Goal: Task Accomplishment & Management: Manage account settings

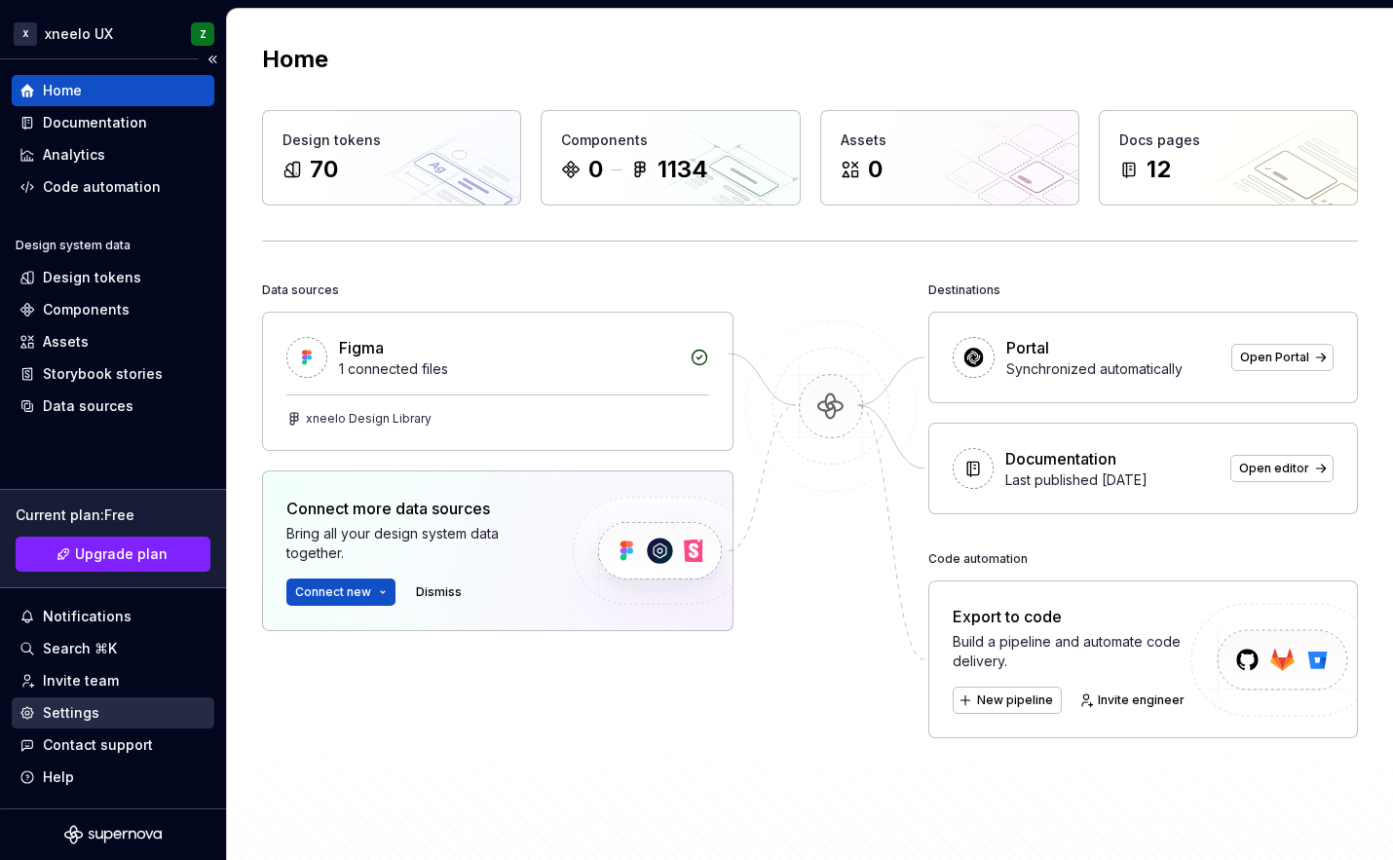
click at [67, 719] on div "Settings" at bounding box center [71, 713] width 57 height 19
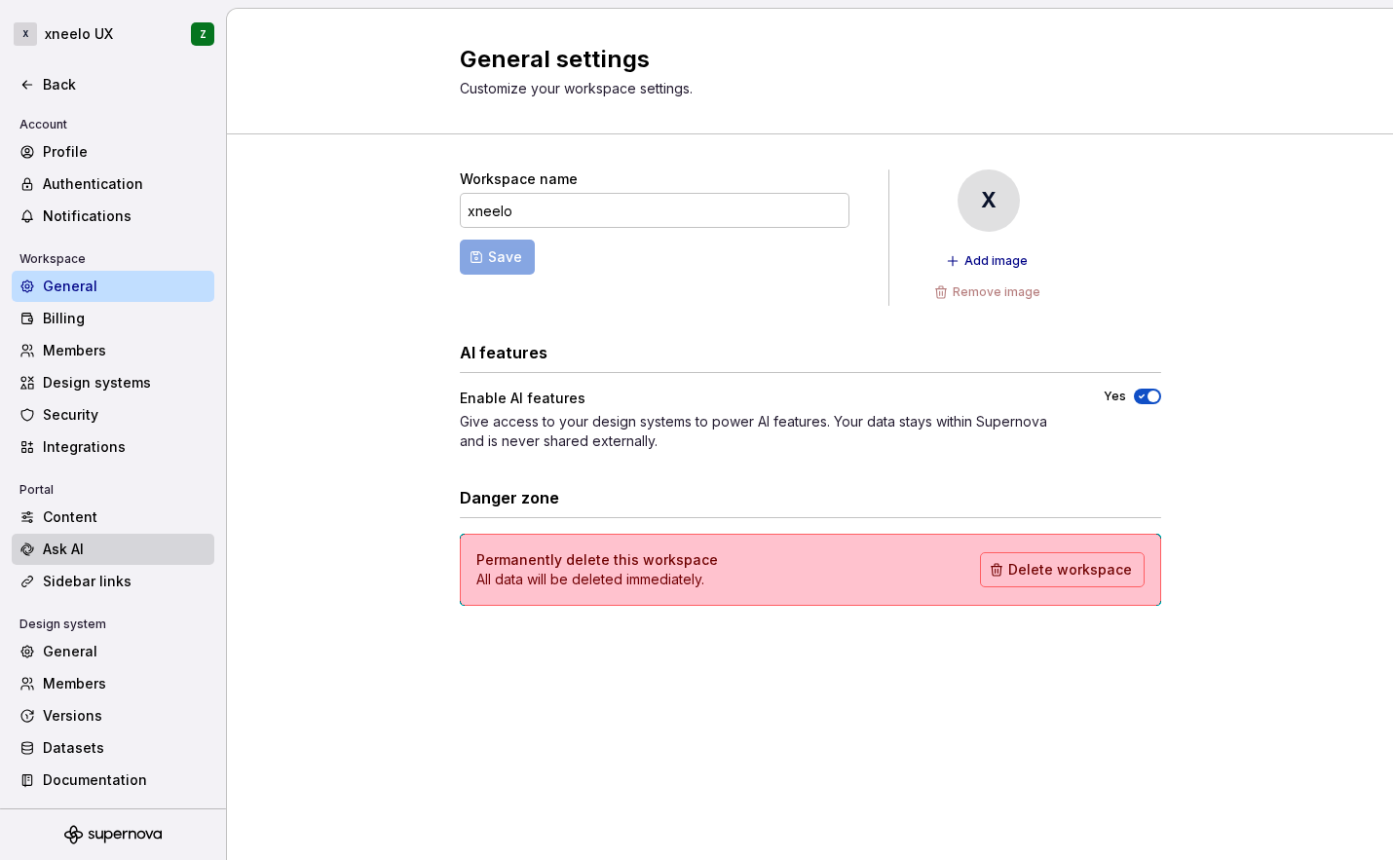
click at [110, 538] on div "Ask AI" at bounding box center [113, 549] width 203 height 31
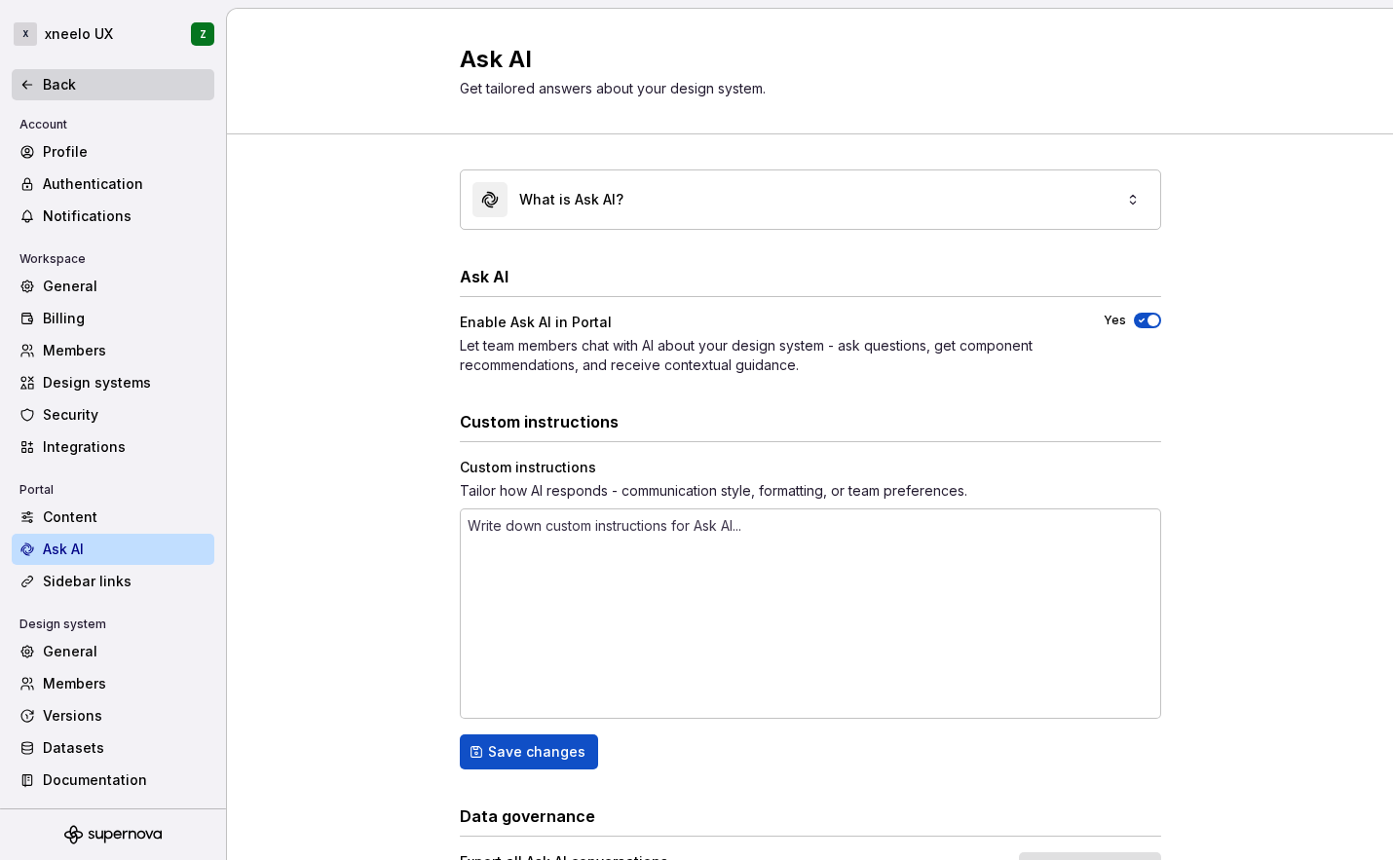
click at [24, 77] on icon at bounding box center [27, 85] width 16 height 16
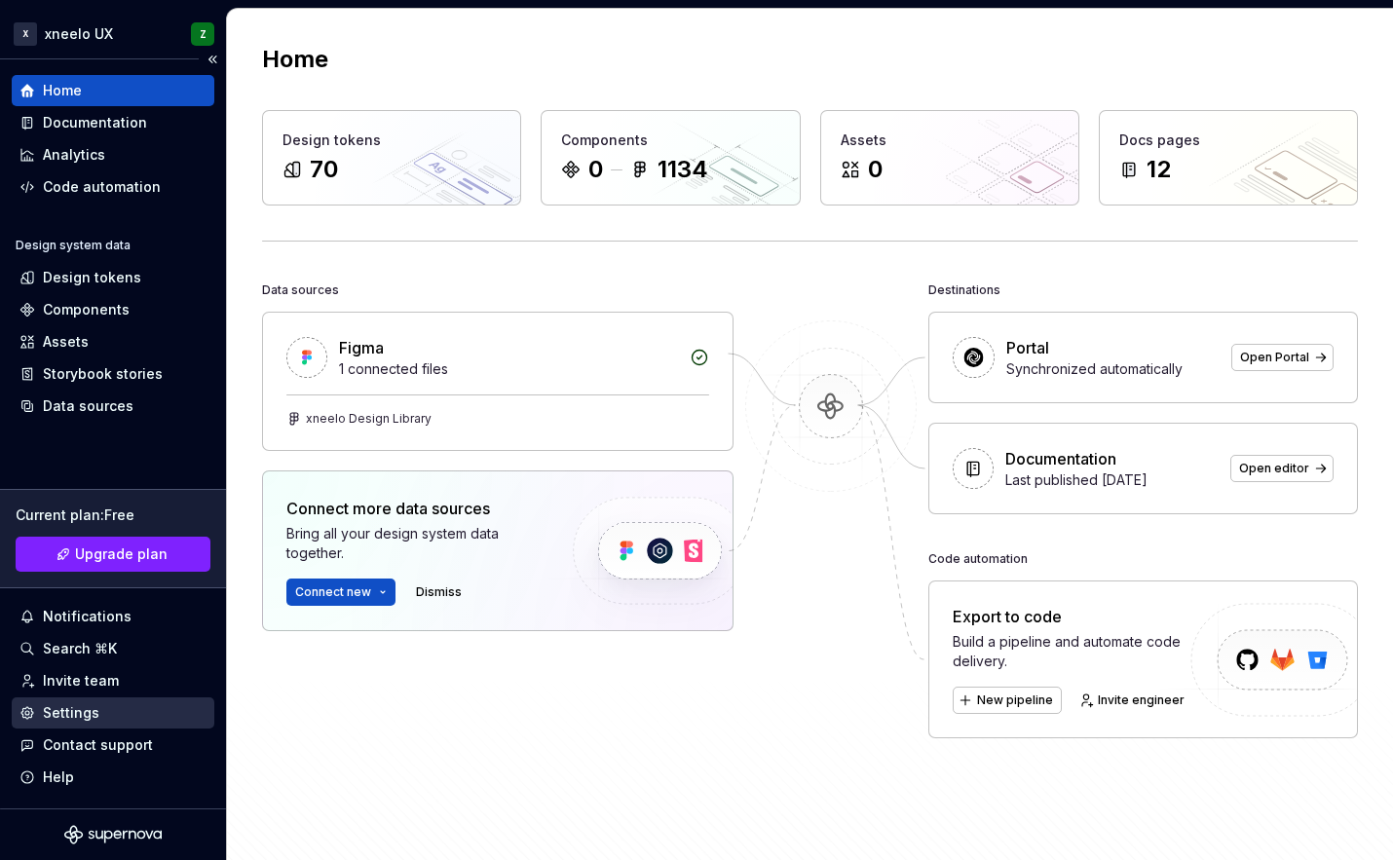
click at [63, 712] on div "Settings" at bounding box center [71, 713] width 57 height 19
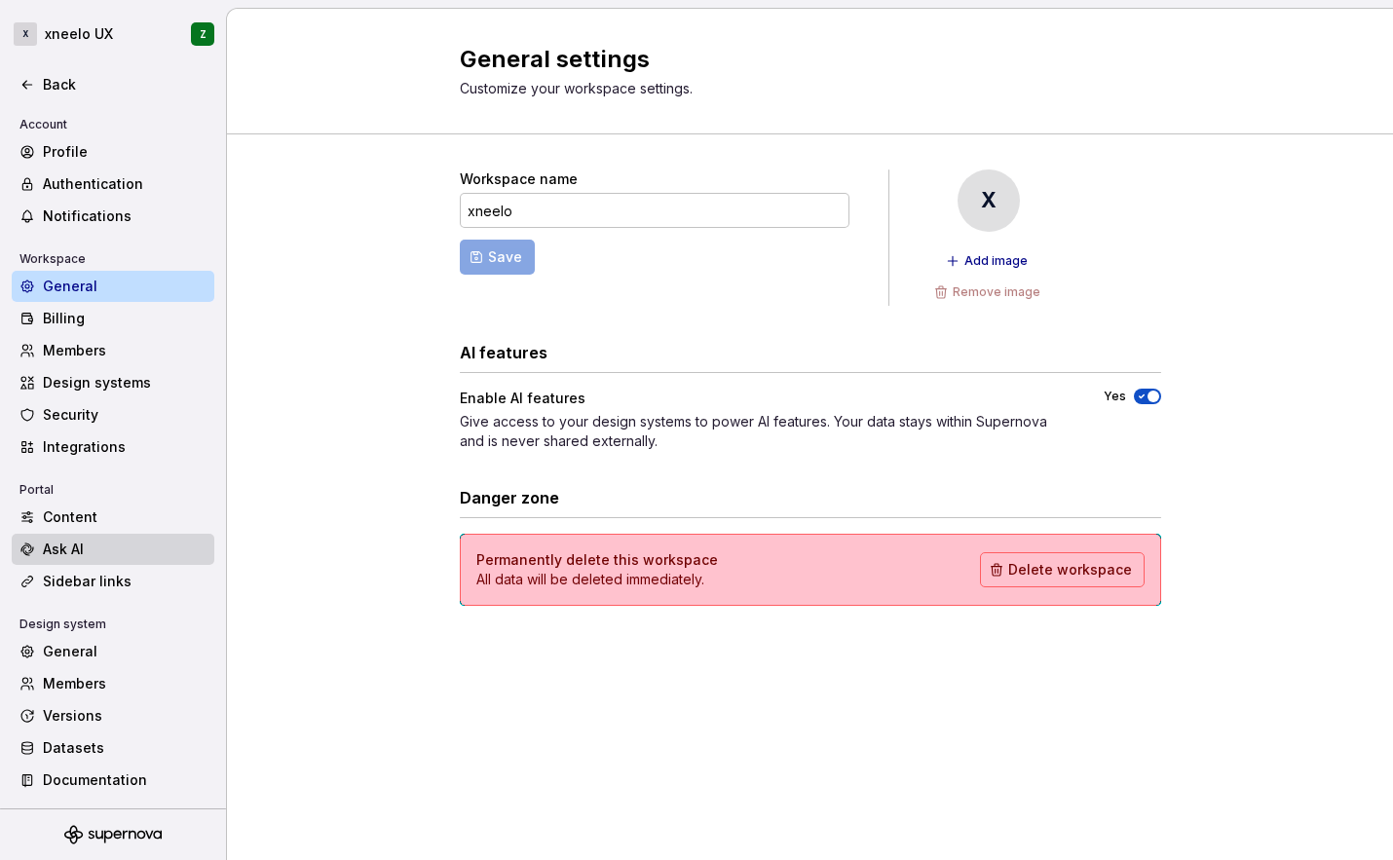
click at [95, 549] on div "Ask AI" at bounding box center [125, 549] width 164 height 19
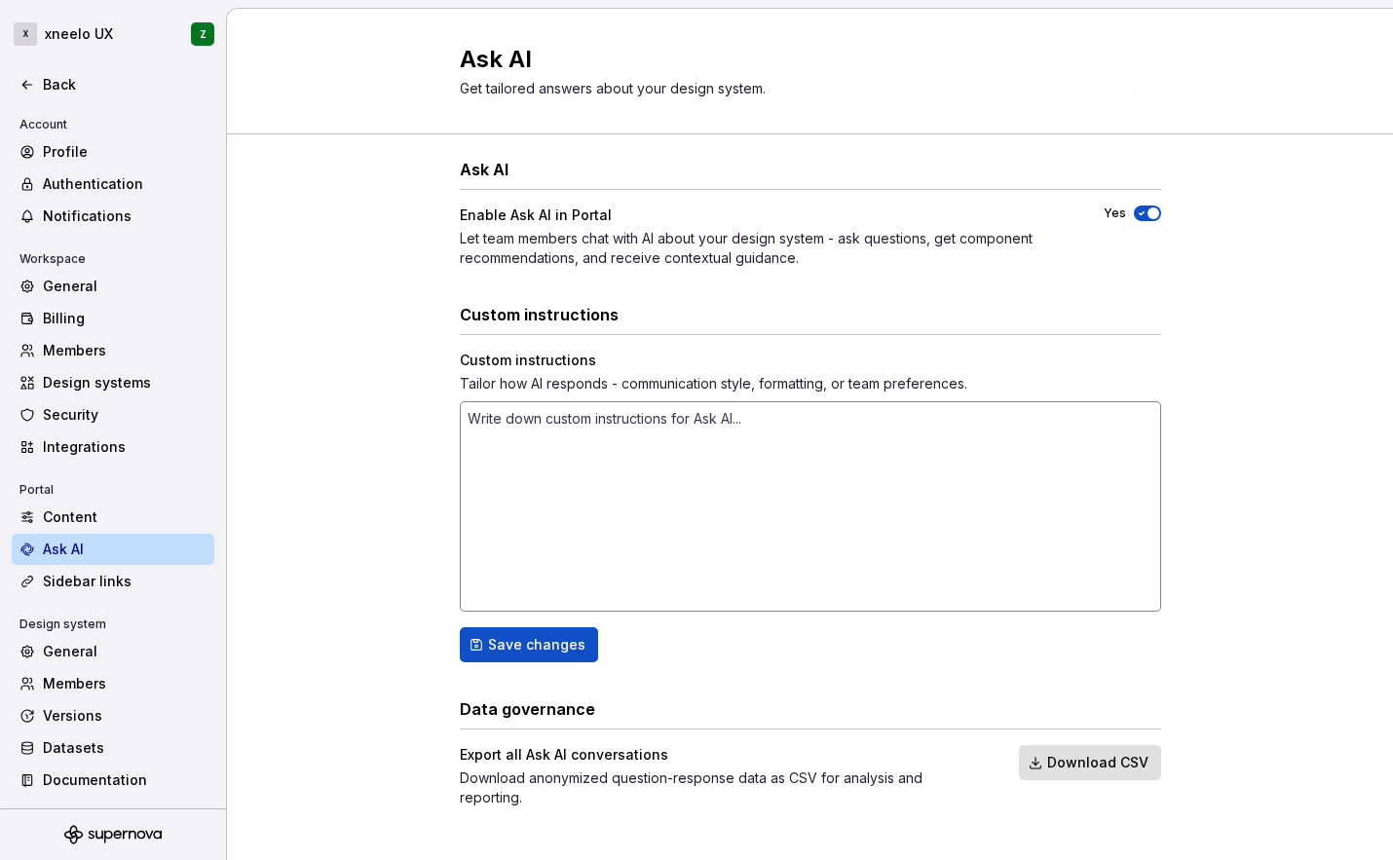
scroll to position [109, 0]
click at [61, 94] on div "Back" at bounding box center [125, 84] width 164 height 19
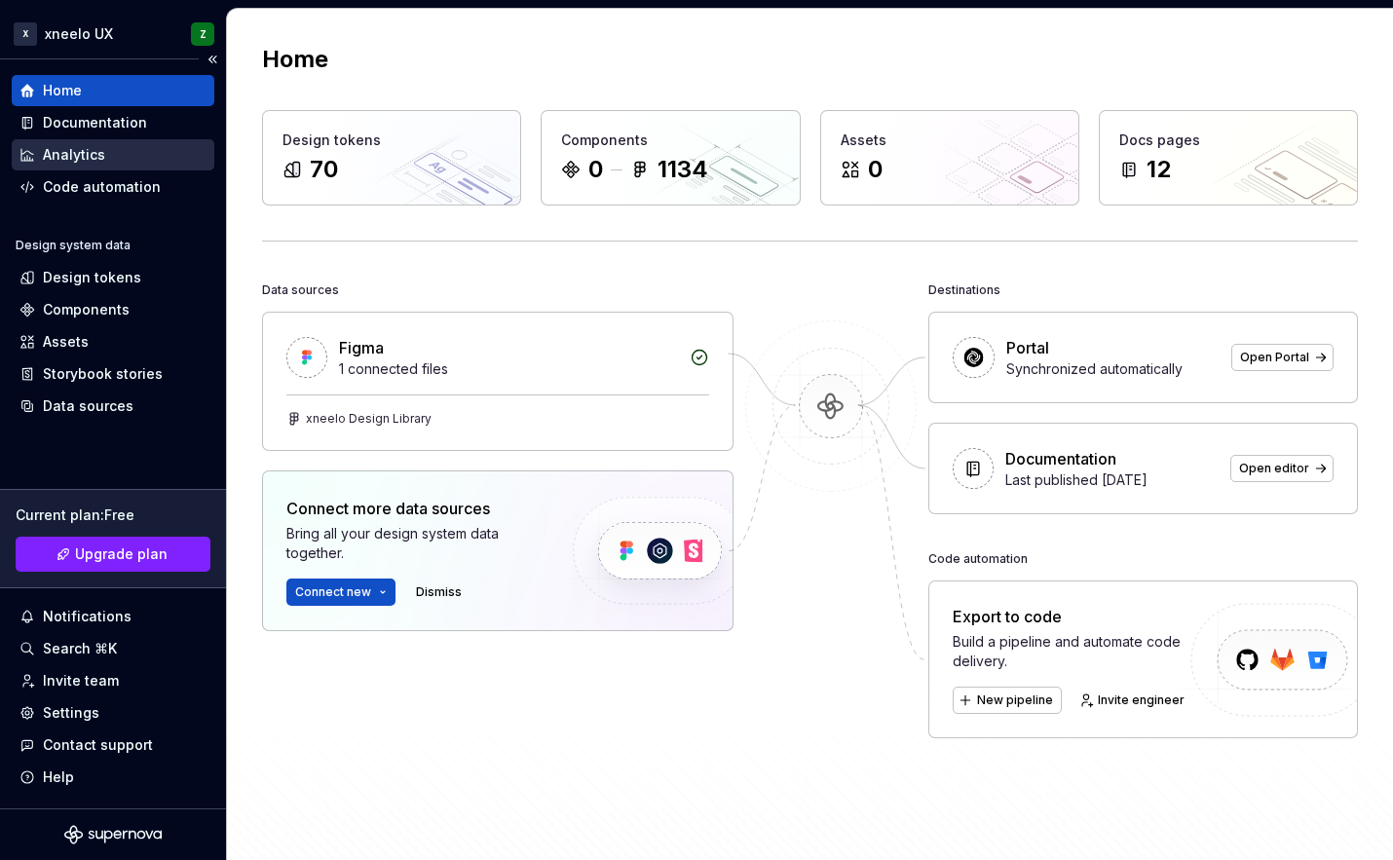
click at [71, 161] on div "Analytics" at bounding box center [74, 154] width 62 height 19
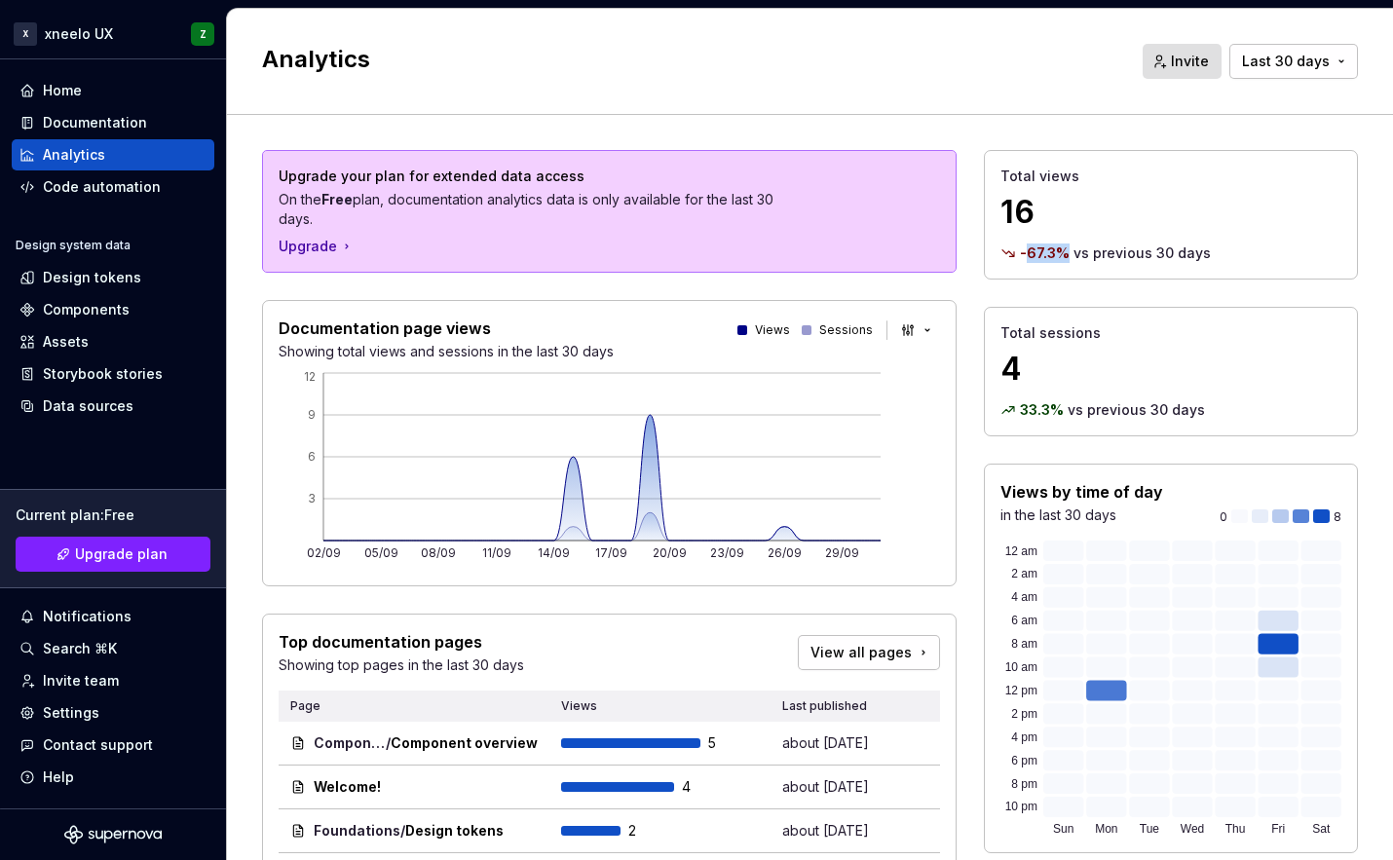
drag, startPoint x: 1010, startPoint y: 255, endPoint x: 1052, endPoint y: 258, distance: 42.0
click at [1052, 258] on p "-67.3 %" at bounding box center [1045, 253] width 50 height 19
click at [1290, 50] on button "Last 30 days" at bounding box center [1294, 61] width 129 height 35
click at [1035, 112] on html "X xneelo UX Z Home Documentation Analytics Code automation Design system data D…" at bounding box center [696, 430] width 1393 height 860
click at [67, 96] on div "Home" at bounding box center [62, 90] width 39 height 19
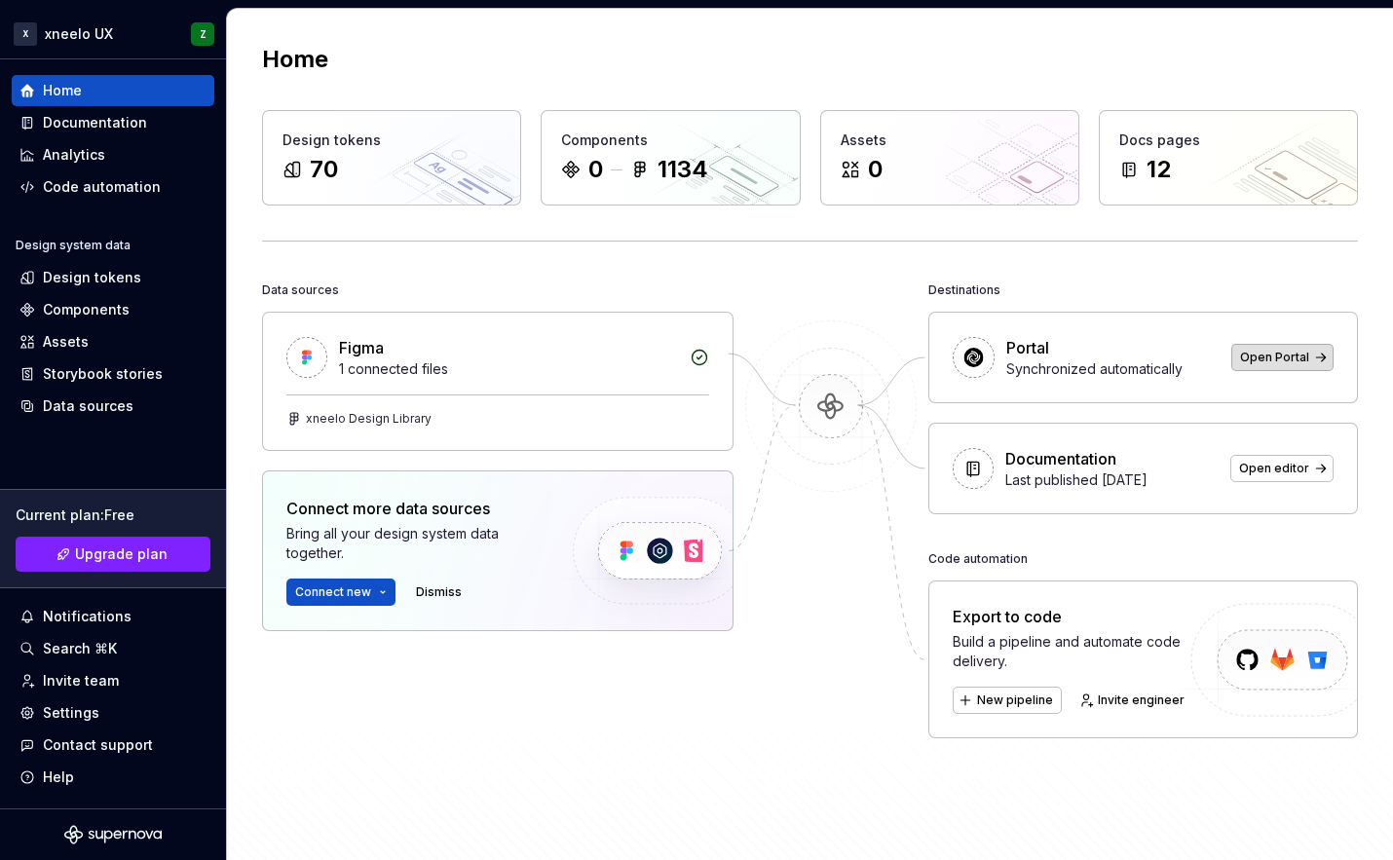
click at [1281, 351] on span "Open Portal" at bounding box center [1274, 358] width 69 height 16
click at [1253, 476] on link "Open editor" at bounding box center [1282, 468] width 103 height 27
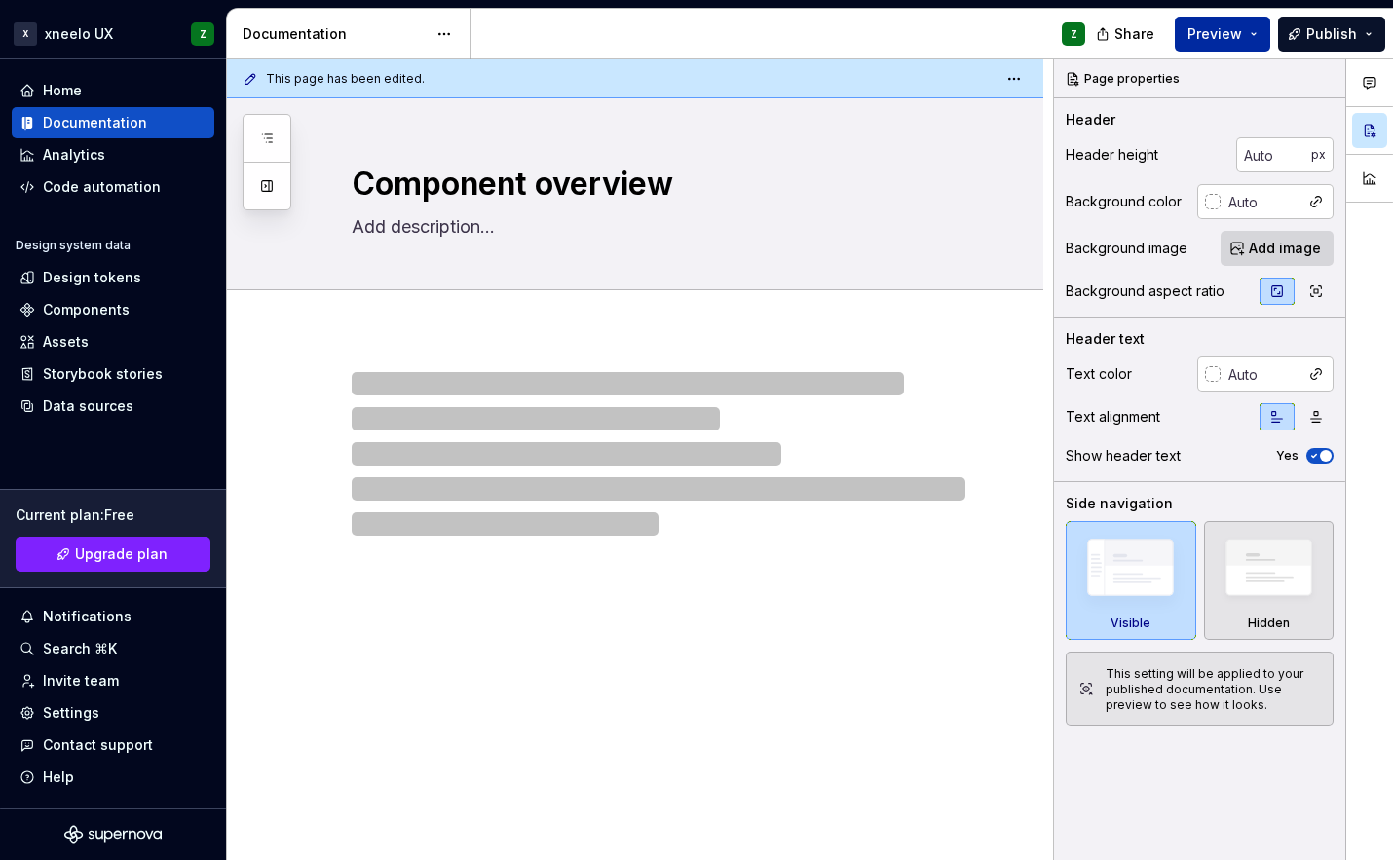
click at [1239, 30] on span "Preview" at bounding box center [1215, 33] width 55 height 19
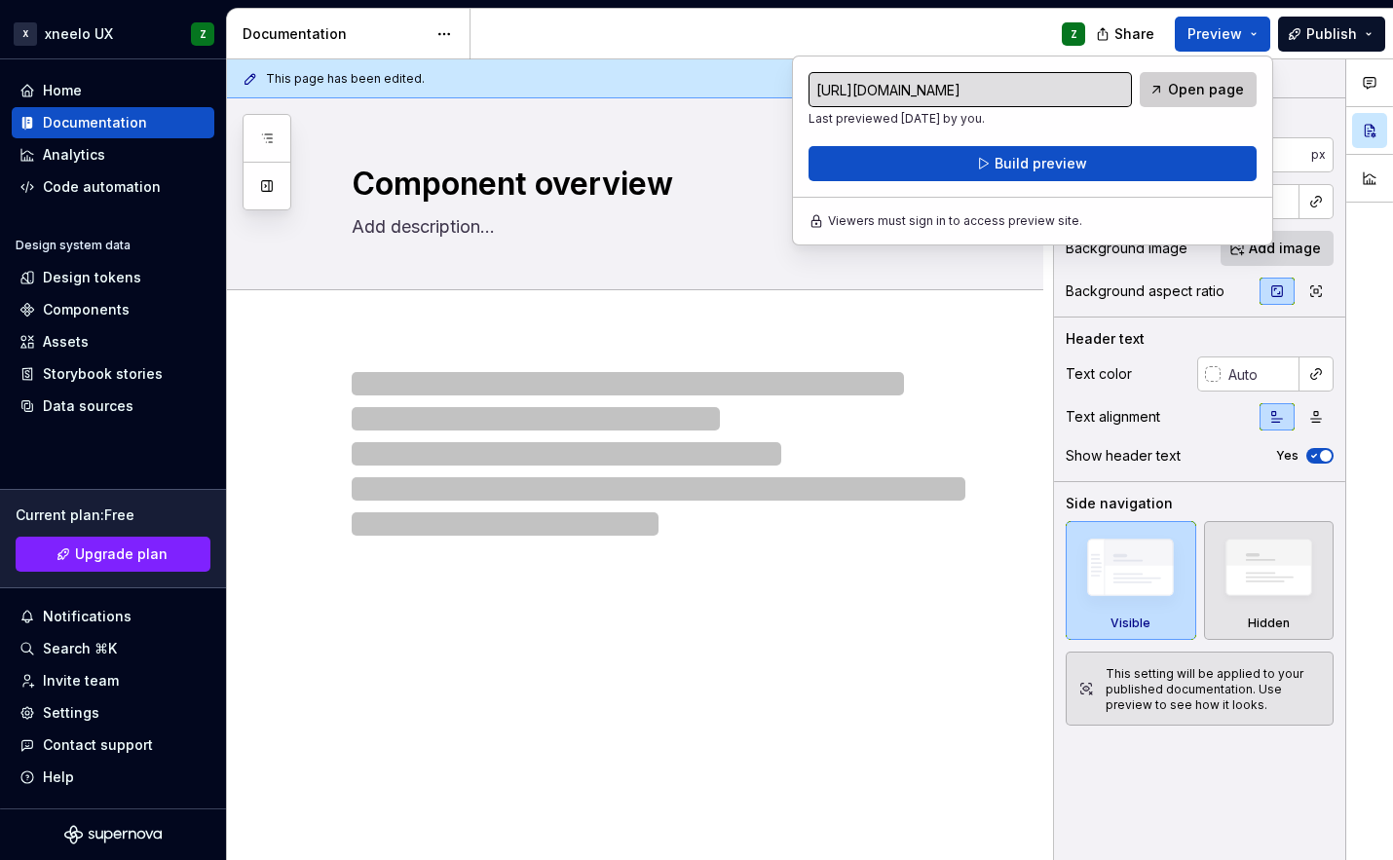
click at [1203, 99] on link "Open page" at bounding box center [1198, 89] width 117 height 35
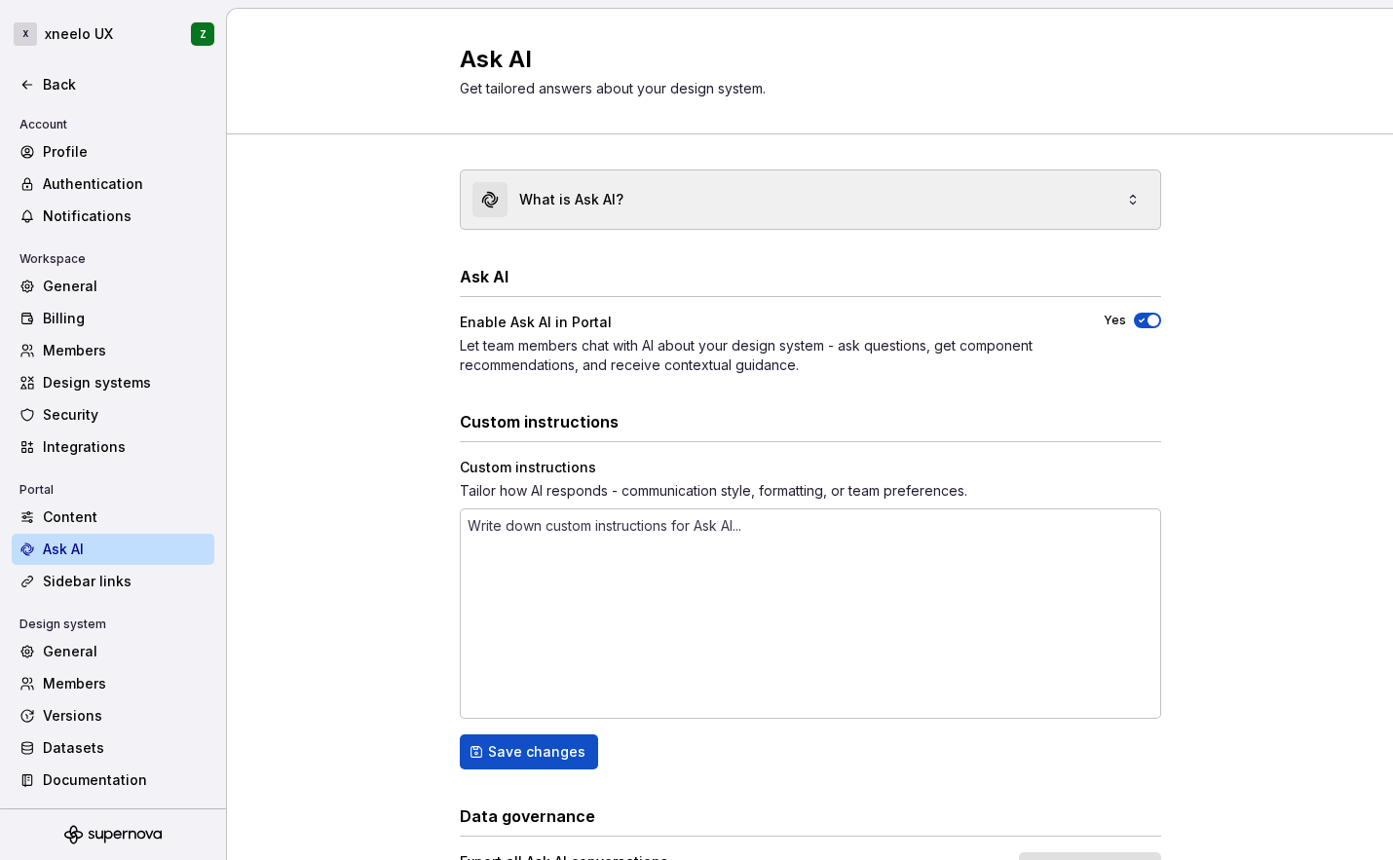
click at [1045, 207] on div "What is Ask AI?" at bounding box center [811, 200] width 700 height 58
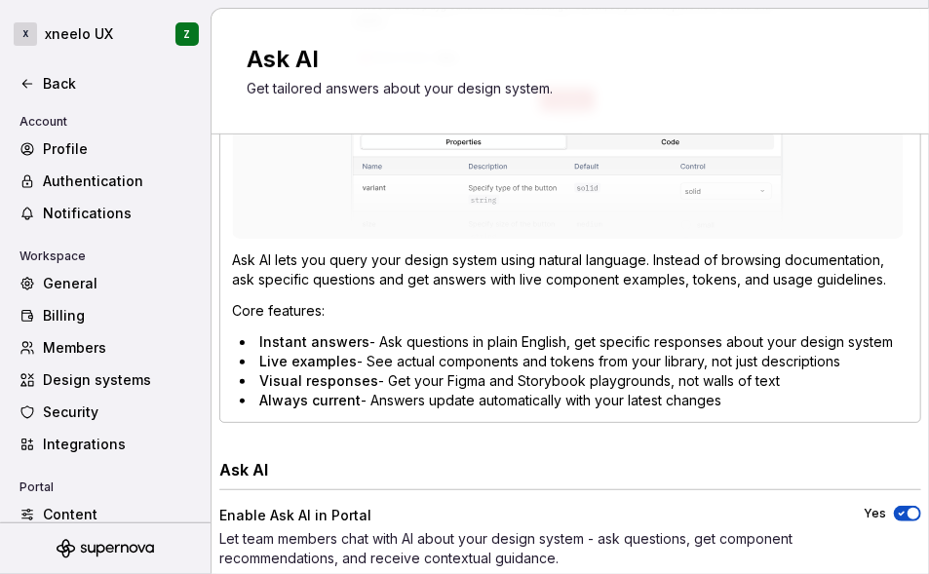
scroll to position [384, 0]
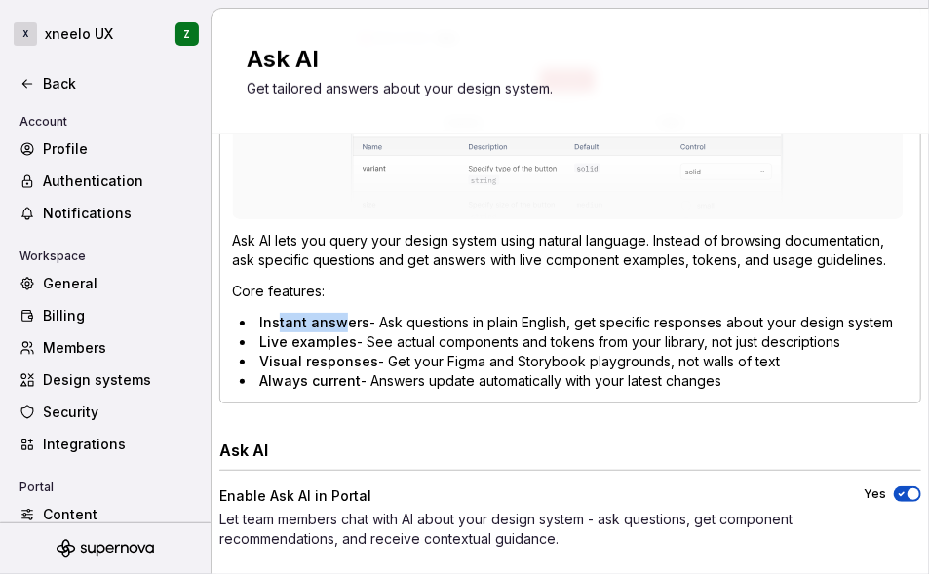
drag, startPoint x: 268, startPoint y: 325, endPoint x: 336, endPoint y: 324, distance: 68.2
click at [336, 324] on span "Instant answers" at bounding box center [314, 322] width 110 height 17
drag, startPoint x: 265, startPoint y: 345, endPoint x: 312, endPoint y: 342, distance: 46.9
click at [312, 342] on span "Live examples" at bounding box center [307, 341] width 97 height 17
click at [445, 365] on li "Visual responses - Get your Figma and Storybook playgrounds, not walls of text" at bounding box center [574, 361] width 668 height 19
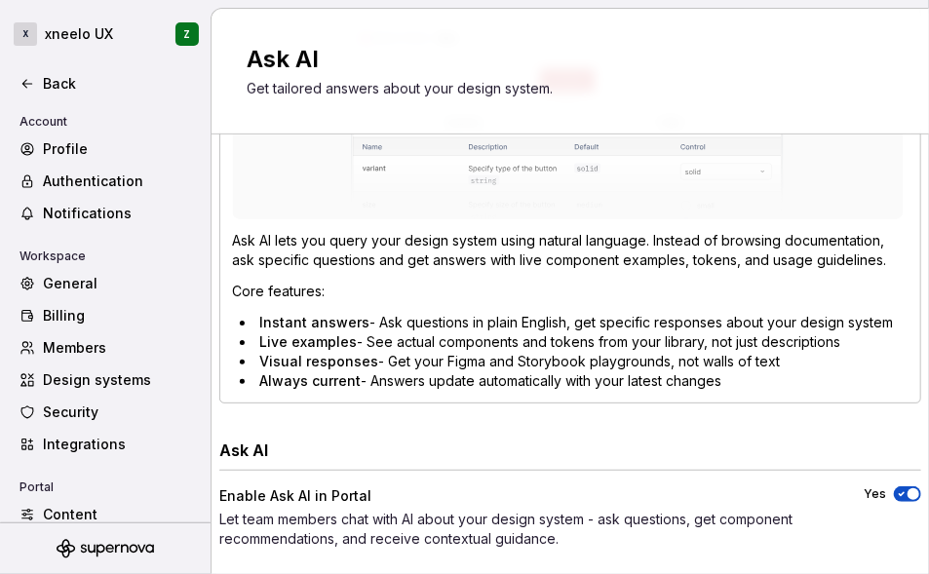
click at [562, 355] on li "Visual responses - Get your Figma and Storybook playgrounds, not walls of text" at bounding box center [574, 361] width 668 height 19
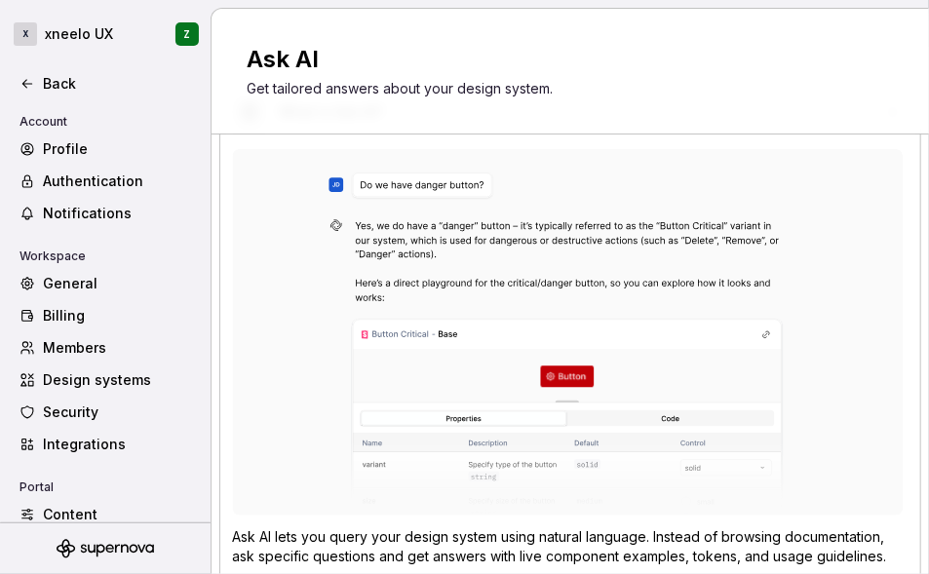
scroll to position [0, 0]
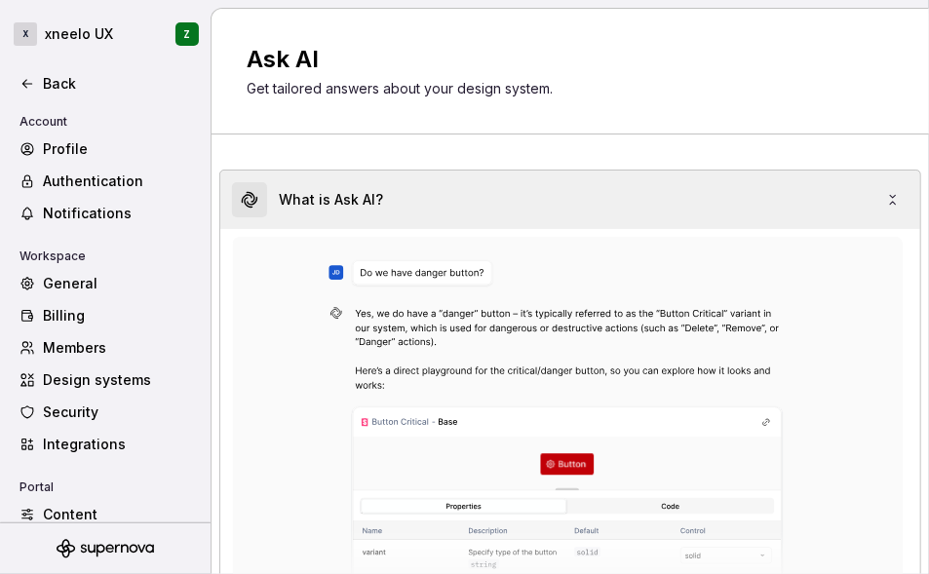
click at [867, 189] on div "What is Ask AI?" at bounding box center [570, 200] width 700 height 58
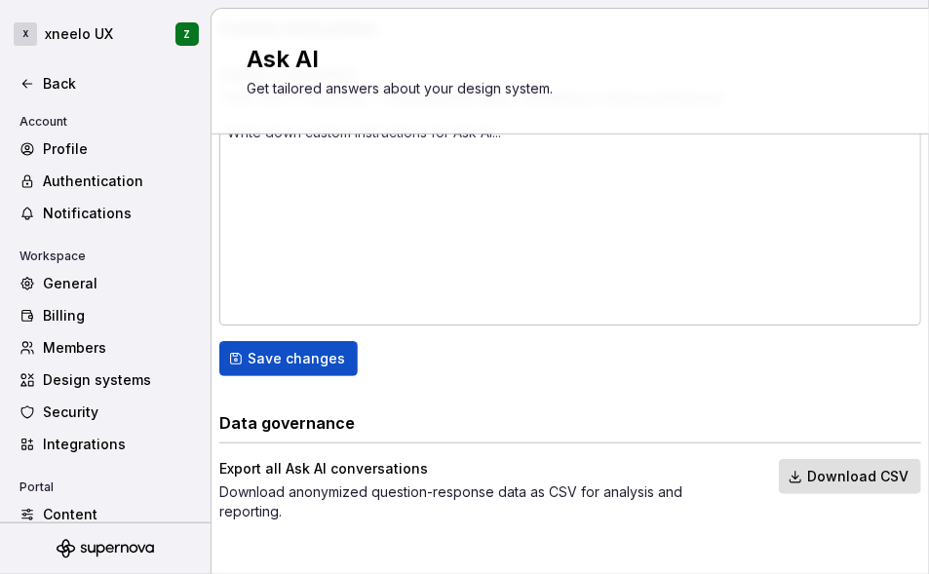
scroll to position [395, 0]
click at [326, 367] on button "Save changes" at bounding box center [288, 357] width 138 height 35
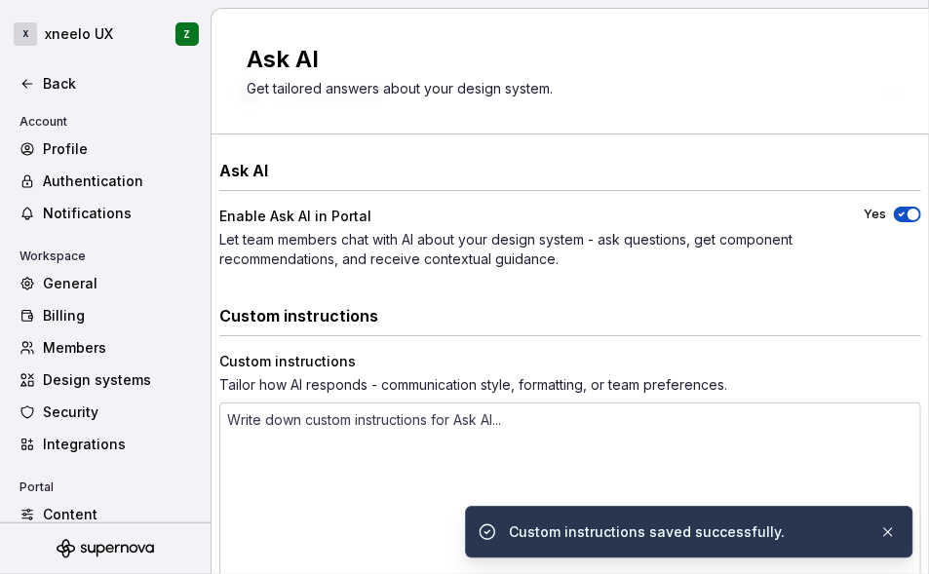
scroll to position [0, 0]
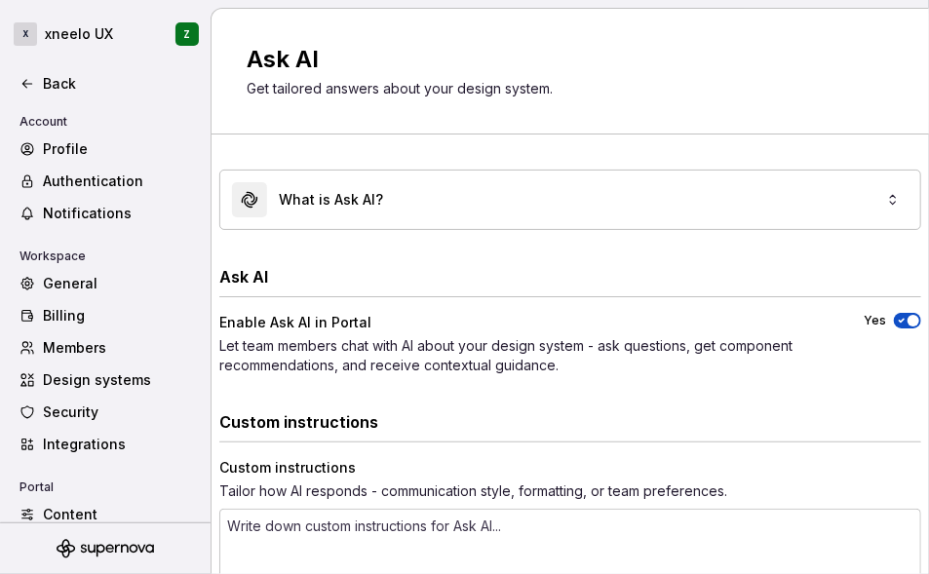
type textarea "*"
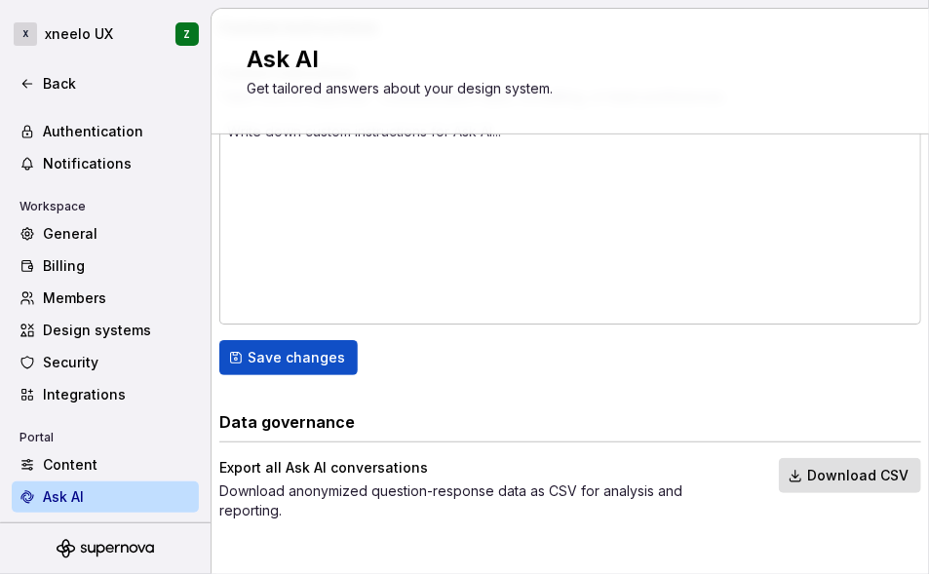
scroll to position [54, 0]
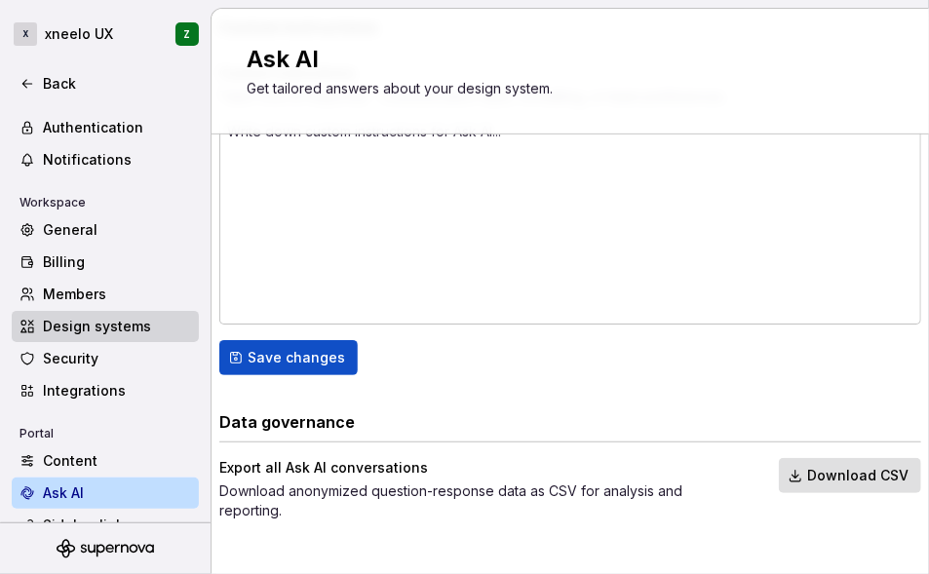
click at [109, 325] on div "Design systems" at bounding box center [117, 326] width 148 height 19
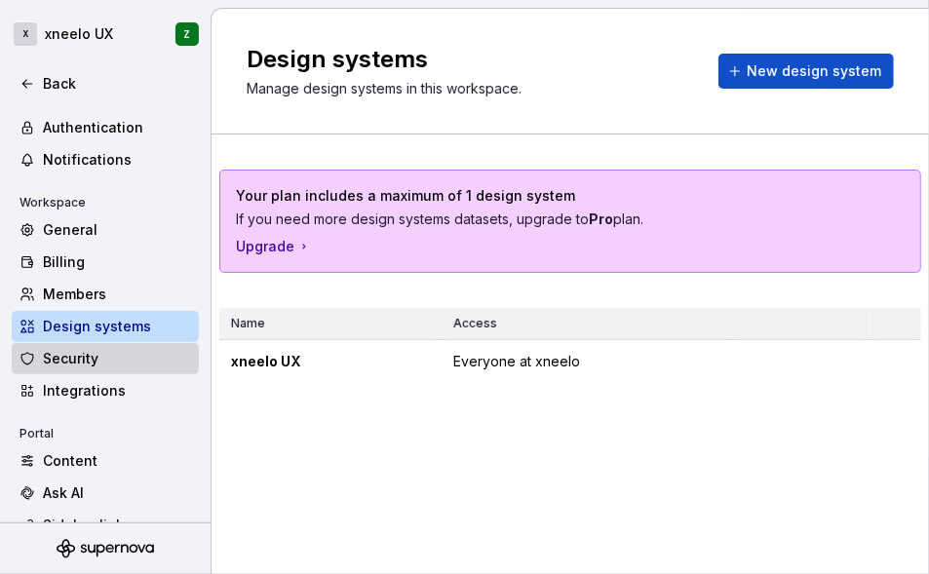
click at [113, 366] on div "Security" at bounding box center [117, 358] width 148 height 19
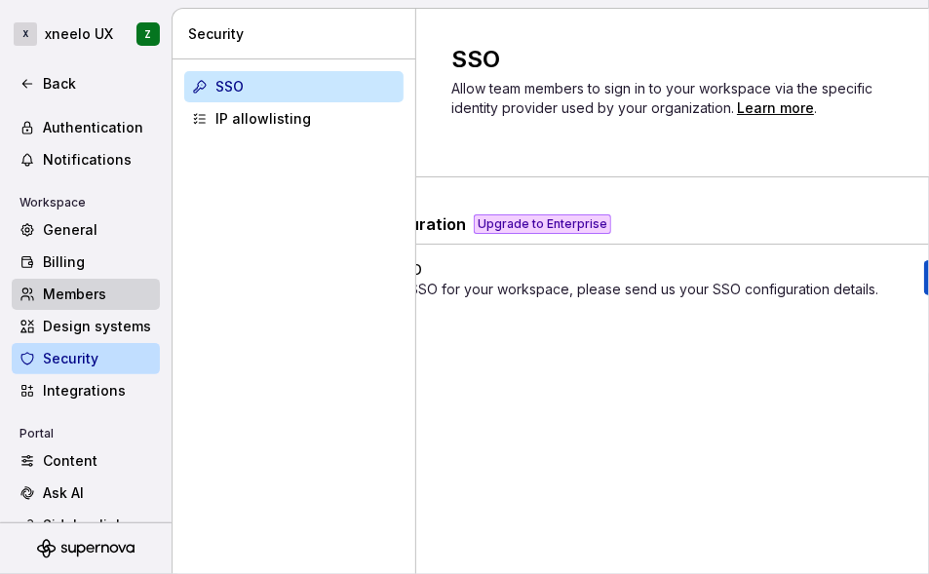
click at [97, 300] on div "Members" at bounding box center [97, 294] width 109 height 19
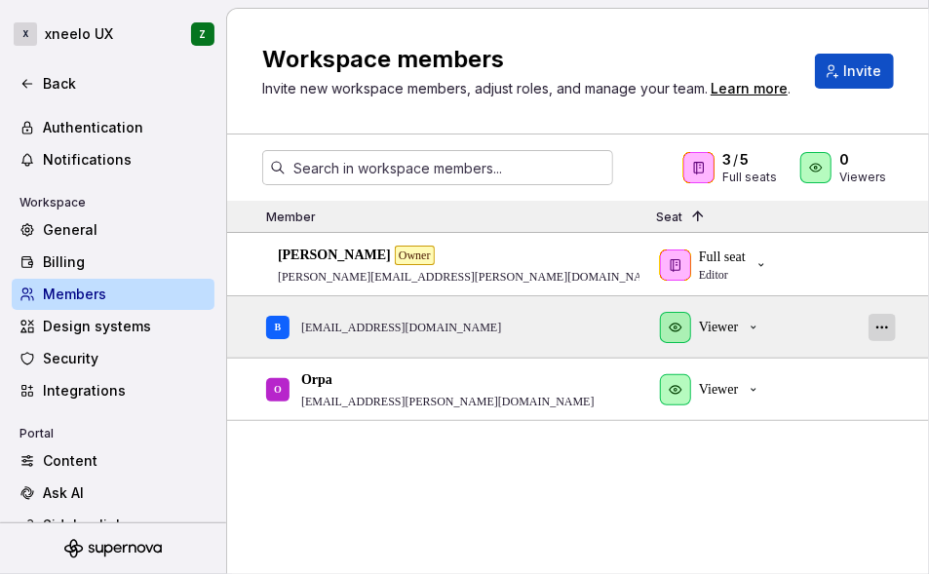
click at [885, 326] on button "button" at bounding box center [881, 327] width 27 height 27
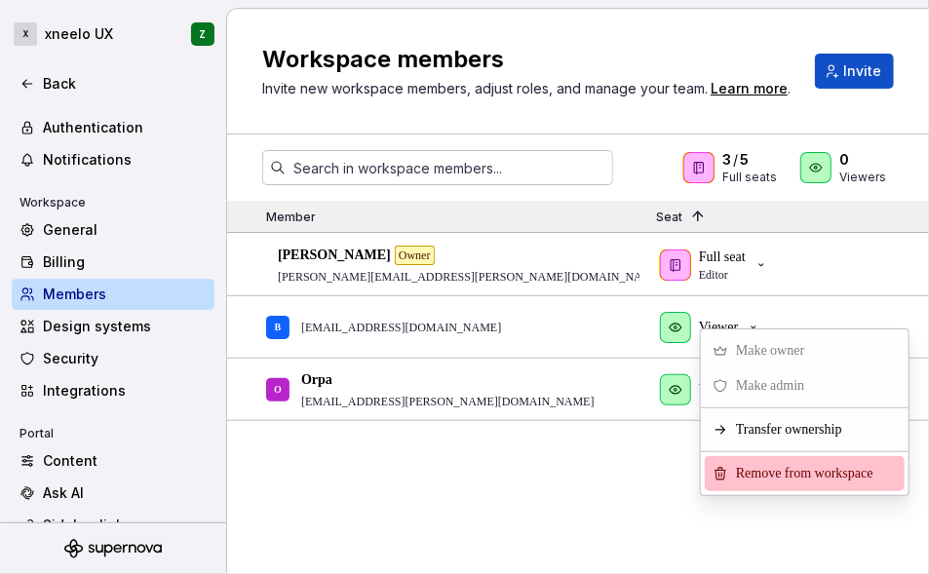
click at [780, 470] on span "Remove from workspace" at bounding box center [808, 473] width 161 height 35
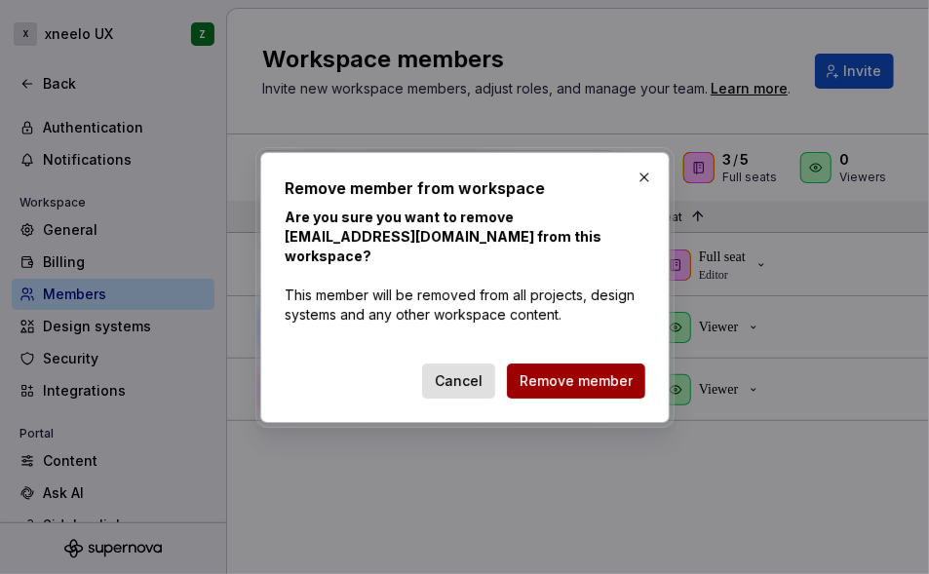
click at [620, 373] on span "Remove member" at bounding box center [575, 380] width 113 height 19
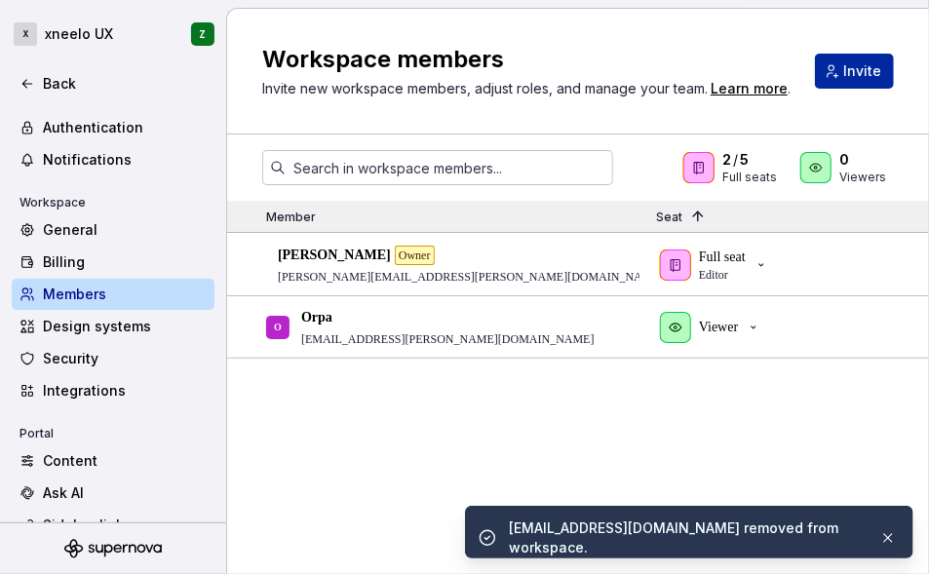
click at [856, 79] on span "Invite" at bounding box center [862, 70] width 38 height 19
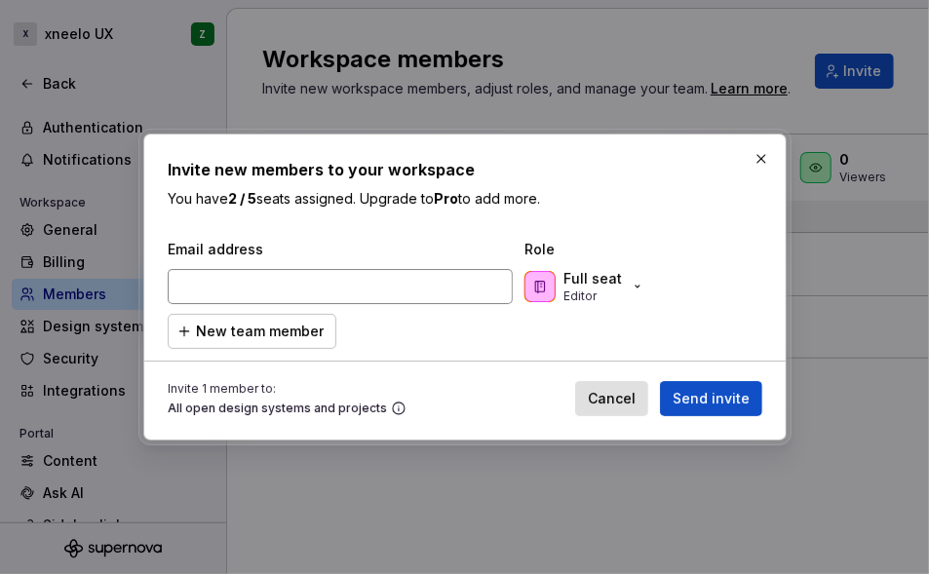
click at [450, 293] on input "email" at bounding box center [340, 286] width 345 height 35
click at [225, 289] on input "[EMAIL_ADDRESS][DOMAIN_NAME]" at bounding box center [340, 286] width 345 height 35
type input "[EMAIL_ADDRESS][DOMAIN_NAME]"
click at [413, 347] on div "Email address Role [EMAIL_ADDRESS][DOMAIN_NAME] Full seat Editor New team member" at bounding box center [465, 294] width 594 height 109
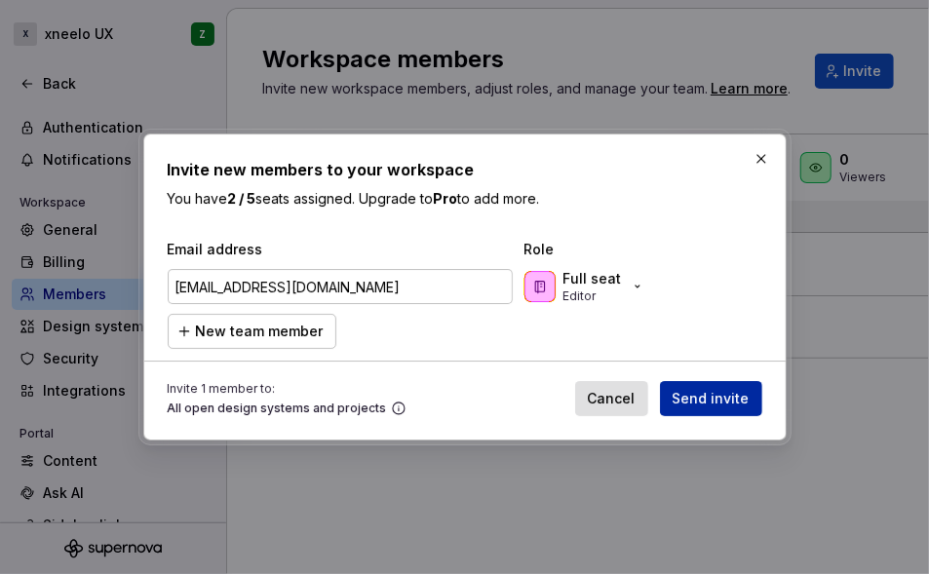
click at [684, 392] on span "Send invite" at bounding box center [710, 398] width 77 height 19
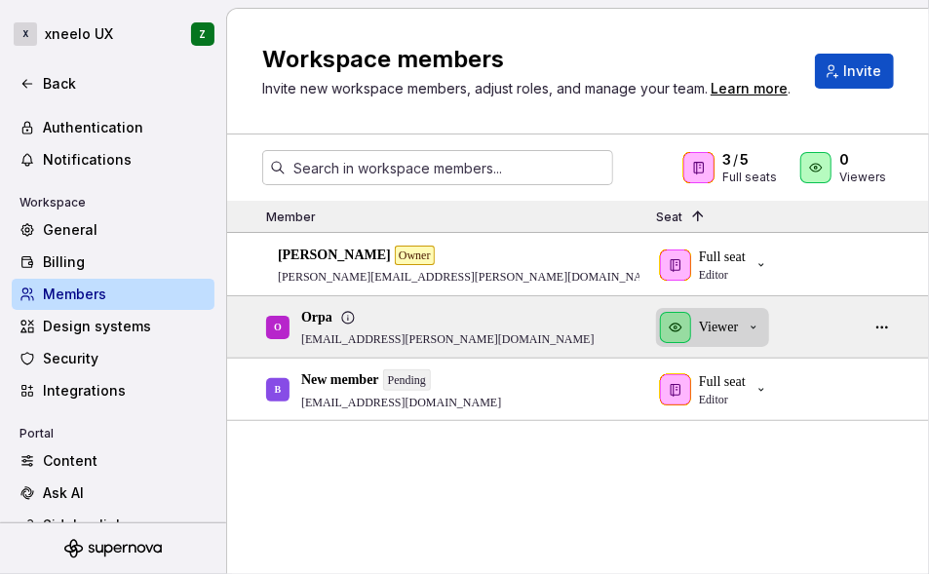
click at [751, 329] on icon "button" at bounding box center [753, 328] width 16 height 16
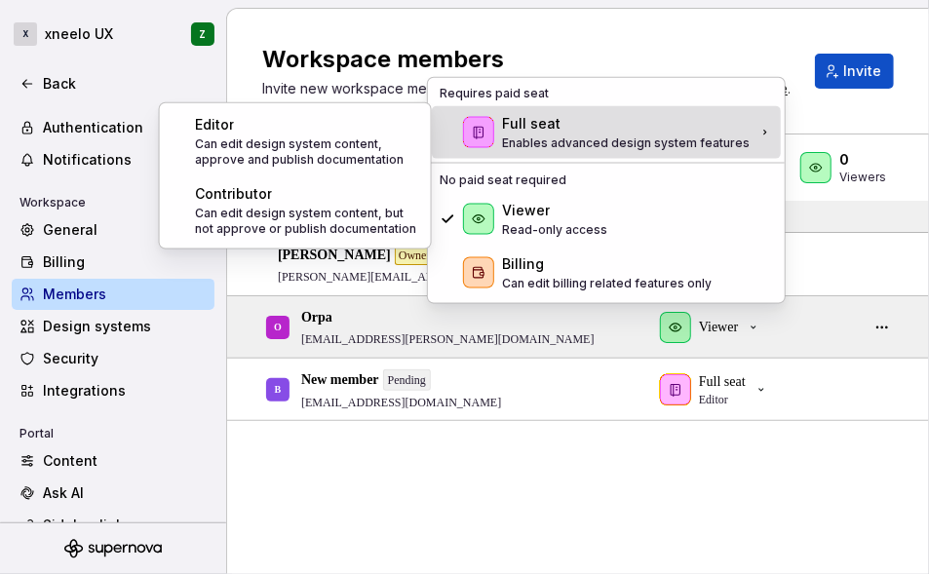
click at [582, 141] on p "Enables advanced design system features" at bounding box center [625, 143] width 247 height 16
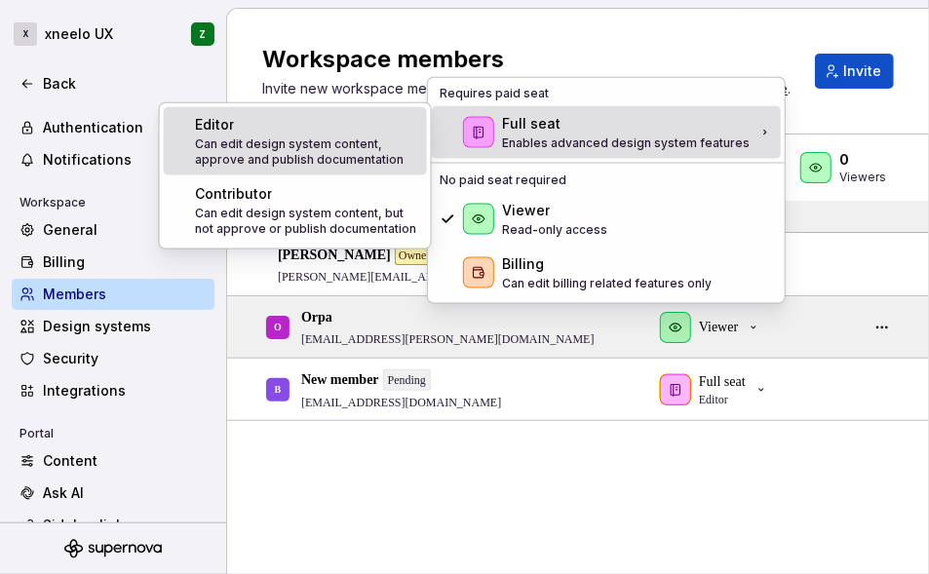
click at [396, 137] on p "Can edit design system content, approve and publish documentation" at bounding box center [307, 151] width 224 height 31
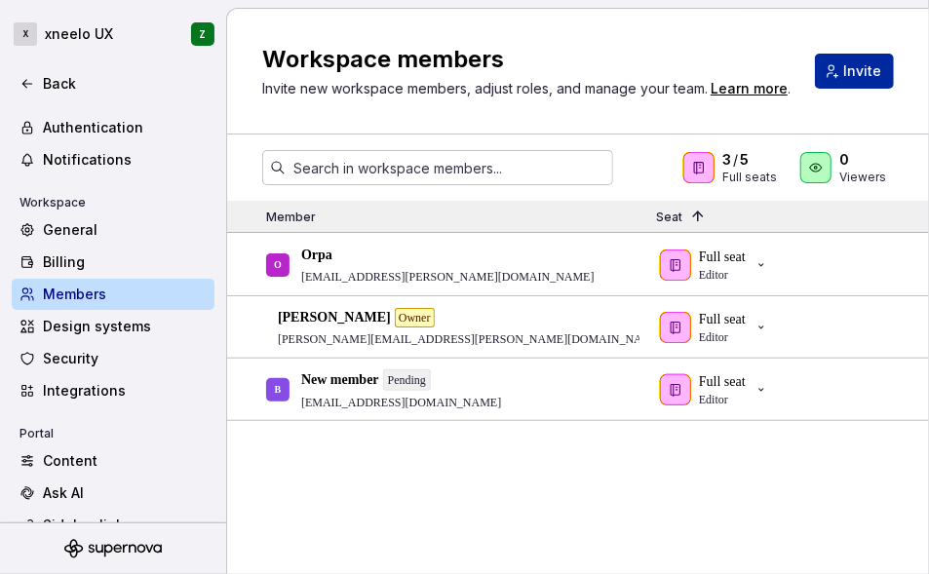
click at [855, 72] on span "Invite" at bounding box center [862, 70] width 38 height 19
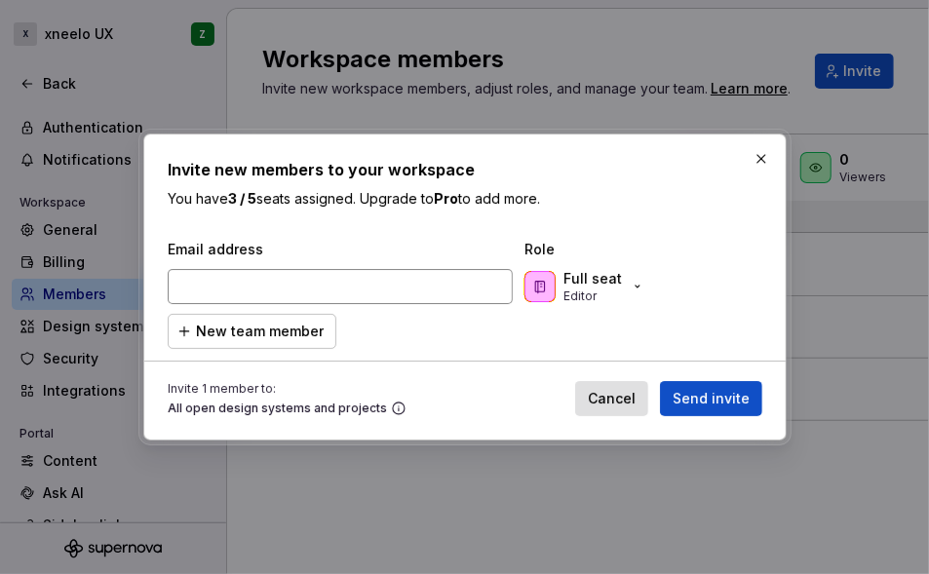
click at [321, 293] on input "email" at bounding box center [340, 286] width 345 height 35
type input "[PERSON_NAME][EMAIL_ADDRESS][DOMAIN_NAME]"
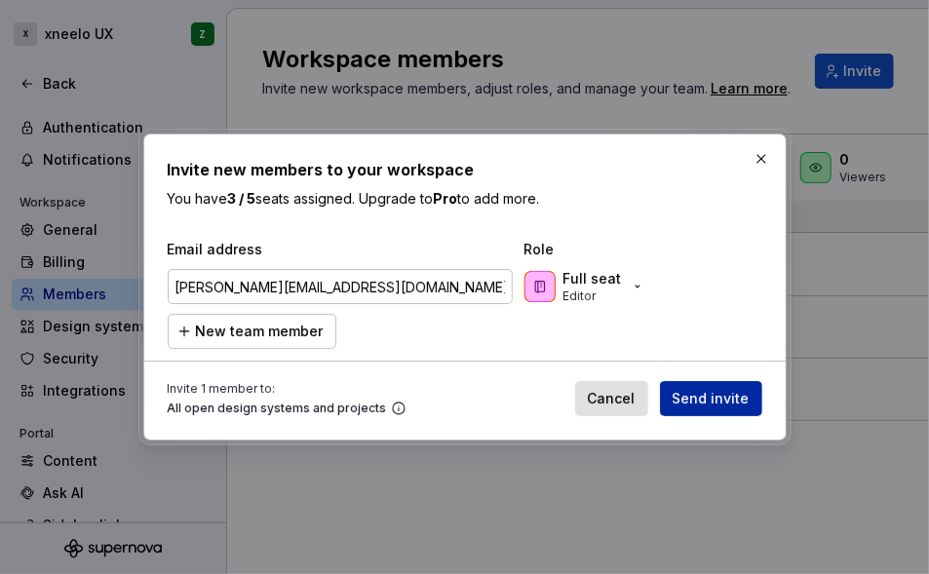
click at [710, 397] on span "Send invite" at bounding box center [710, 398] width 77 height 19
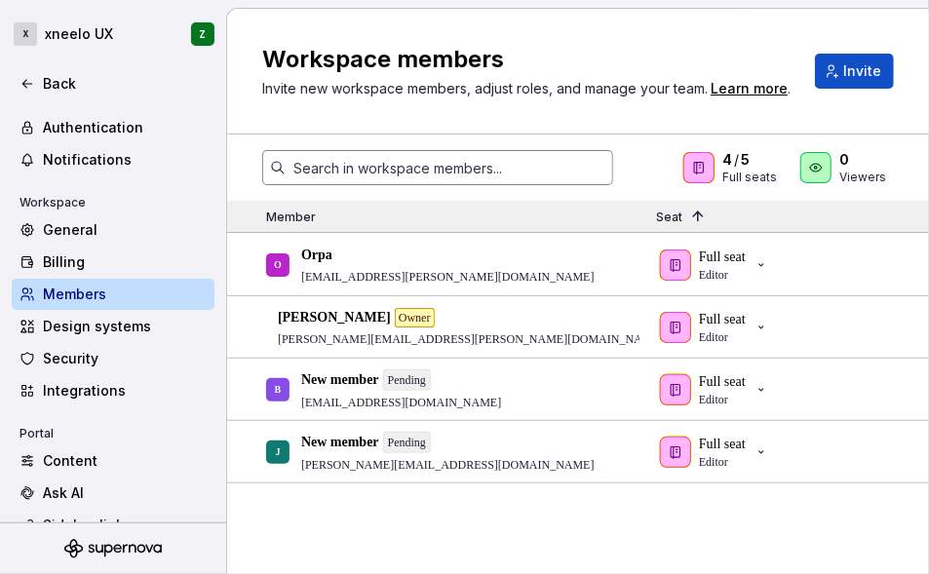
click at [439, 171] on input "text" at bounding box center [448, 167] width 327 height 35
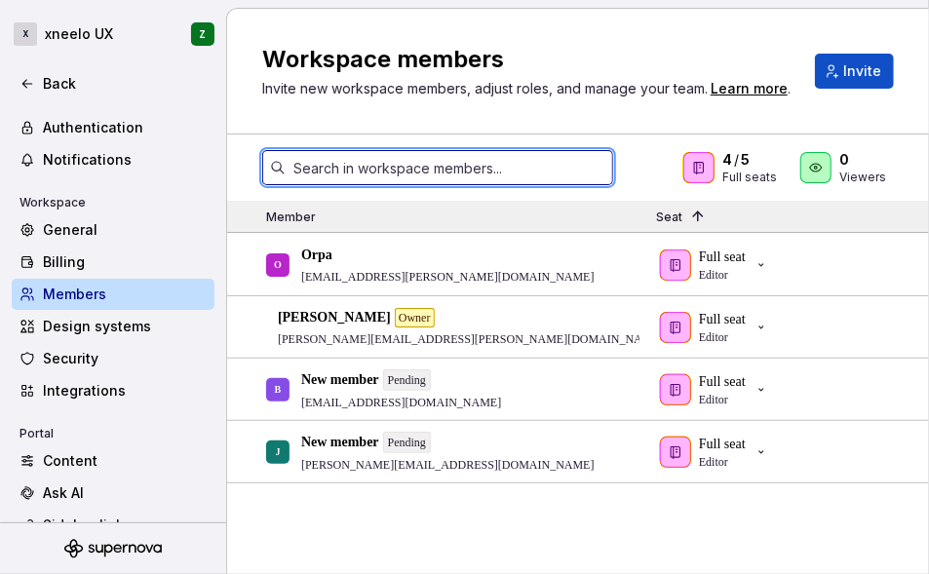
paste input "[PERSON_NAME][EMAIL_ADDRESS][DOMAIN_NAME]"
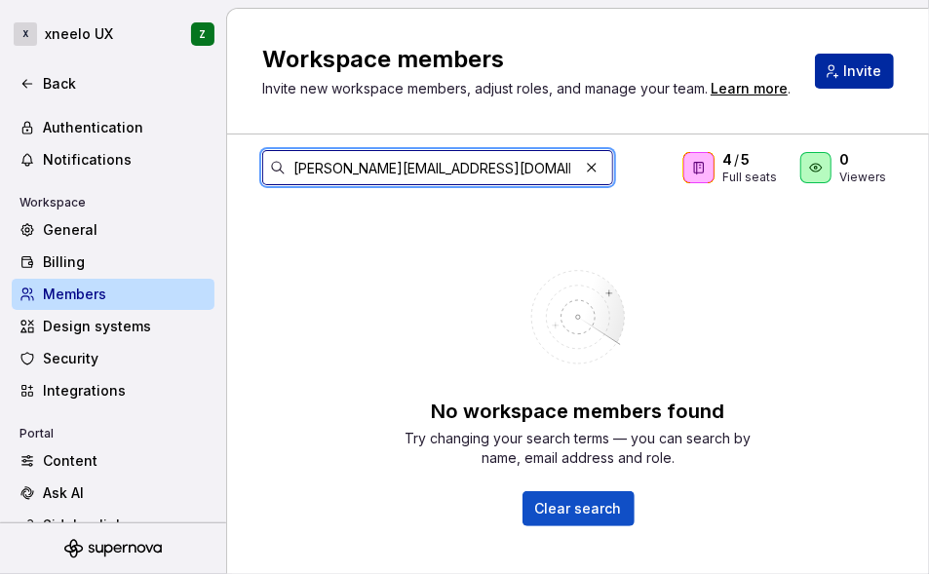
type input "[PERSON_NAME][EMAIL_ADDRESS][DOMAIN_NAME]"
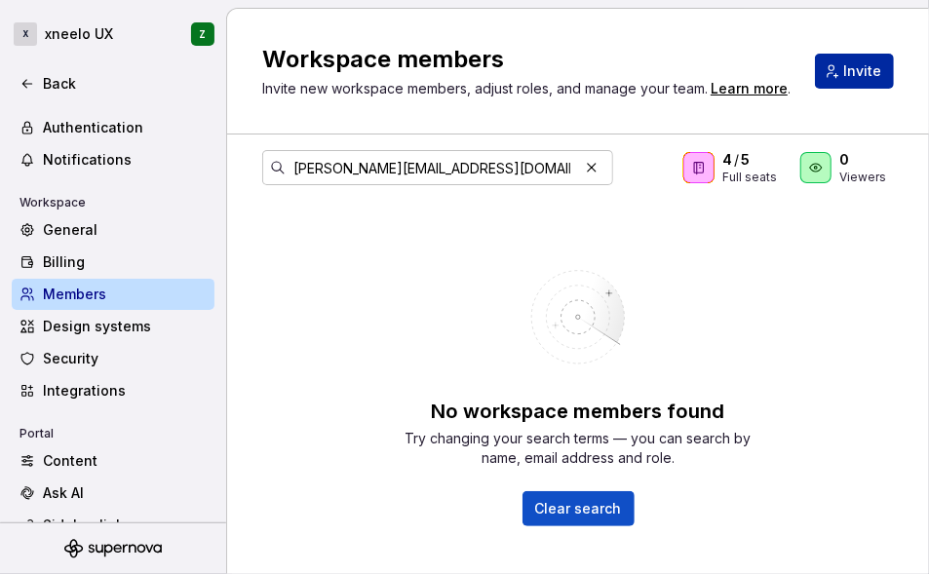
click at [815, 89] on button "Invite" at bounding box center [854, 71] width 79 height 35
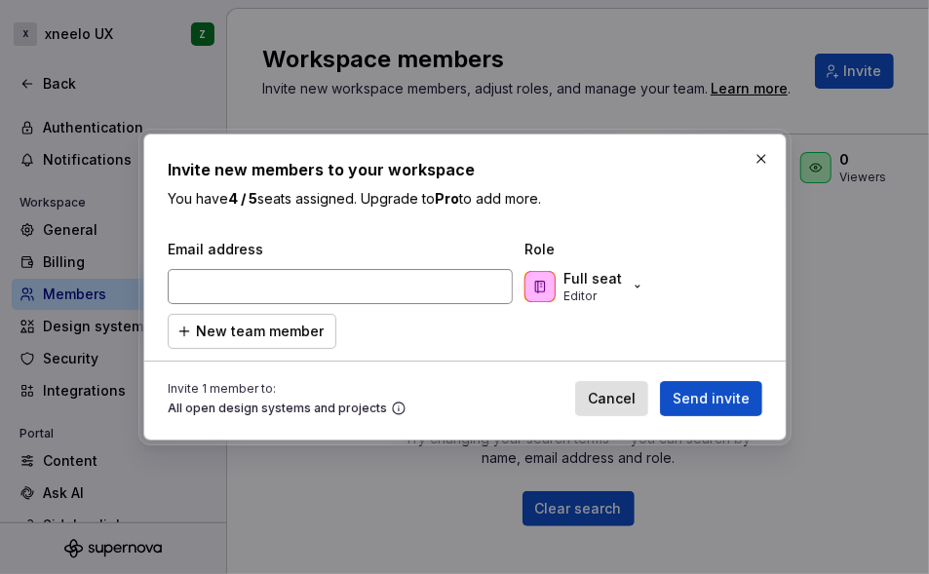
click at [332, 279] on input "email" at bounding box center [340, 286] width 345 height 35
type input "[PERSON_NAME][EMAIL_ADDRESS][DOMAIN_NAME]"
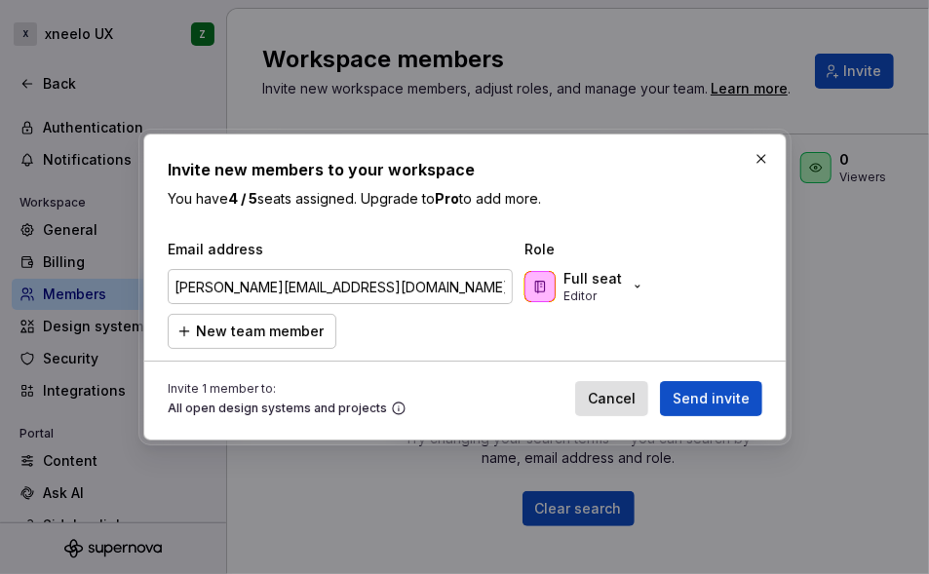
click at [504, 327] on div "Email address Role [PERSON_NAME][EMAIL_ADDRESS][DOMAIN_NAME] Full seat Editor N…" at bounding box center [465, 294] width 594 height 109
click at [704, 394] on span "Send invite" at bounding box center [710, 398] width 77 height 19
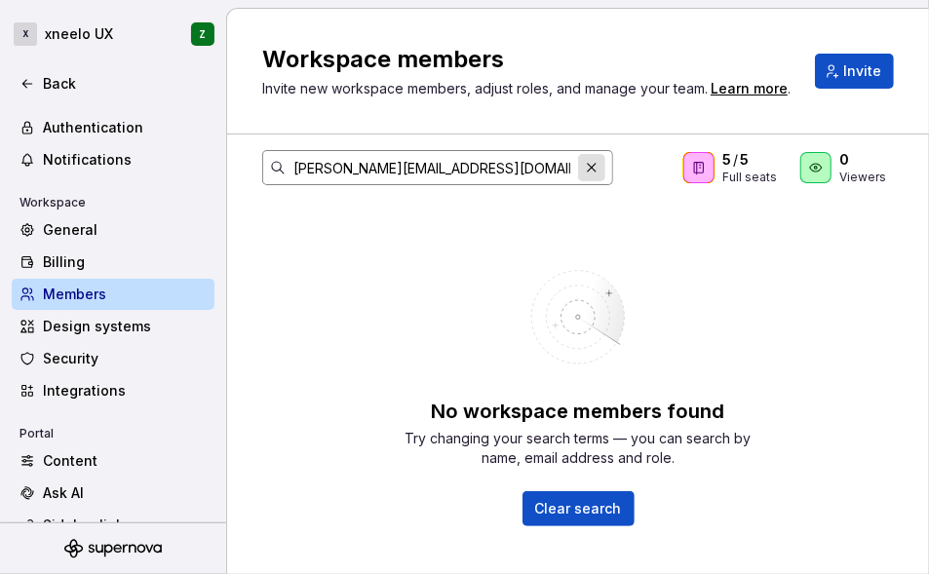
click at [585, 181] on button "button" at bounding box center [591, 167] width 27 height 27
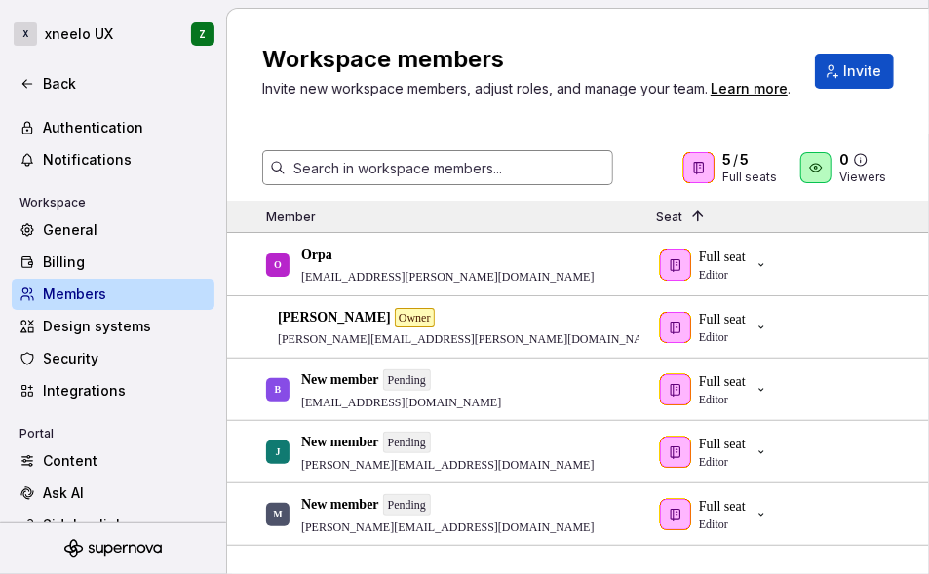
click at [827, 163] on div at bounding box center [815, 167] width 31 height 31
click at [865, 164] on icon at bounding box center [861, 160] width 12 height 12
click at [826, 166] on div at bounding box center [815, 167] width 31 height 31
click at [843, 69] on button "Invite" at bounding box center [854, 71] width 79 height 35
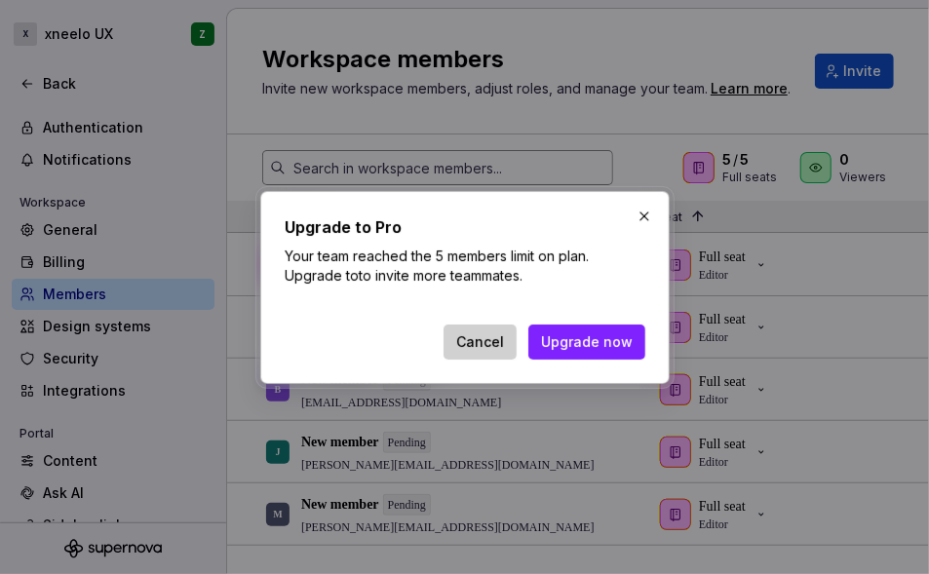
click at [464, 341] on span "Cancel" at bounding box center [480, 341] width 48 height 19
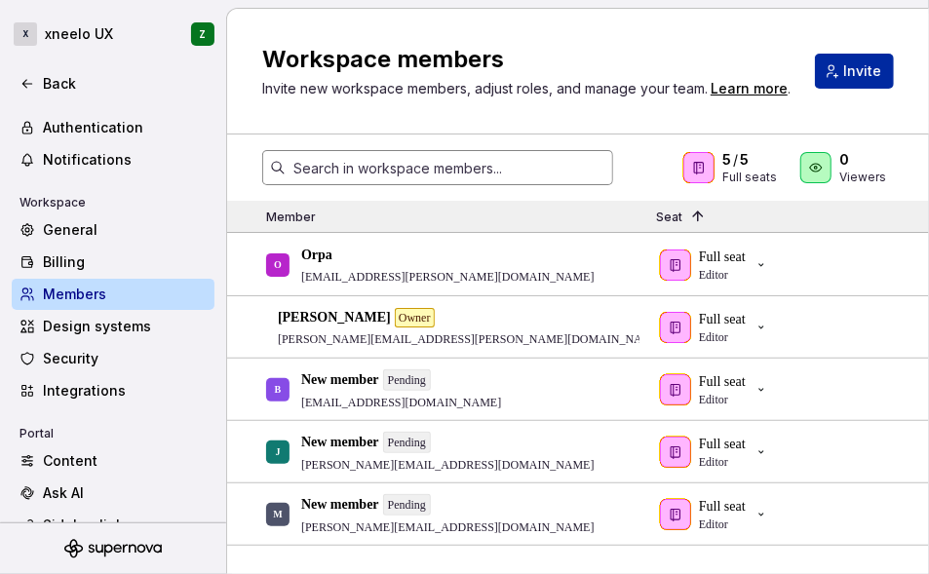
click at [846, 79] on span "Invite" at bounding box center [862, 70] width 38 height 19
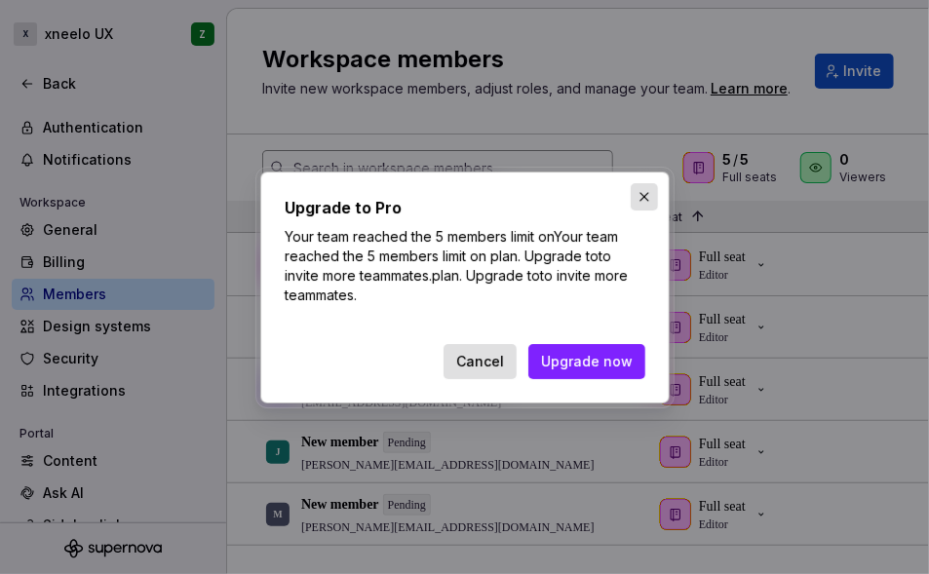
click at [641, 201] on button "button" at bounding box center [643, 196] width 27 height 27
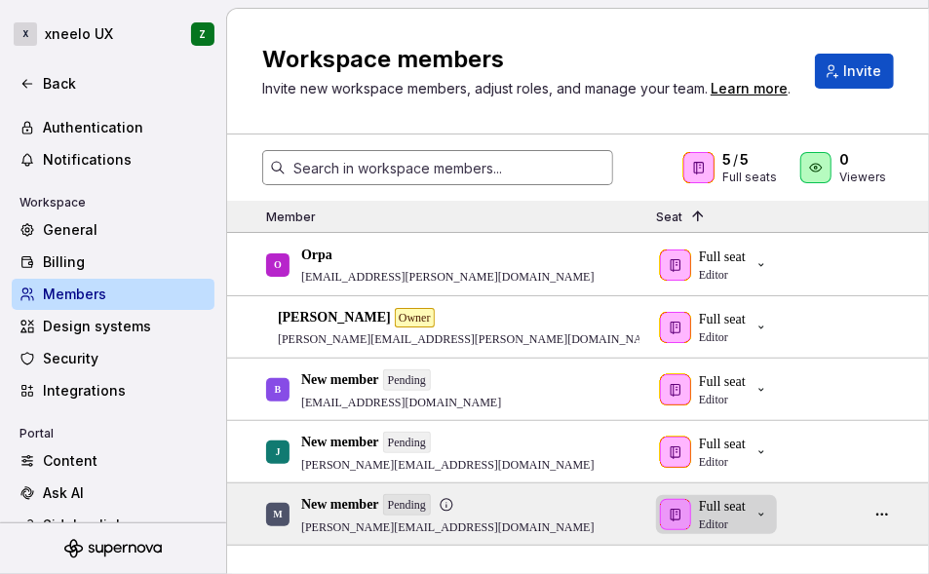
click at [765, 514] on icon "button" at bounding box center [761, 515] width 16 height 16
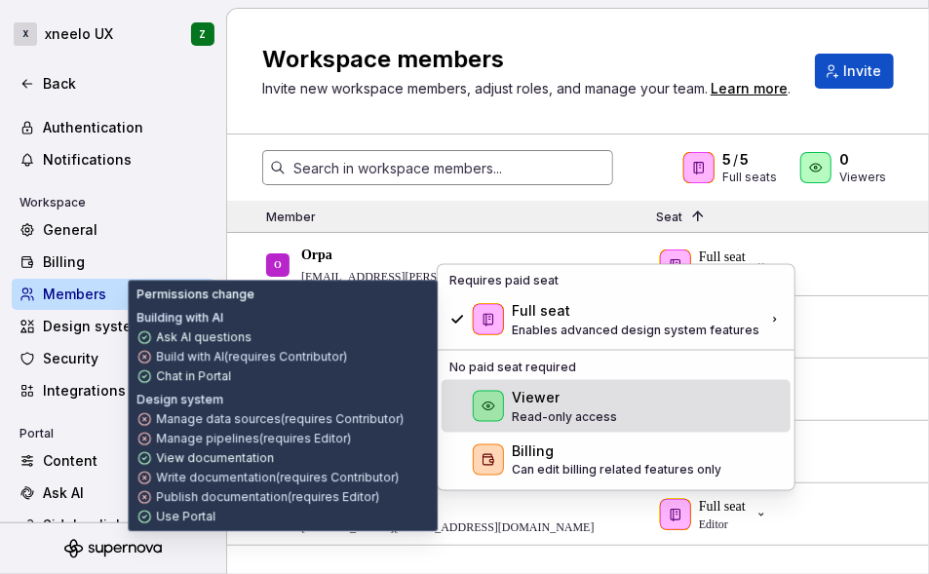
click at [591, 422] on p "Read-only access" at bounding box center [564, 417] width 105 height 16
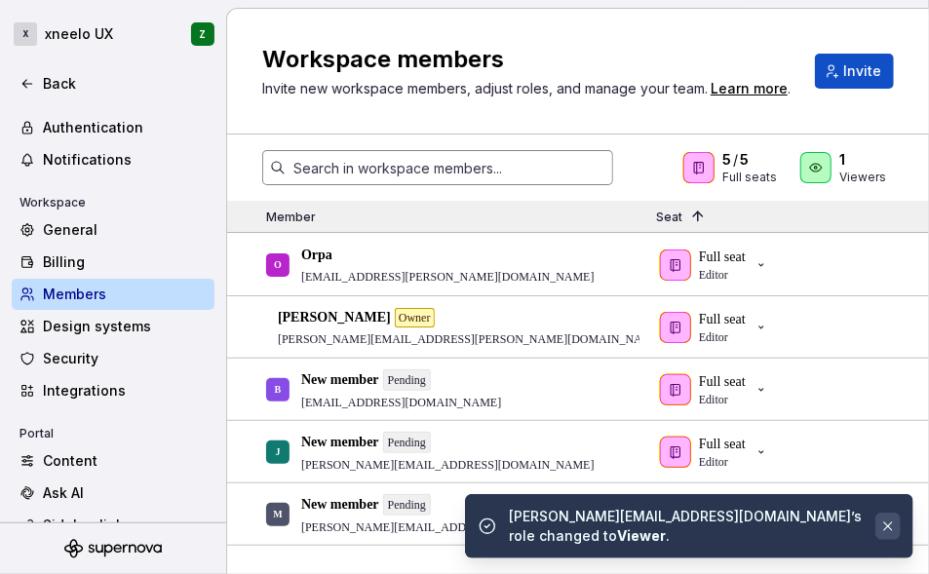
click at [884, 526] on button "button" at bounding box center [887, 526] width 25 height 27
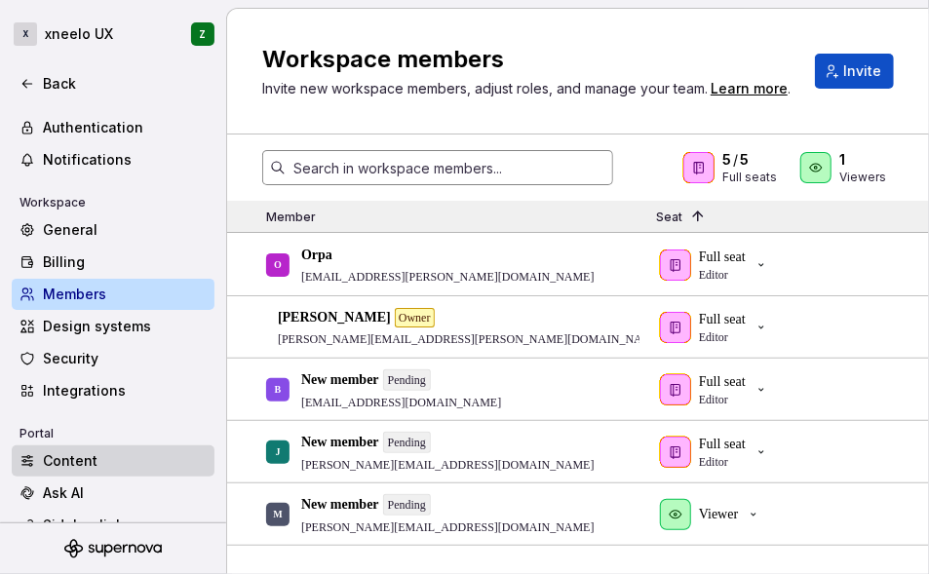
click at [110, 465] on div "Content" at bounding box center [125, 460] width 164 height 19
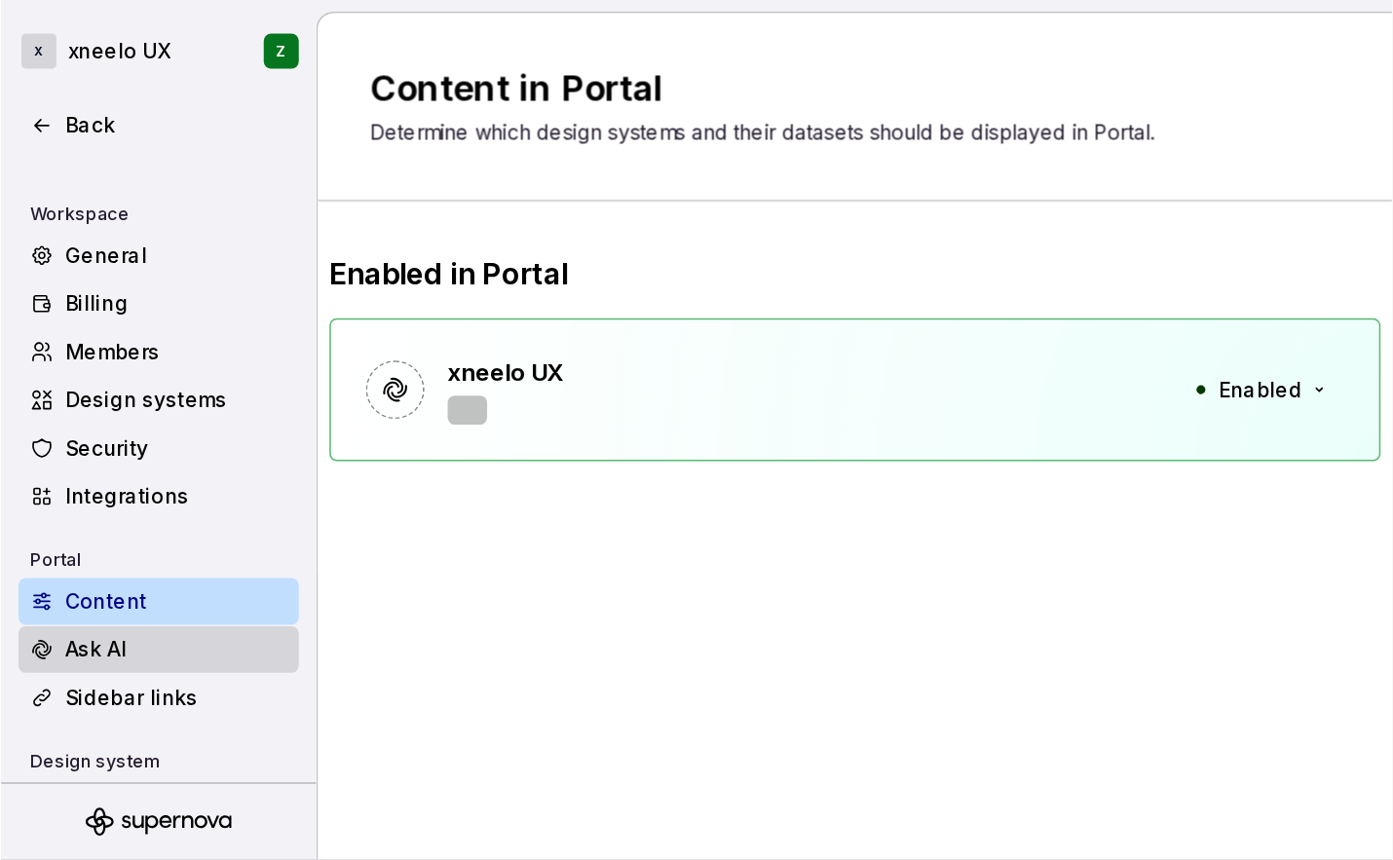
scroll to position [121, 0]
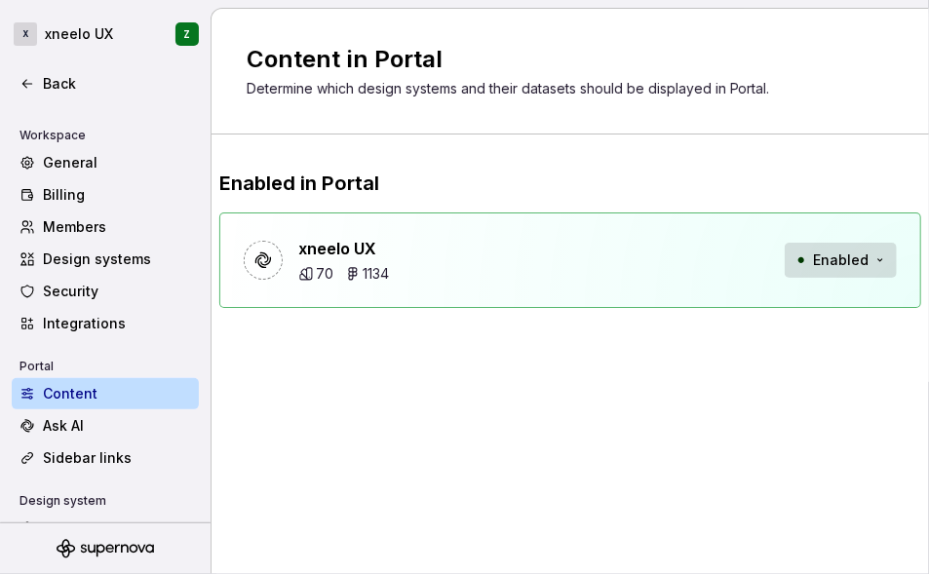
click at [880, 256] on button "Enabled" at bounding box center [840, 260] width 112 height 35
click at [576, 407] on div "Content in Portal Determine which design systems and their datasets should be d…" at bounding box center [569, 291] width 717 height 565
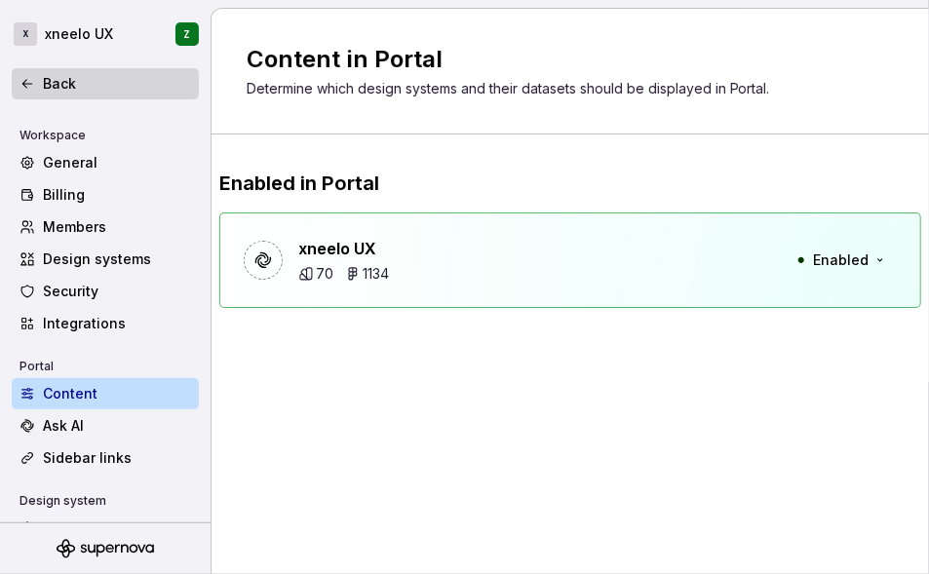
click at [27, 93] on div "Back" at bounding box center [105, 83] width 187 height 31
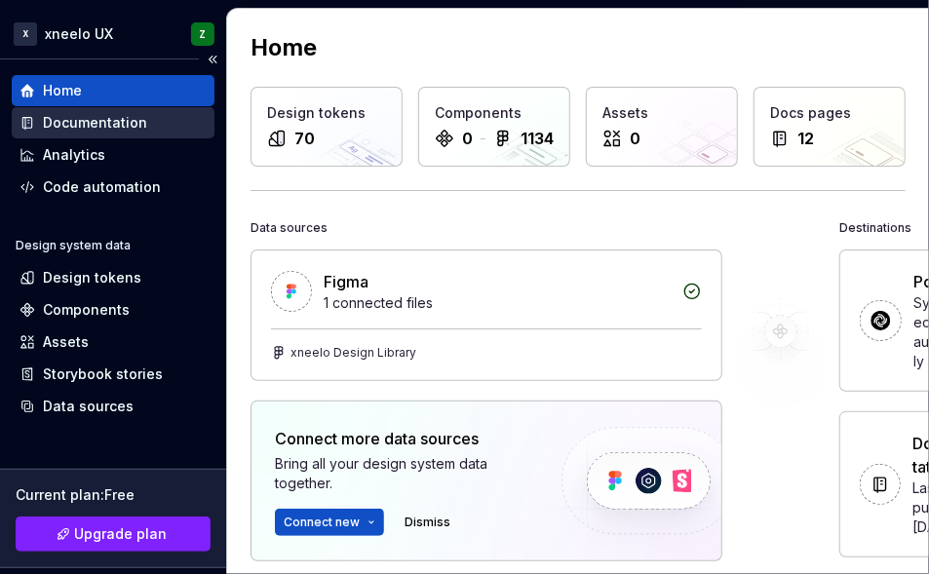
click at [68, 130] on div "Documentation" at bounding box center [95, 122] width 104 height 19
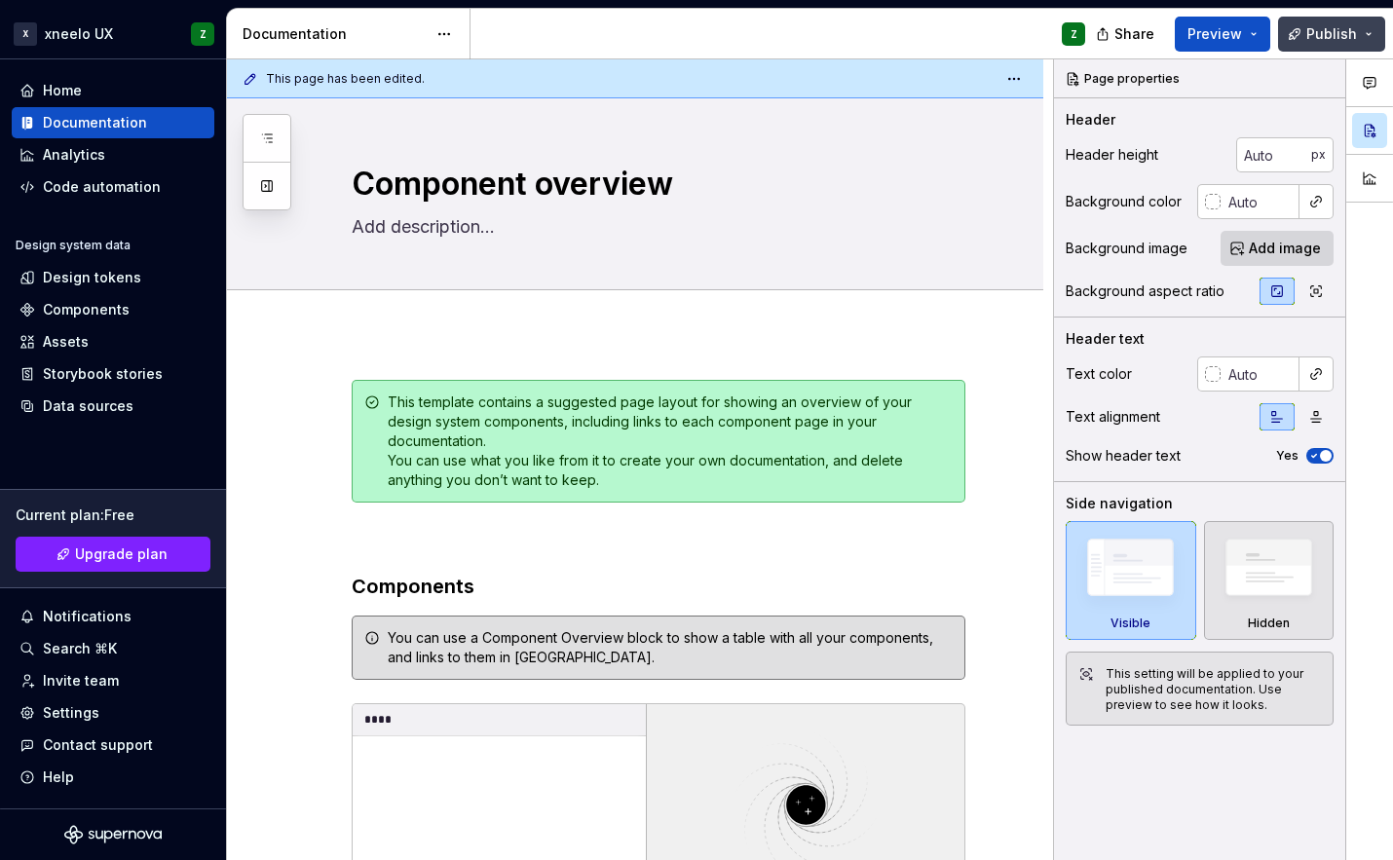
click at [1346, 29] on span "Publish" at bounding box center [1332, 33] width 51 height 19
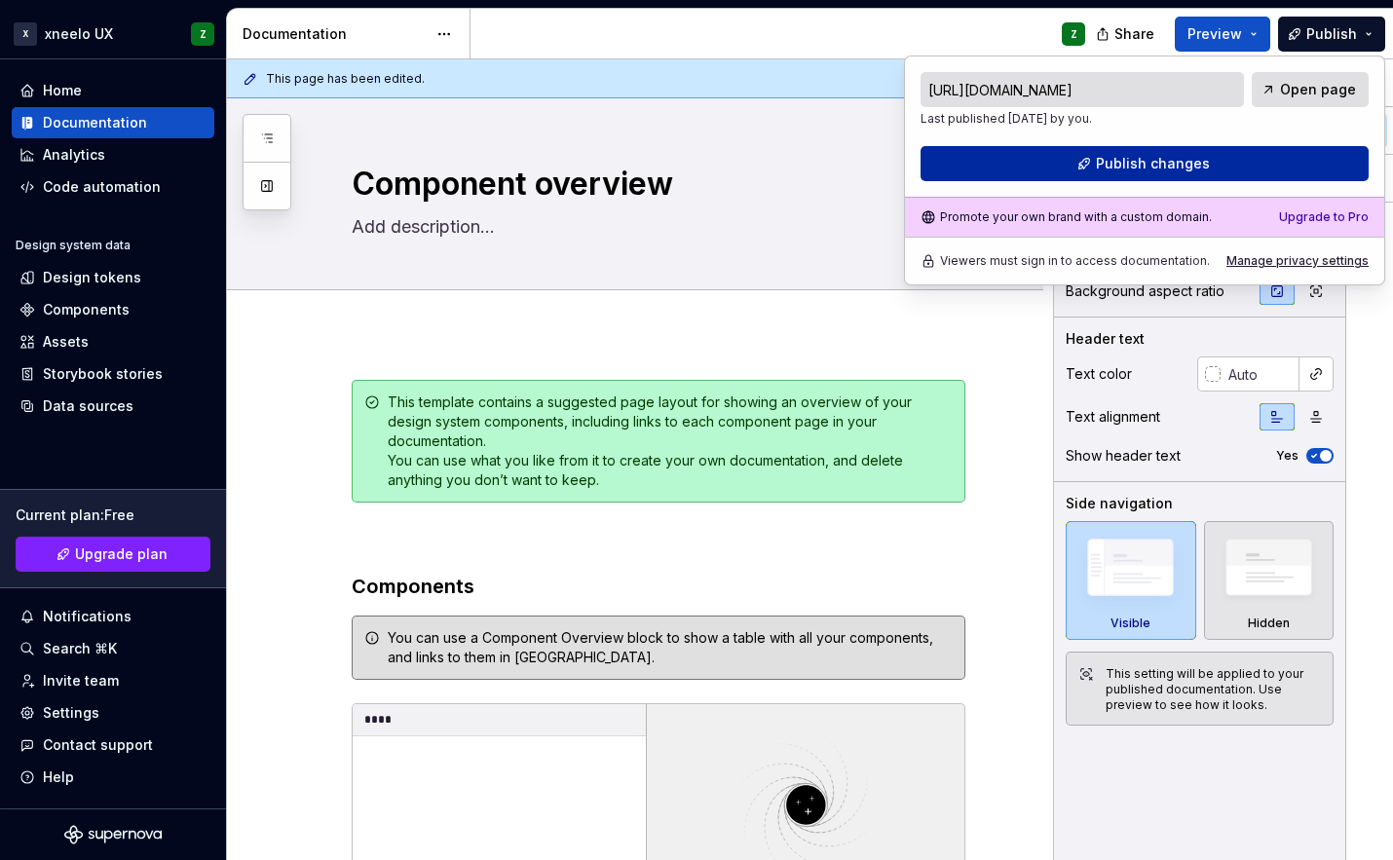
click at [1189, 170] on span "Publish changes" at bounding box center [1153, 163] width 114 height 19
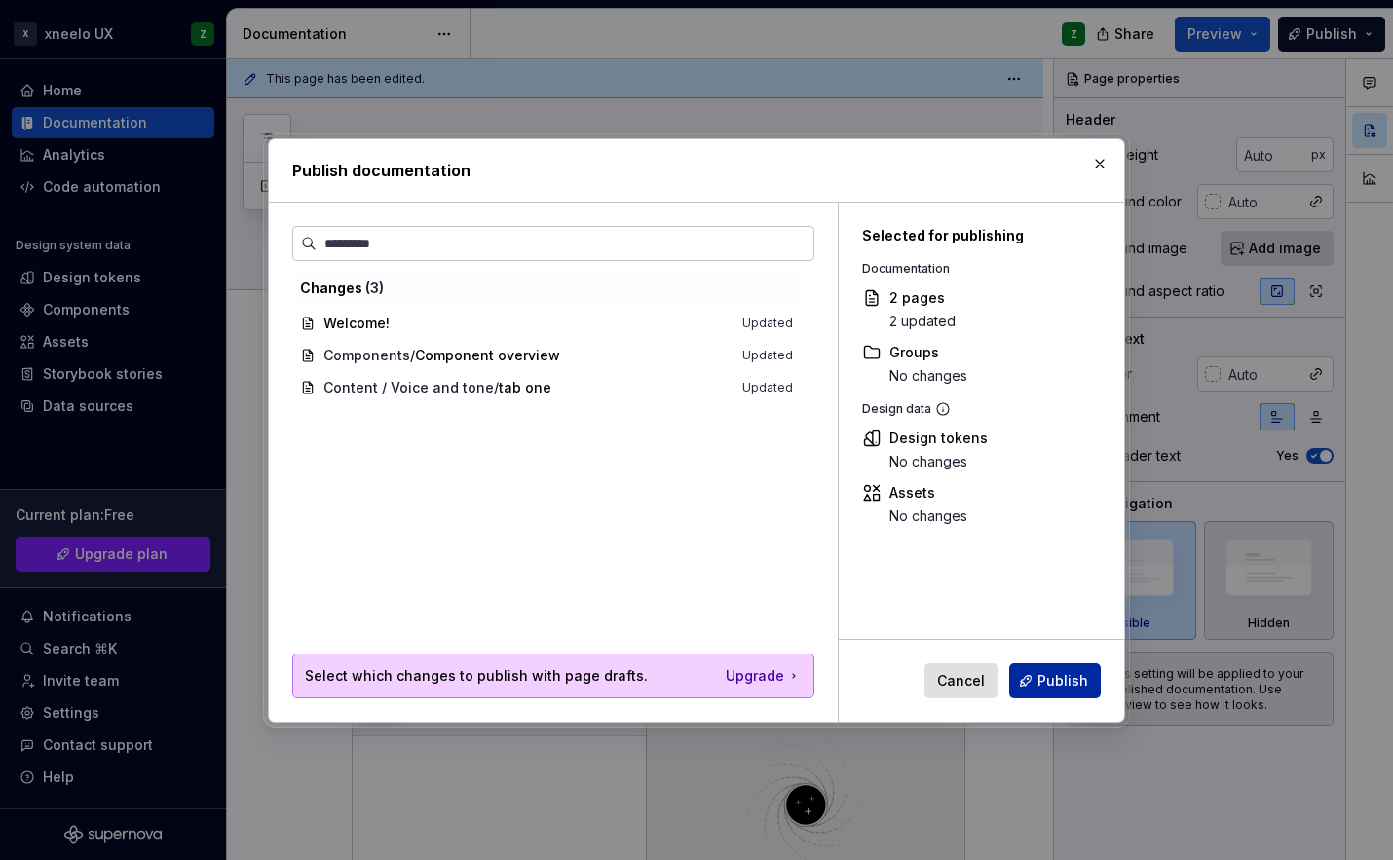
click at [1054, 667] on button "Publish" at bounding box center [1055, 681] width 92 height 35
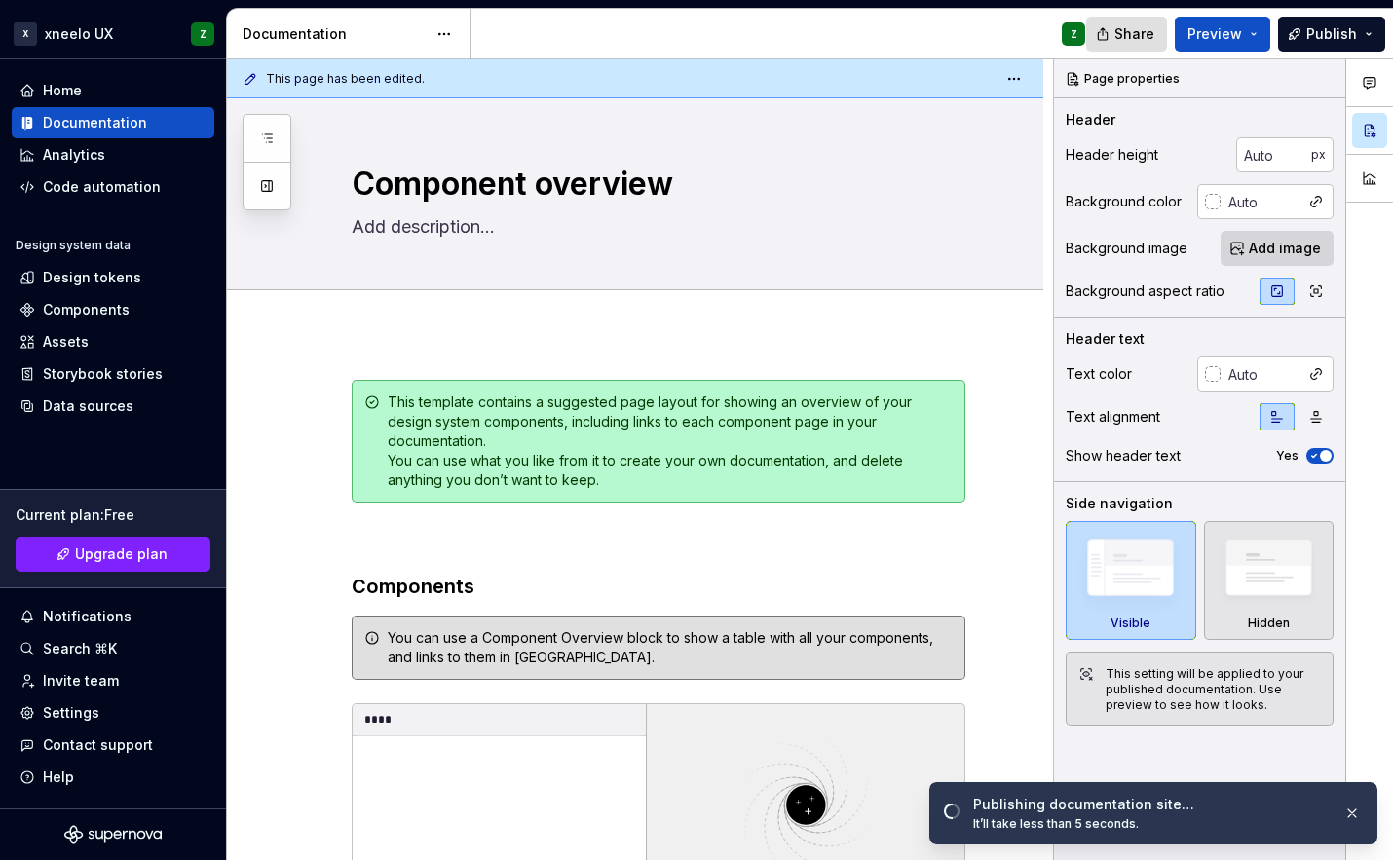
click at [1153, 36] on span "Share" at bounding box center [1135, 33] width 40 height 19
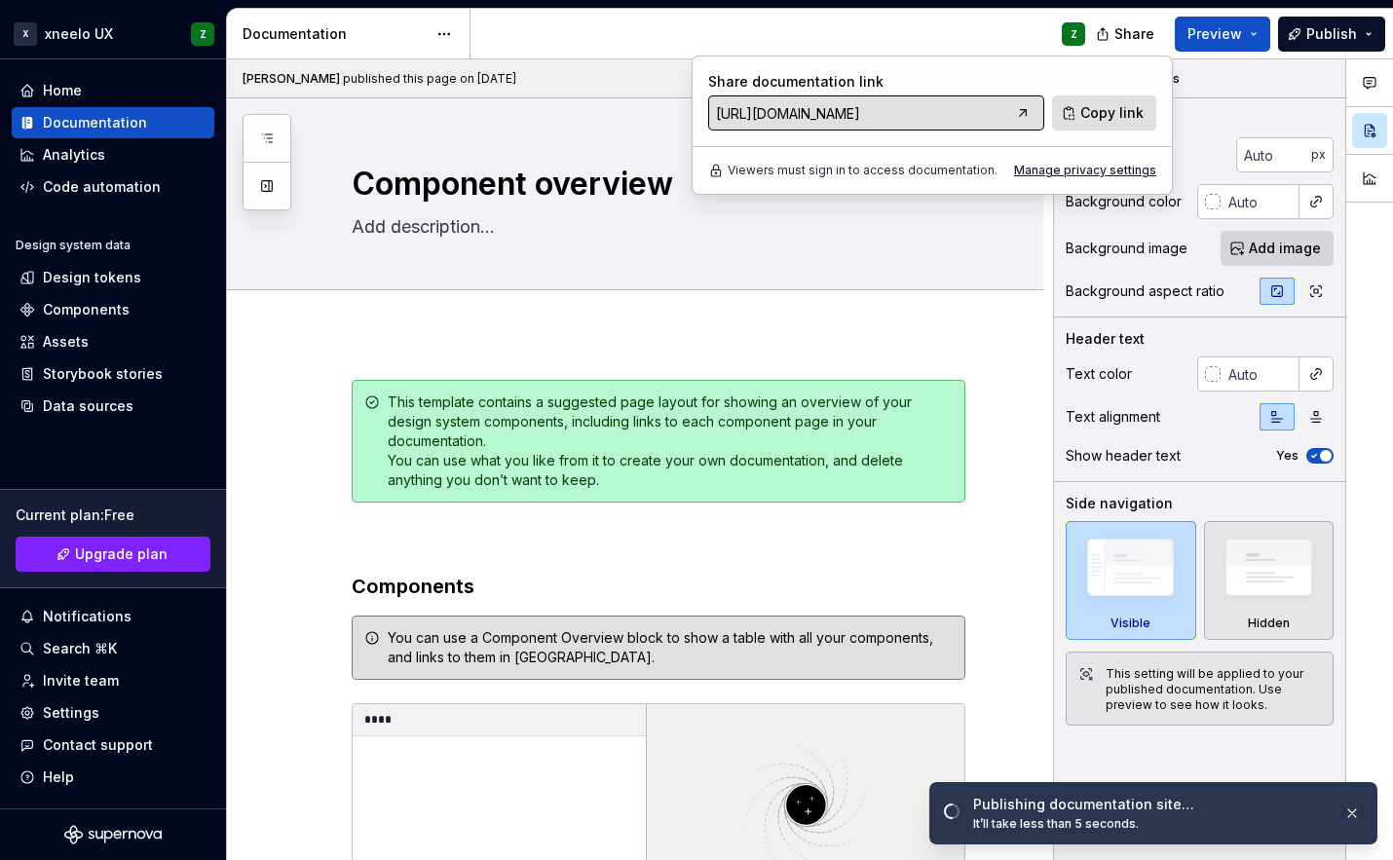
click at [880, 118] on input "[URL][DOMAIN_NAME]" at bounding box center [858, 112] width 301 height 35
type textarea "*"
type input "[URL][DOMAIN_NAME]"
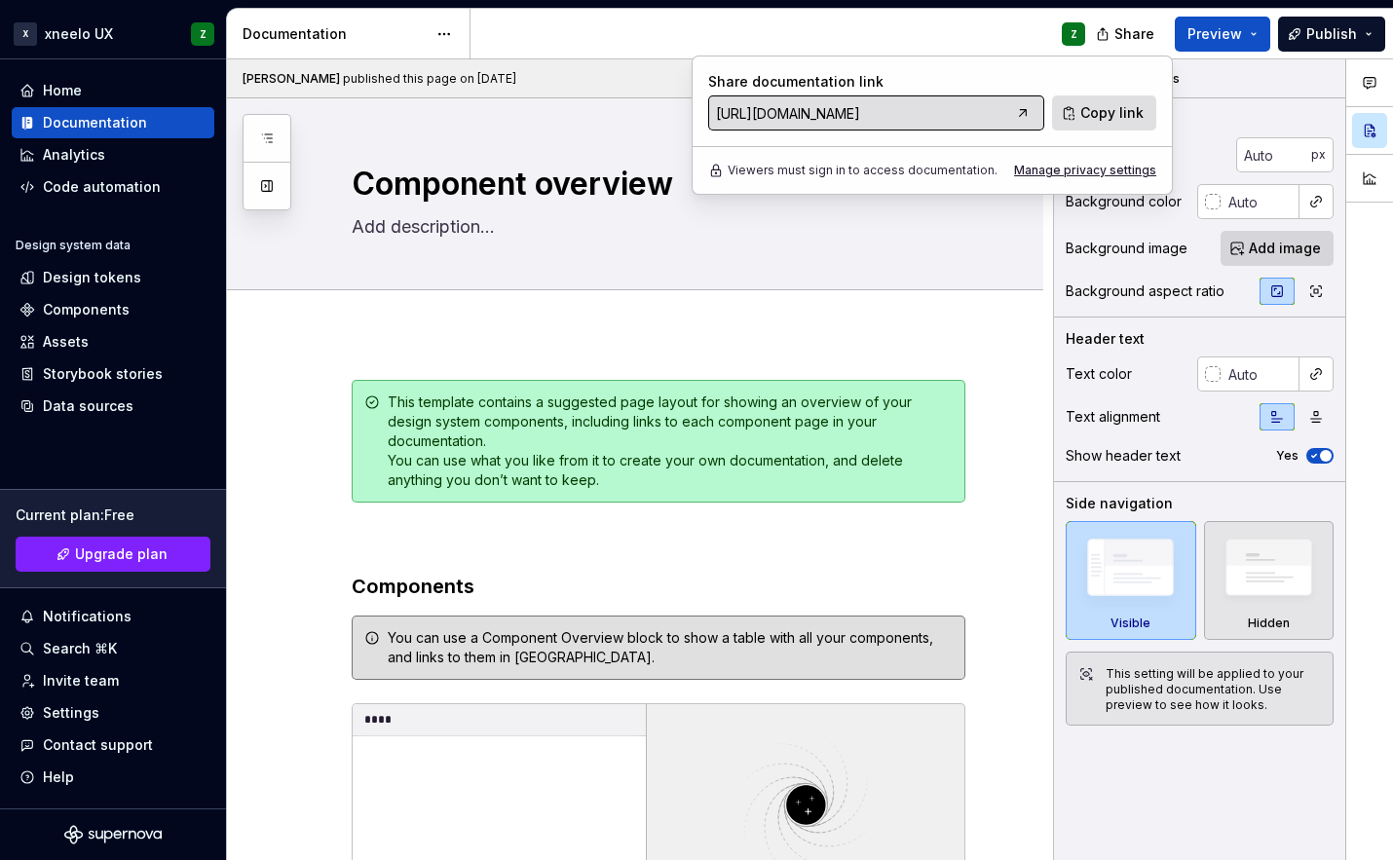
drag, startPoint x: 964, startPoint y: 112, endPoint x: 733, endPoint y: 93, distance: 231.8
click at [733, 93] on div "Share documentation link [URL][DOMAIN_NAME]" at bounding box center [876, 101] width 336 height 58
click at [138, 43] on html "X xneelo UX Z Home Documentation Analytics Code automation Design system data D…" at bounding box center [696, 430] width 1393 height 860
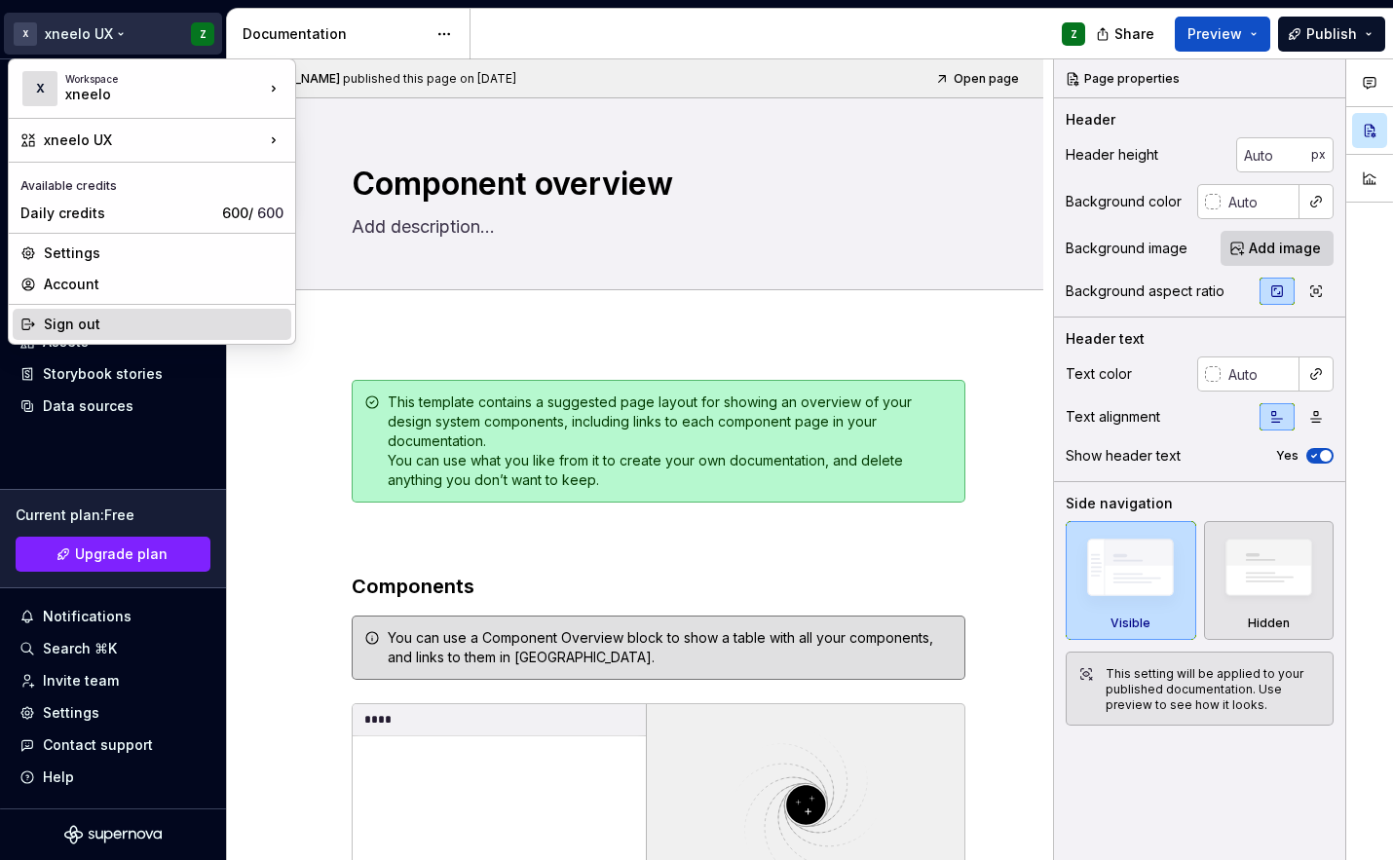
click at [84, 328] on div "Sign out" at bounding box center [164, 324] width 240 height 19
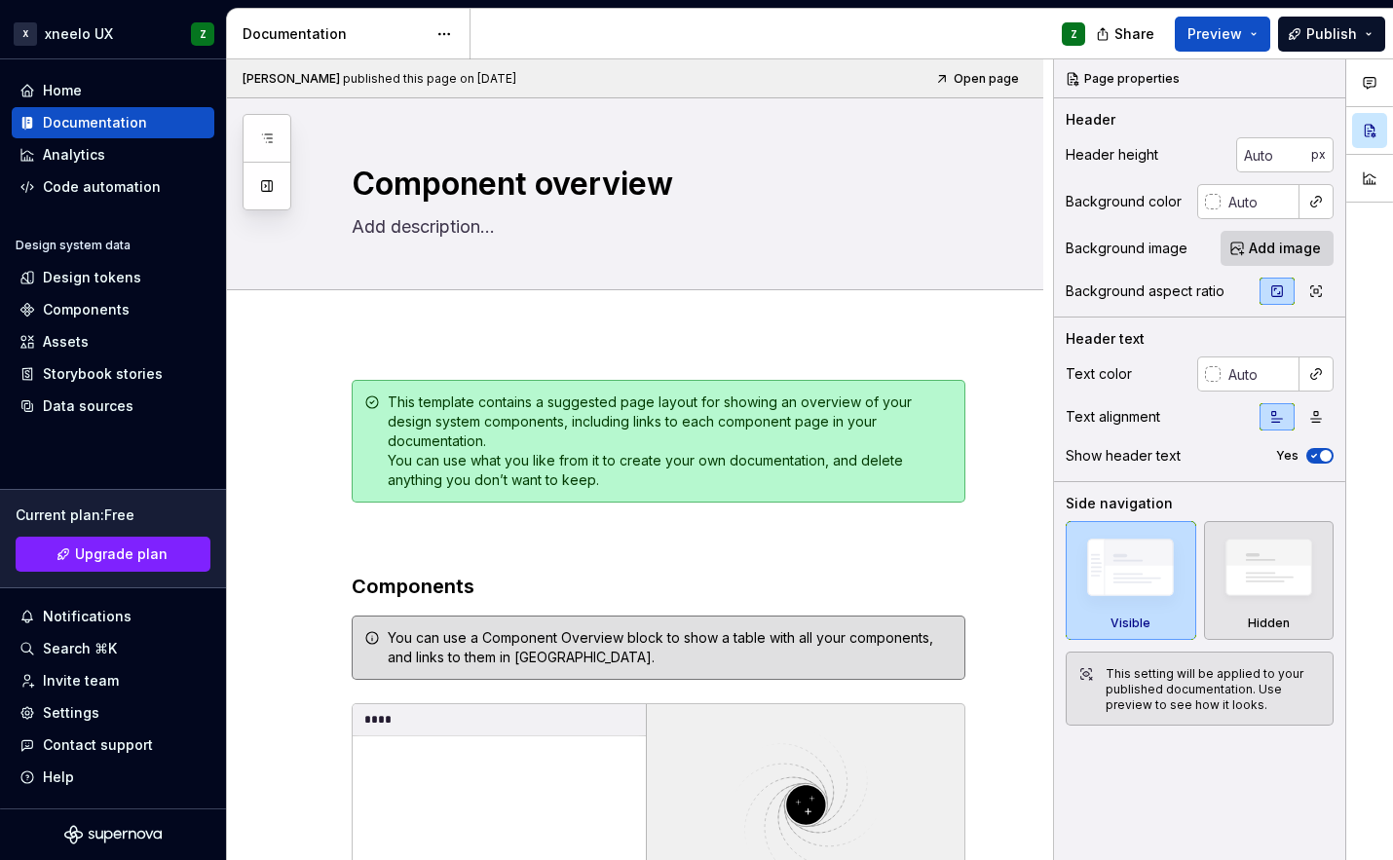
type textarea "*"
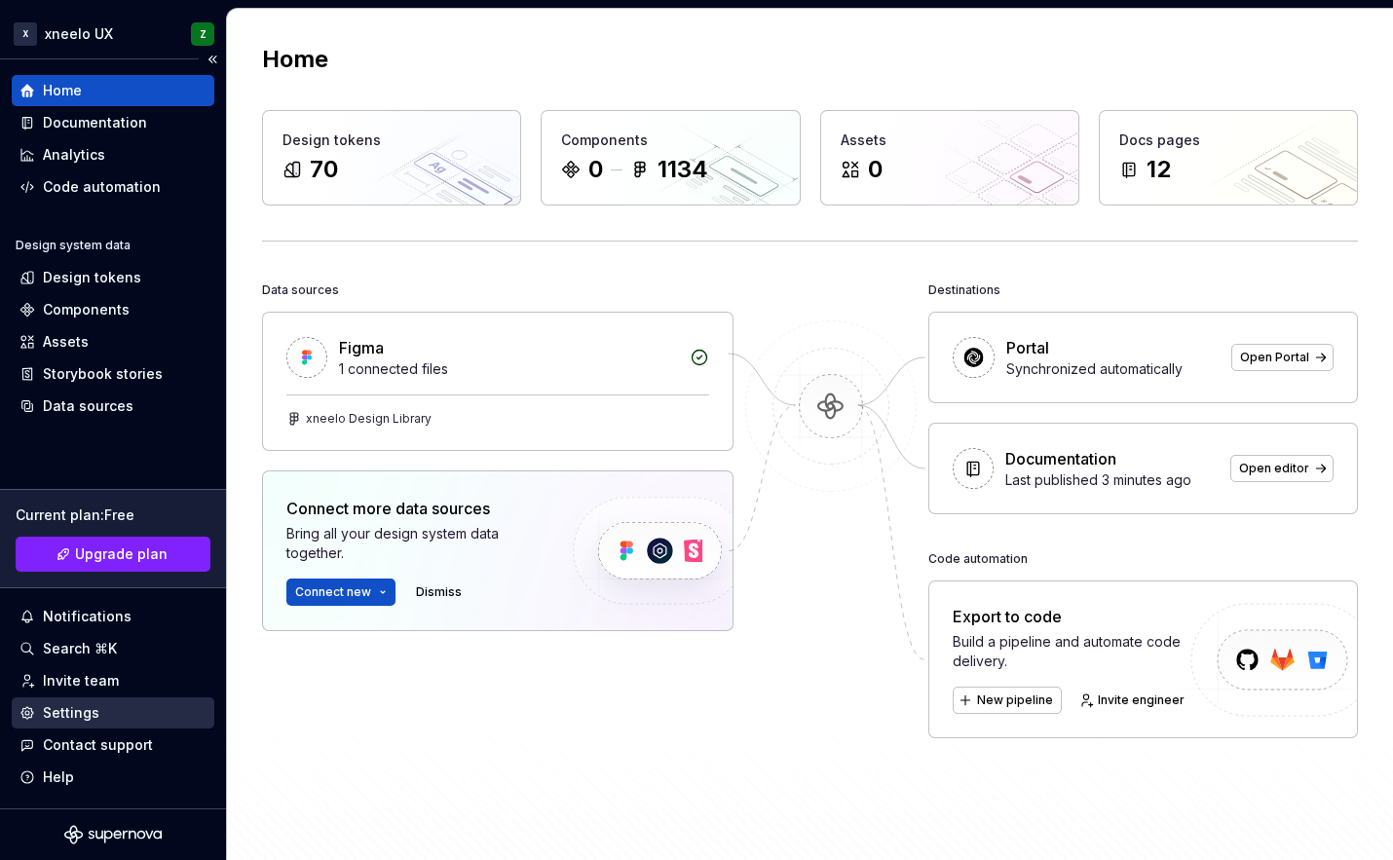
click at [71, 712] on div "Settings" at bounding box center [71, 713] width 57 height 19
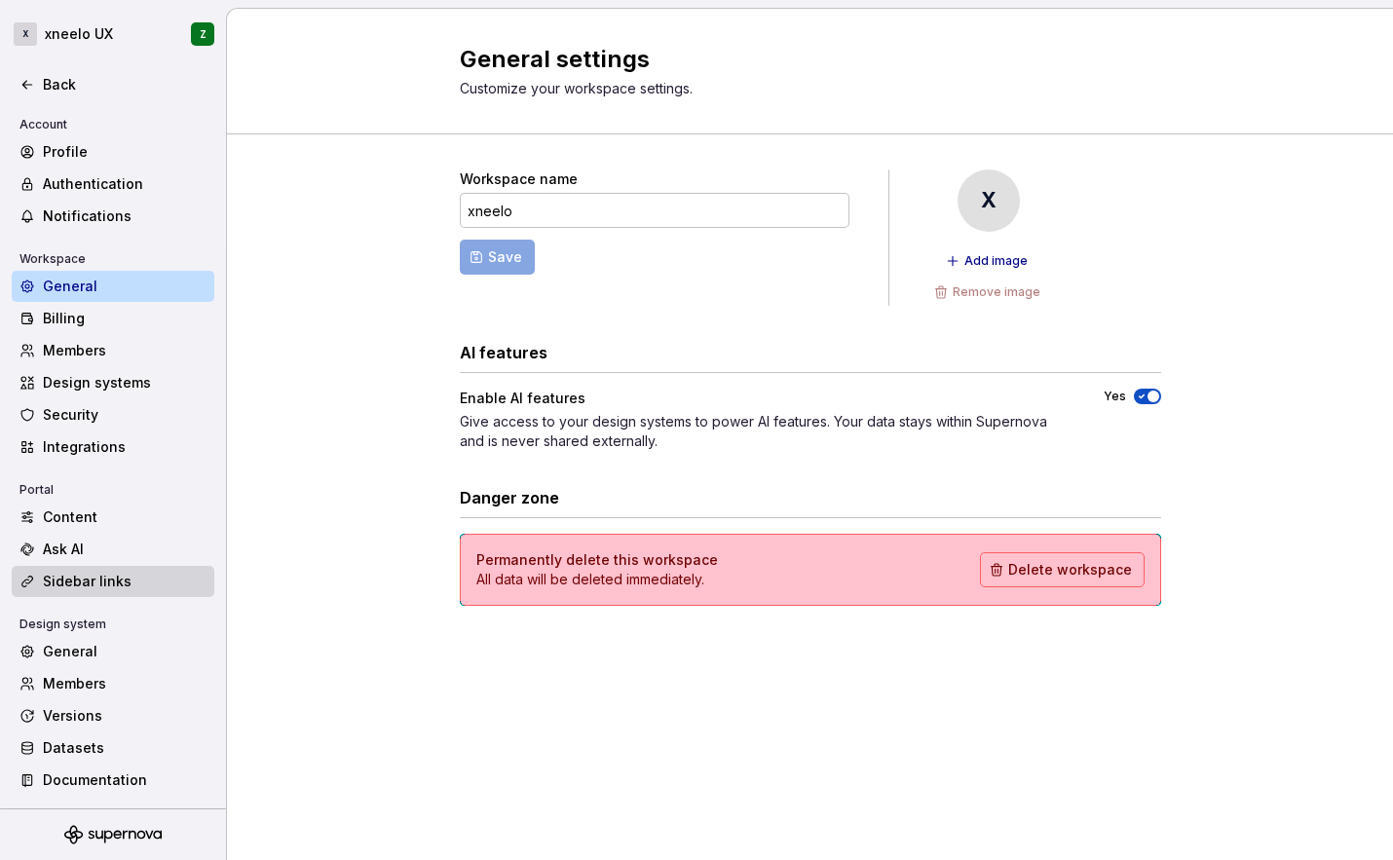
click at [89, 574] on div "Sidebar links" at bounding box center [125, 581] width 164 height 19
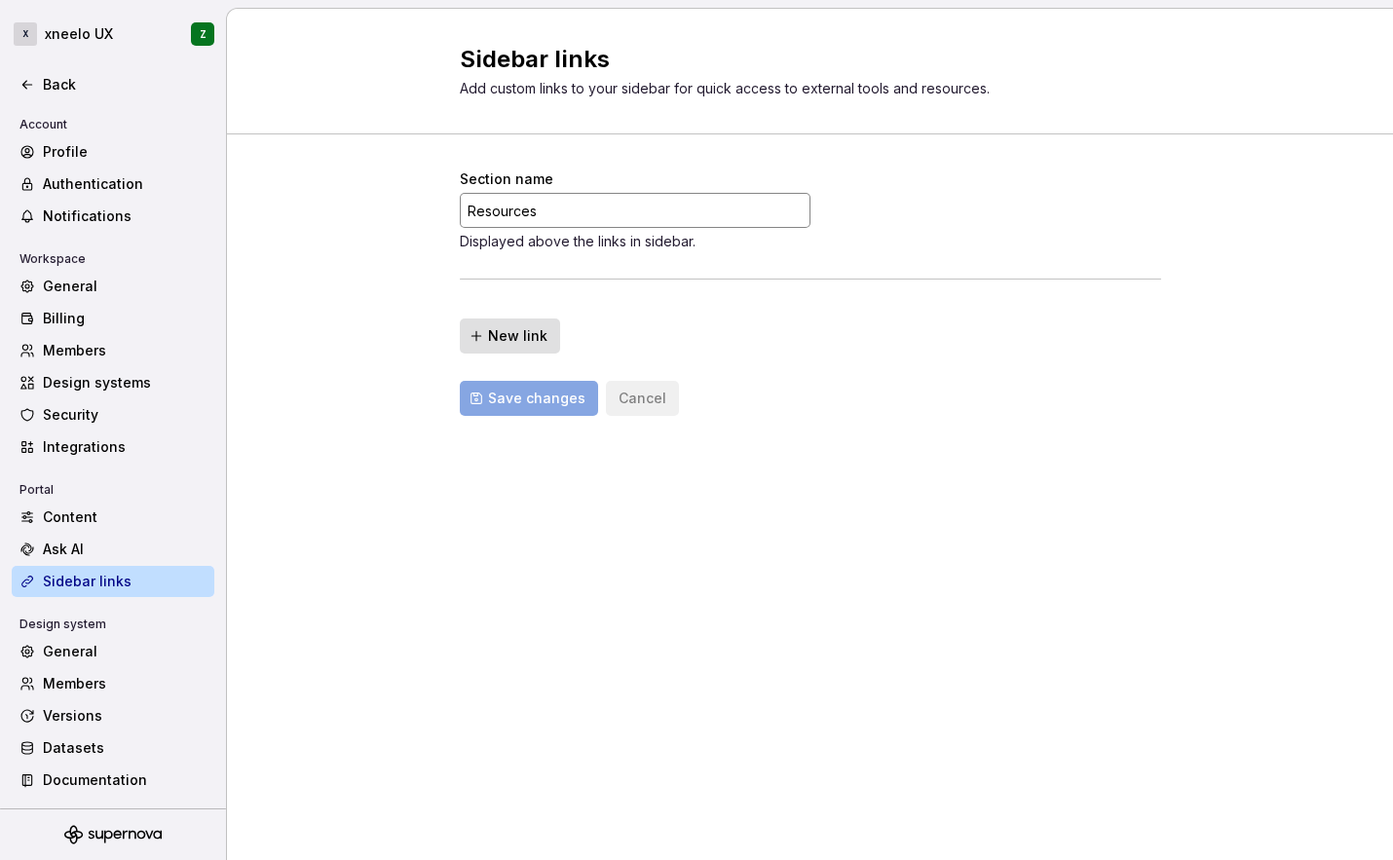
click at [552, 213] on input "Resources" at bounding box center [635, 210] width 351 height 35
click at [88, 281] on div "General" at bounding box center [125, 286] width 164 height 19
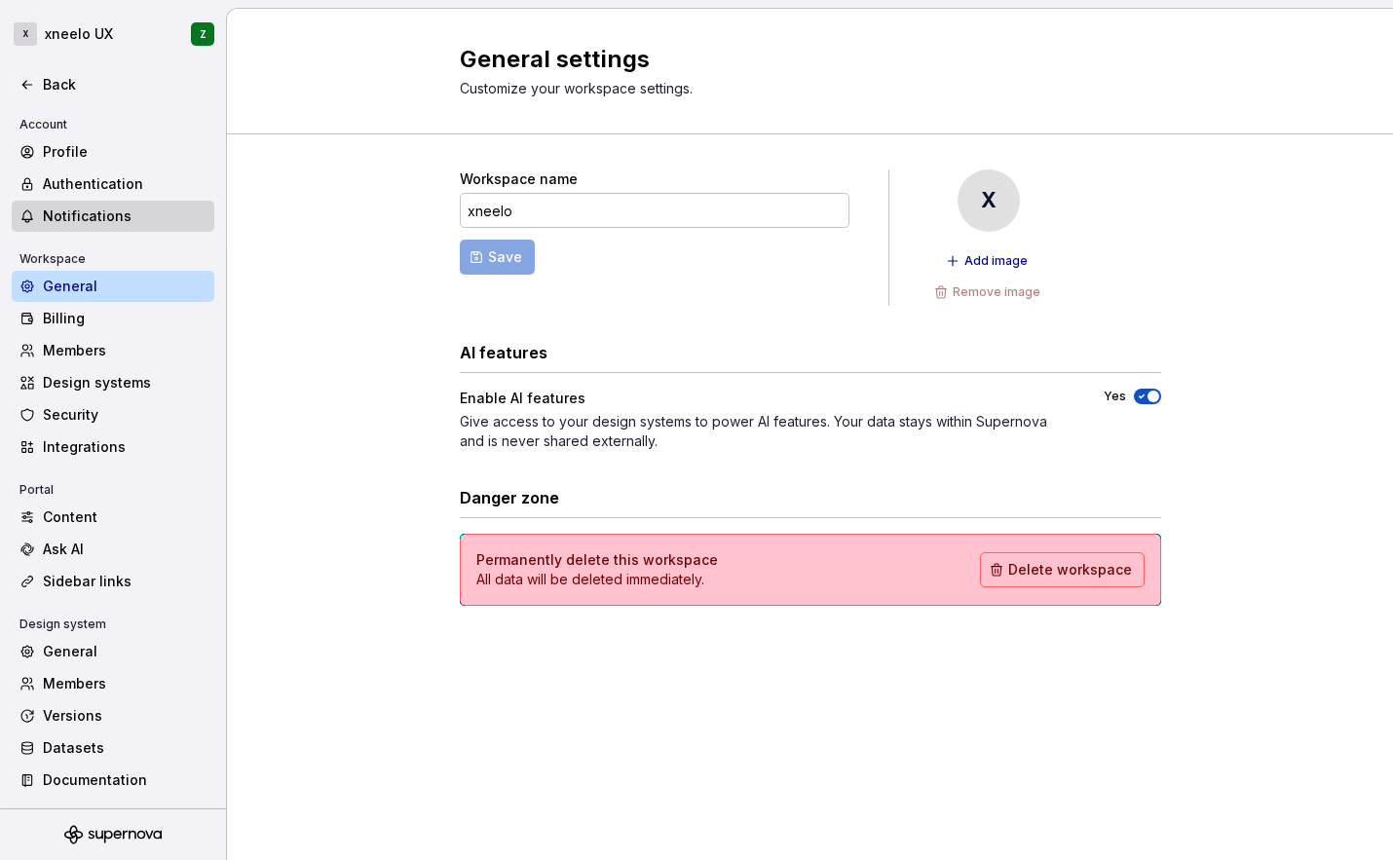
click at [93, 220] on div "Notifications" at bounding box center [125, 216] width 164 height 19
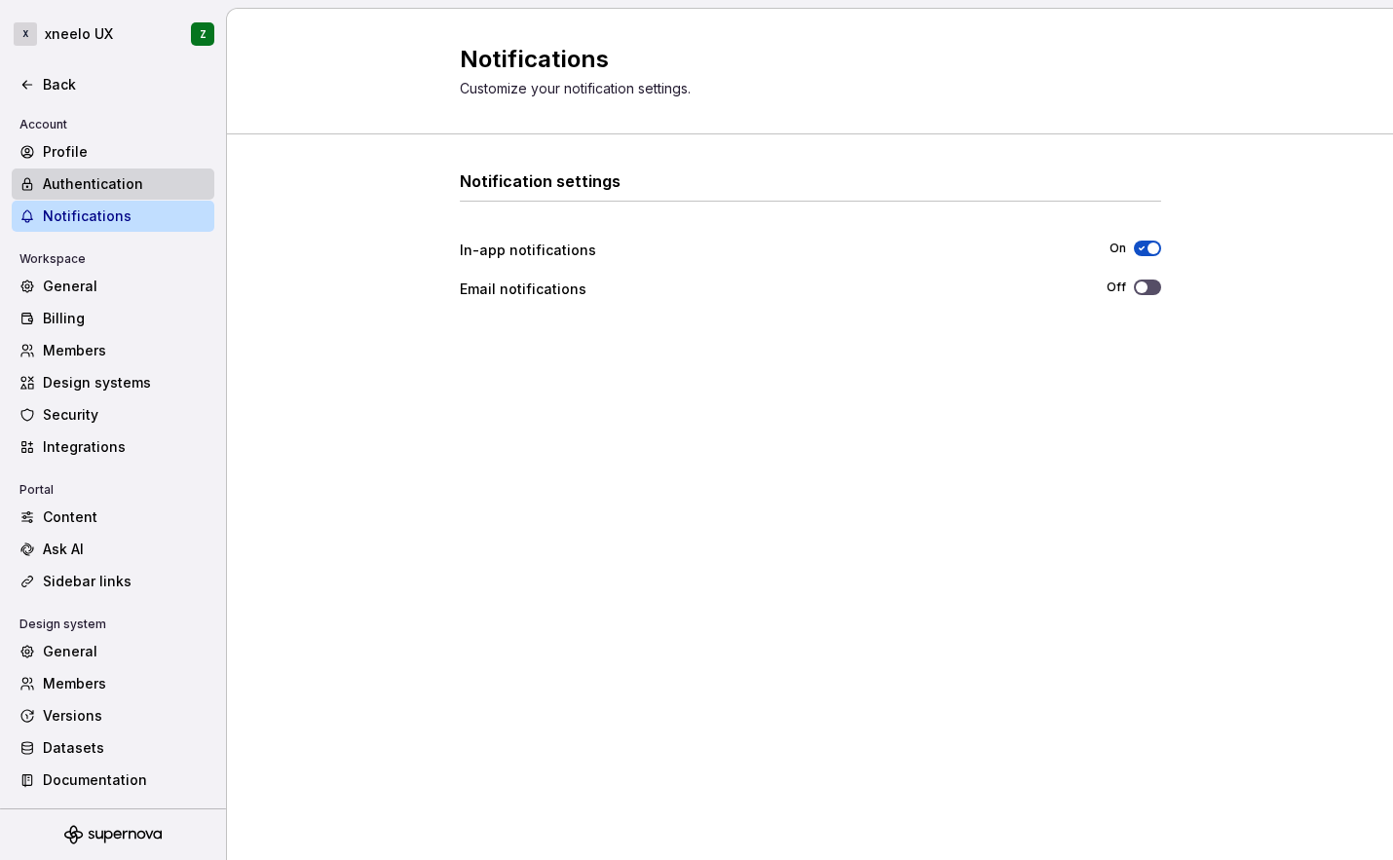
click at [85, 178] on div "Authentication" at bounding box center [125, 183] width 164 height 19
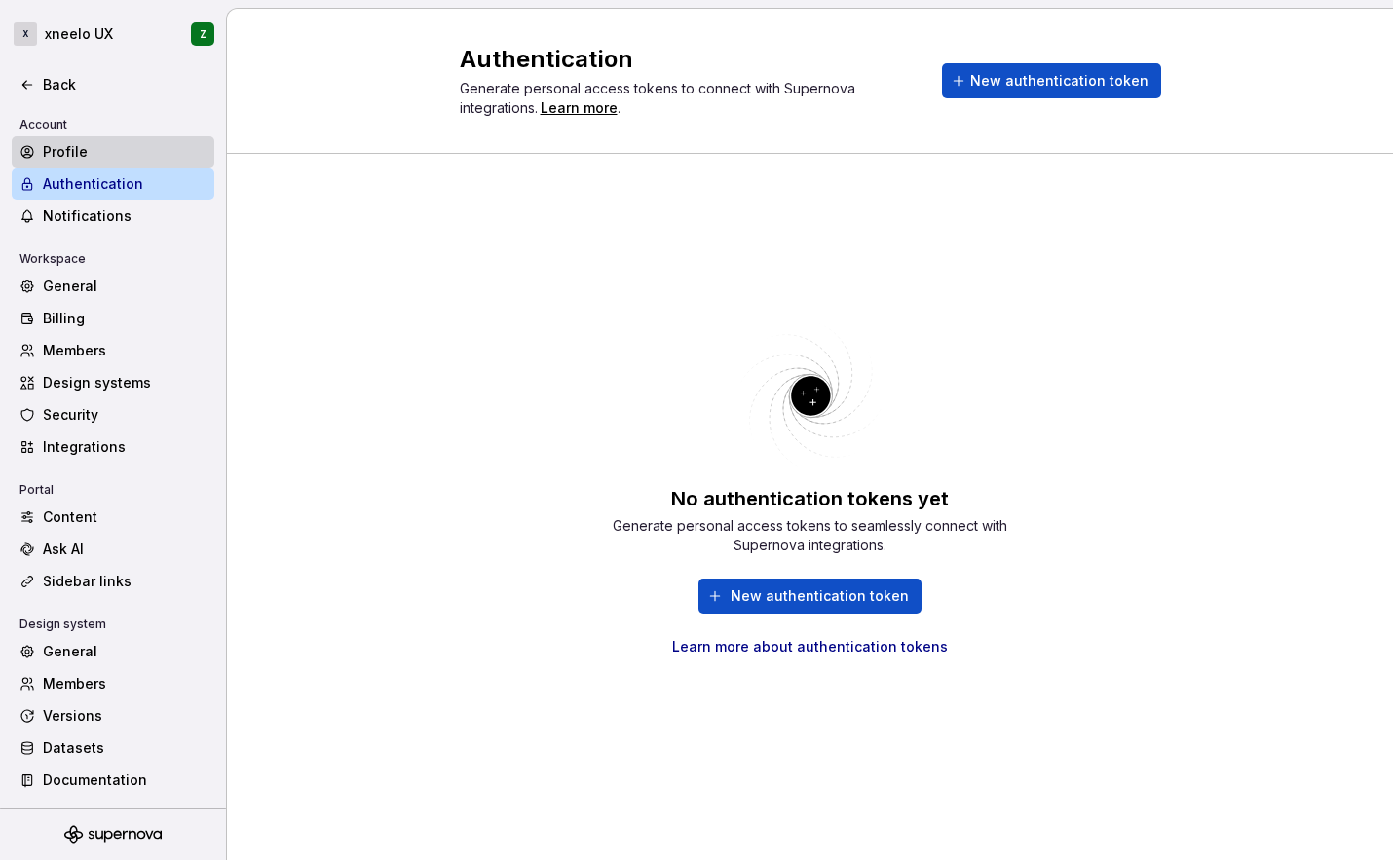
click at [113, 159] on div "Profile" at bounding box center [125, 151] width 164 height 19
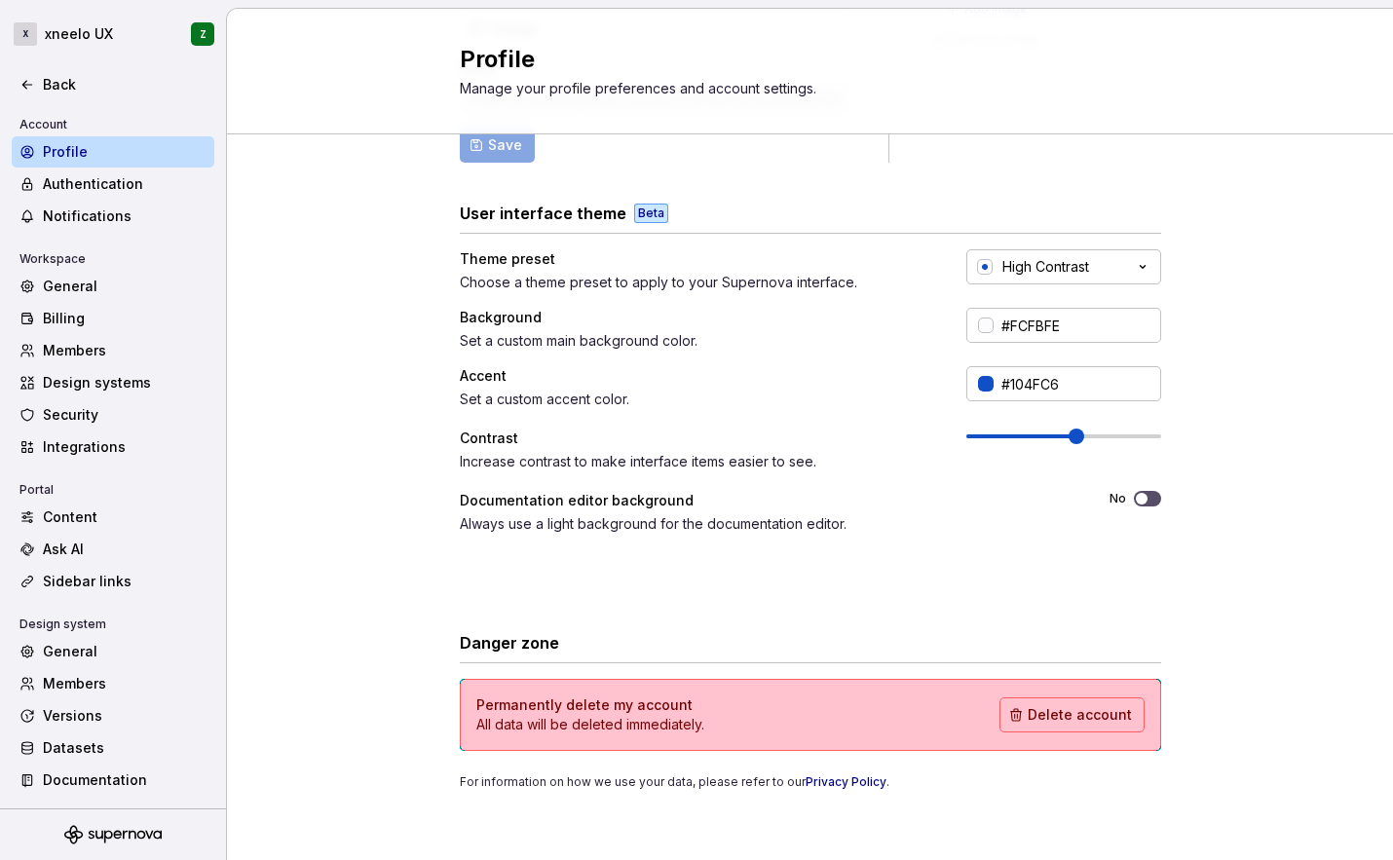
scroll to position [256, 0]
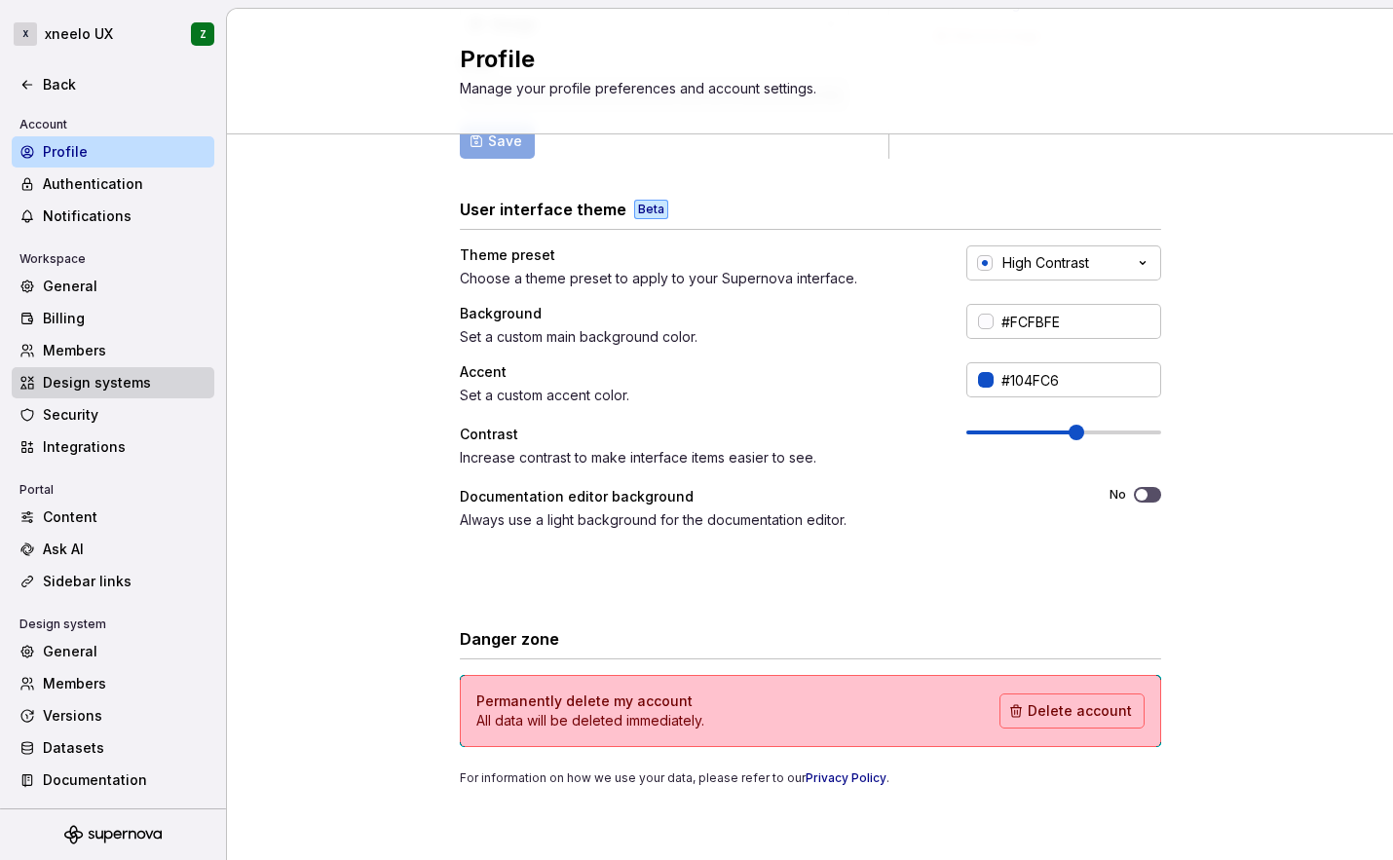
click at [76, 387] on div "Design systems" at bounding box center [125, 382] width 164 height 19
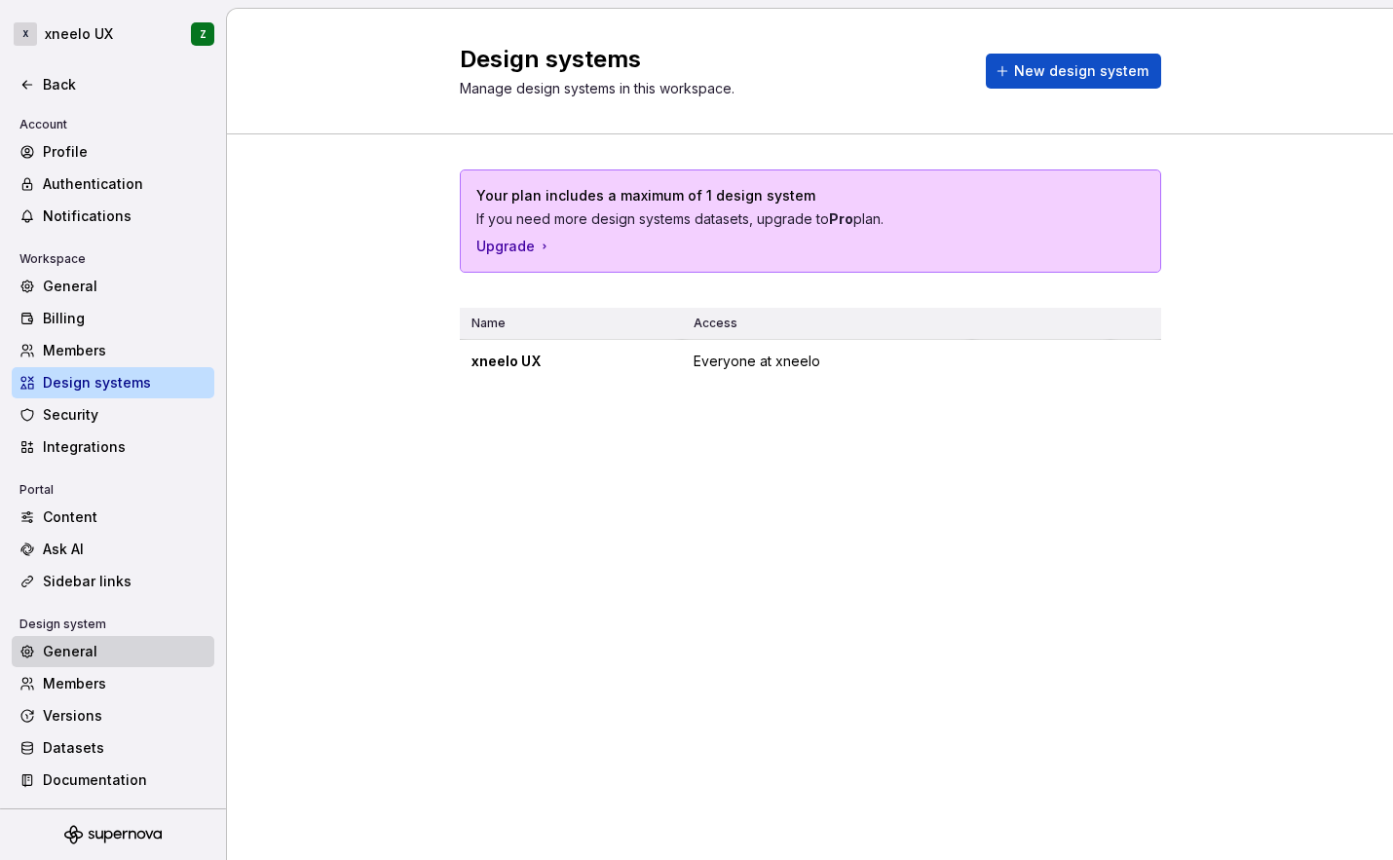
click at [72, 652] on div "General" at bounding box center [125, 651] width 164 height 19
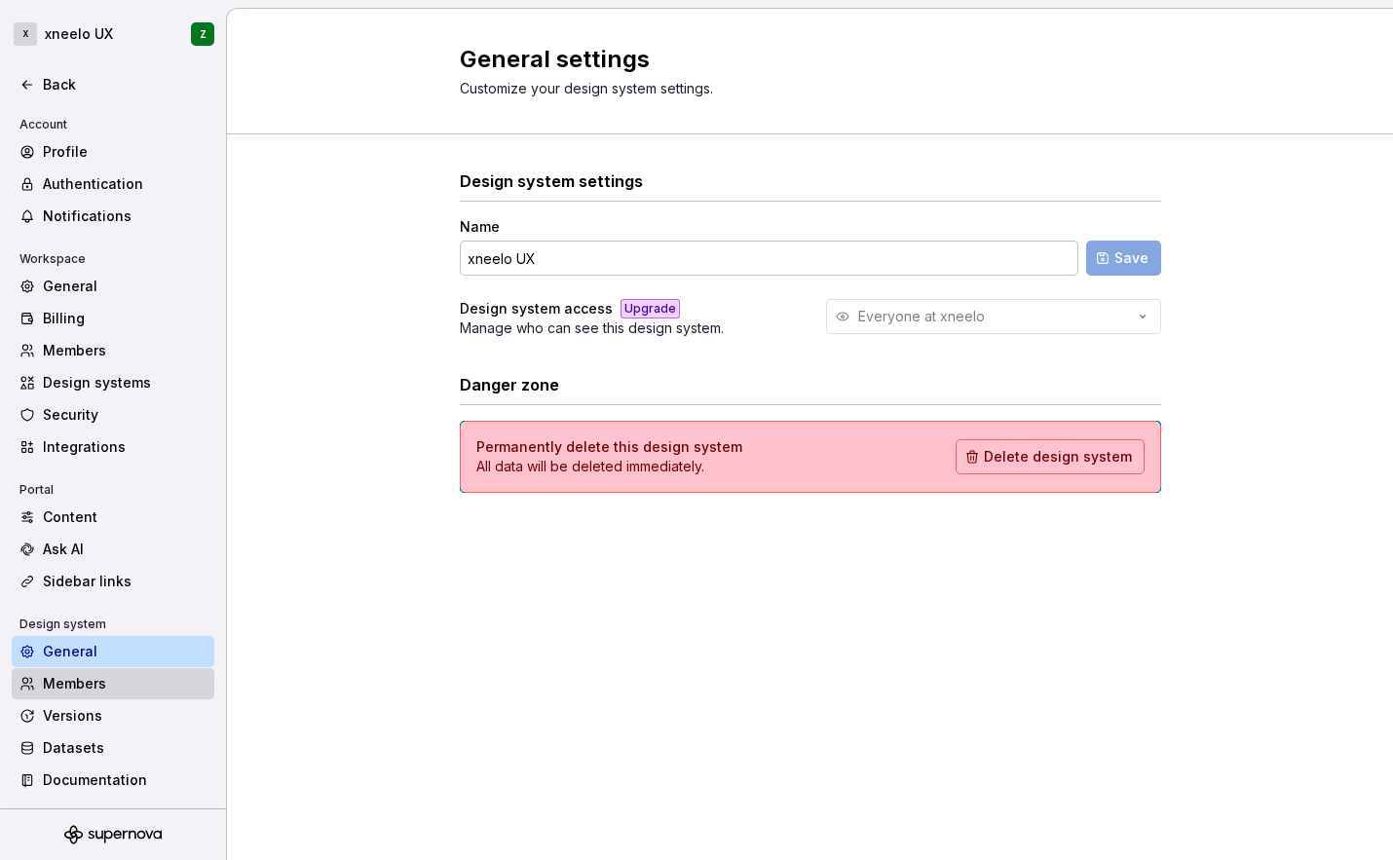
click at [73, 682] on div "Members" at bounding box center [125, 683] width 164 height 19
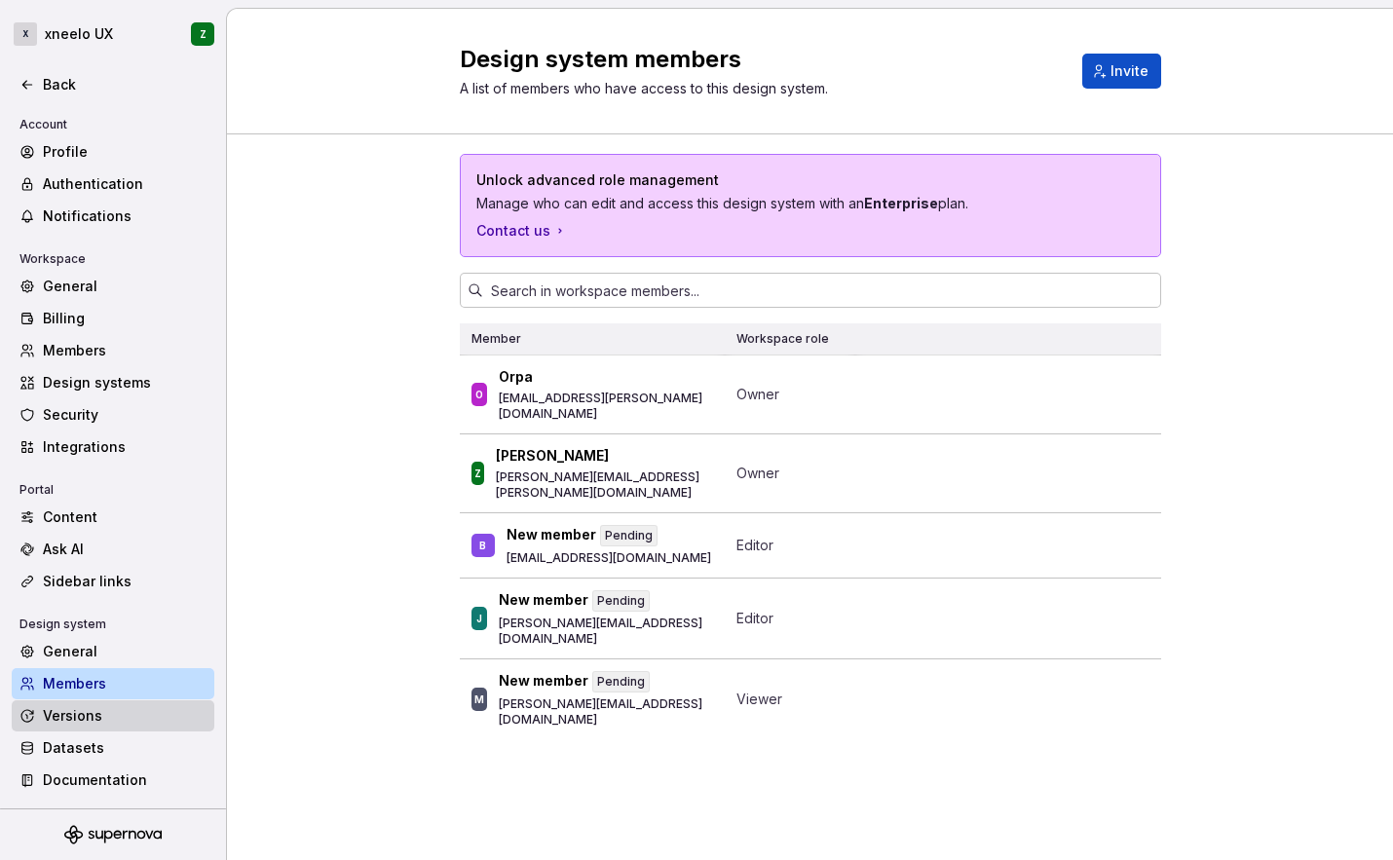
click at [73, 715] on div "Versions" at bounding box center [125, 715] width 164 height 19
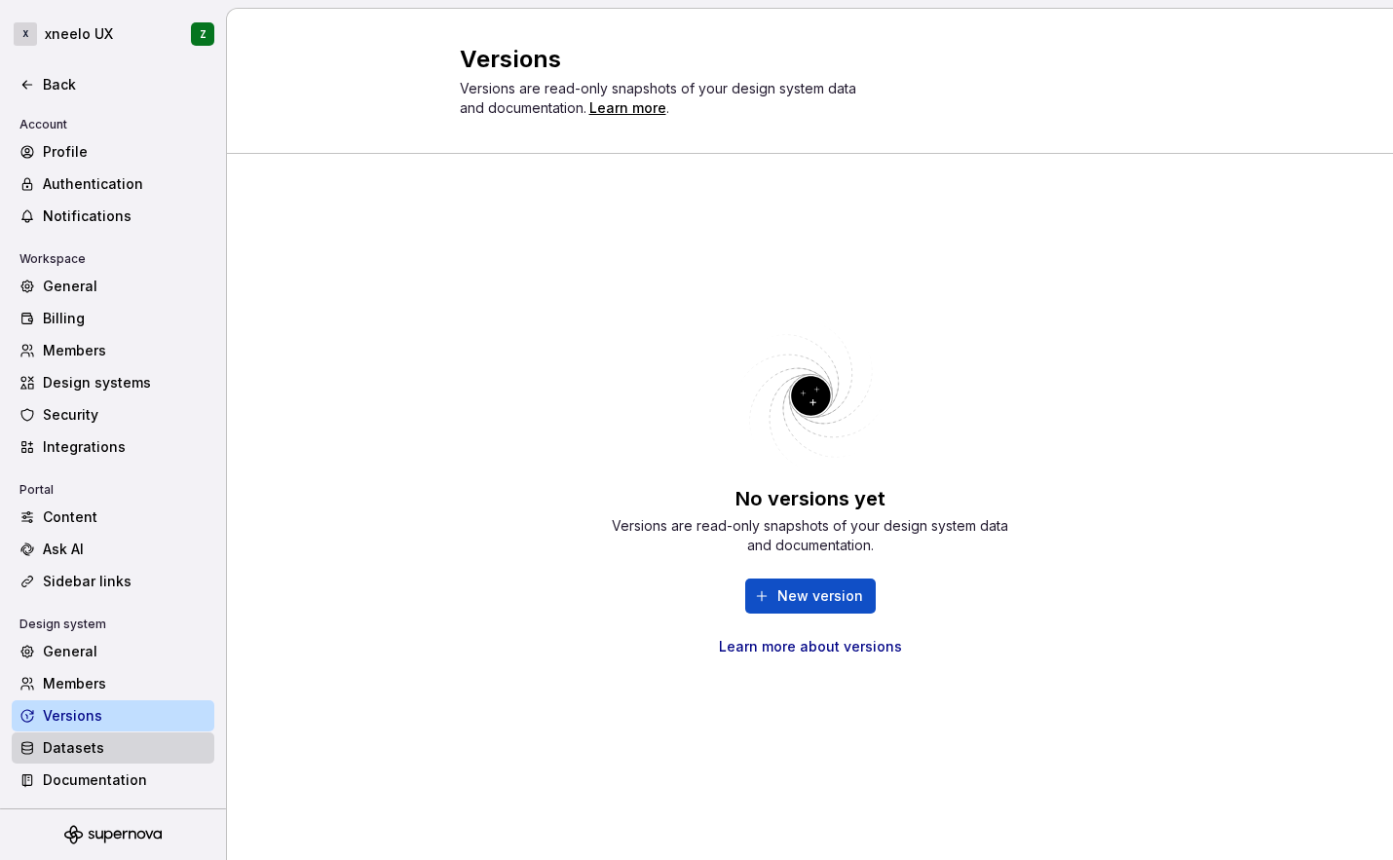
click at [67, 757] on div "Datasets" at bounding box center [125, 748] width 164 height 19
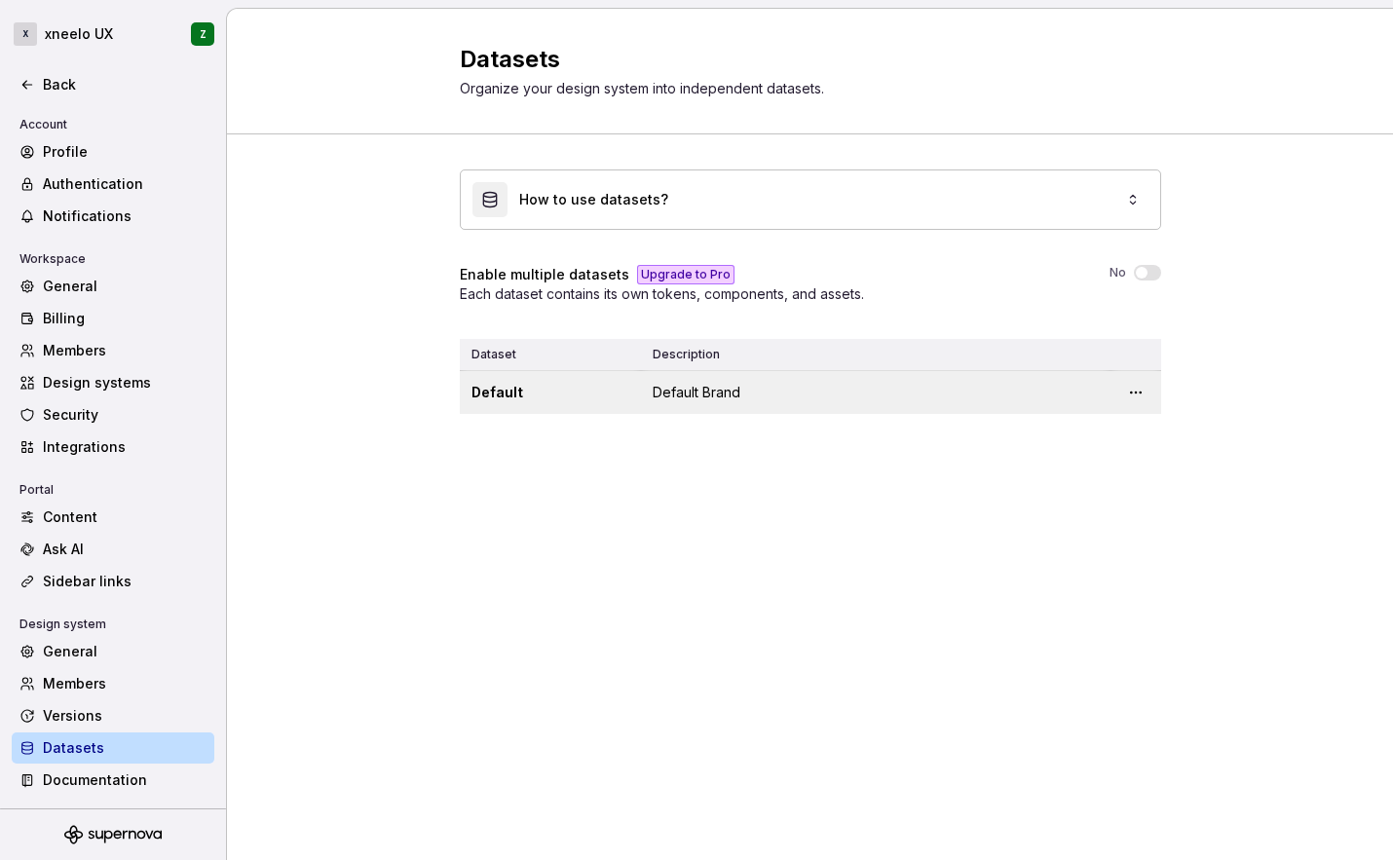
click at [684, 401] on td "Default Brand" at bounding box center [876, 393] width 470 height 44
click at [1138, 394] on html "X xneelo UX Z Back Account Profile Authentication Notifications Workspace Gener…" at bounding box center [696, 430] width 1393 height 860
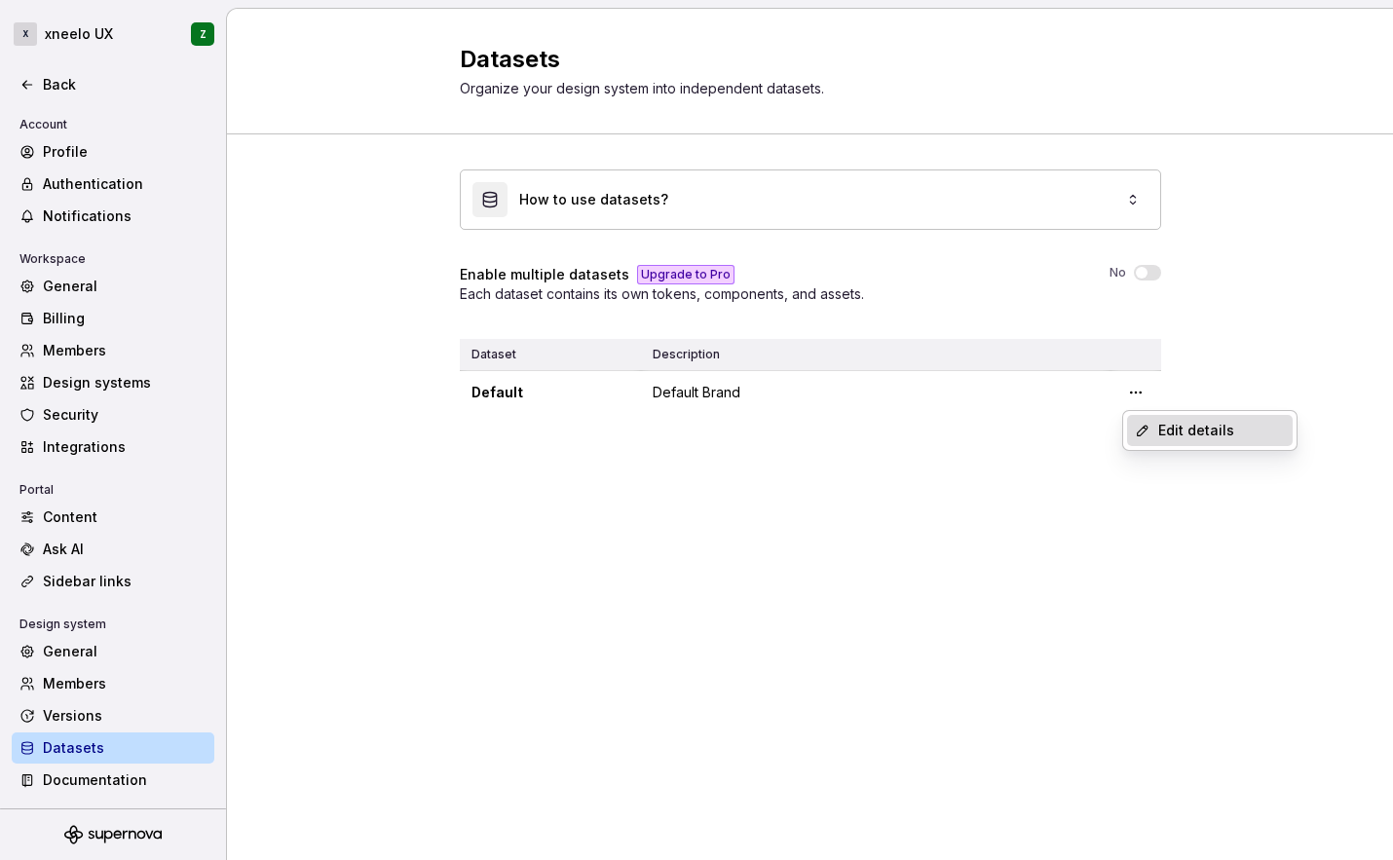
click at [1154, 426] on div "Edit details" at bounding box center [1210, 430] width 166 height 31
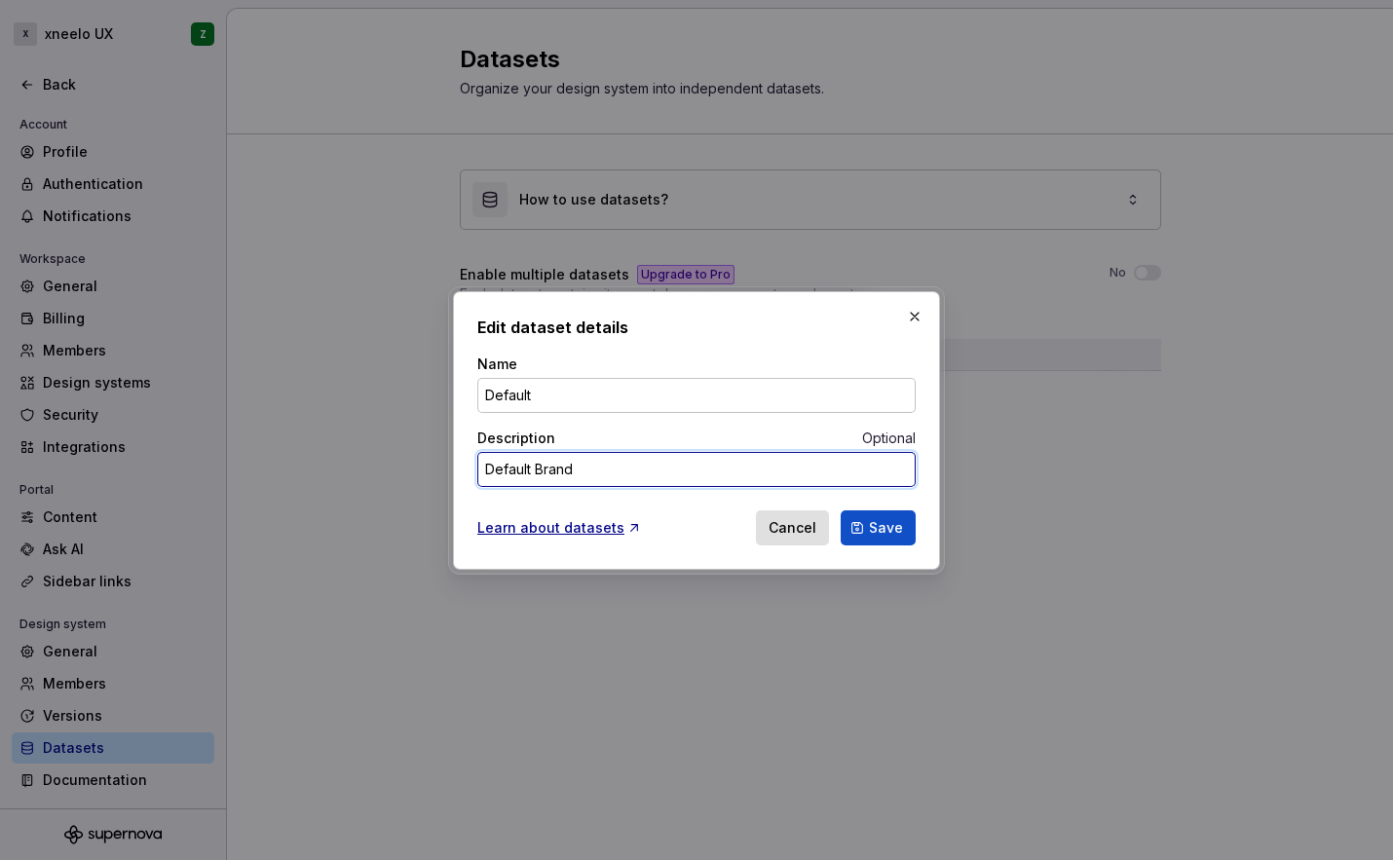
click at [596, 471] on textarea "Default Brand" at bounding box center [696, 469] width 438 height 35
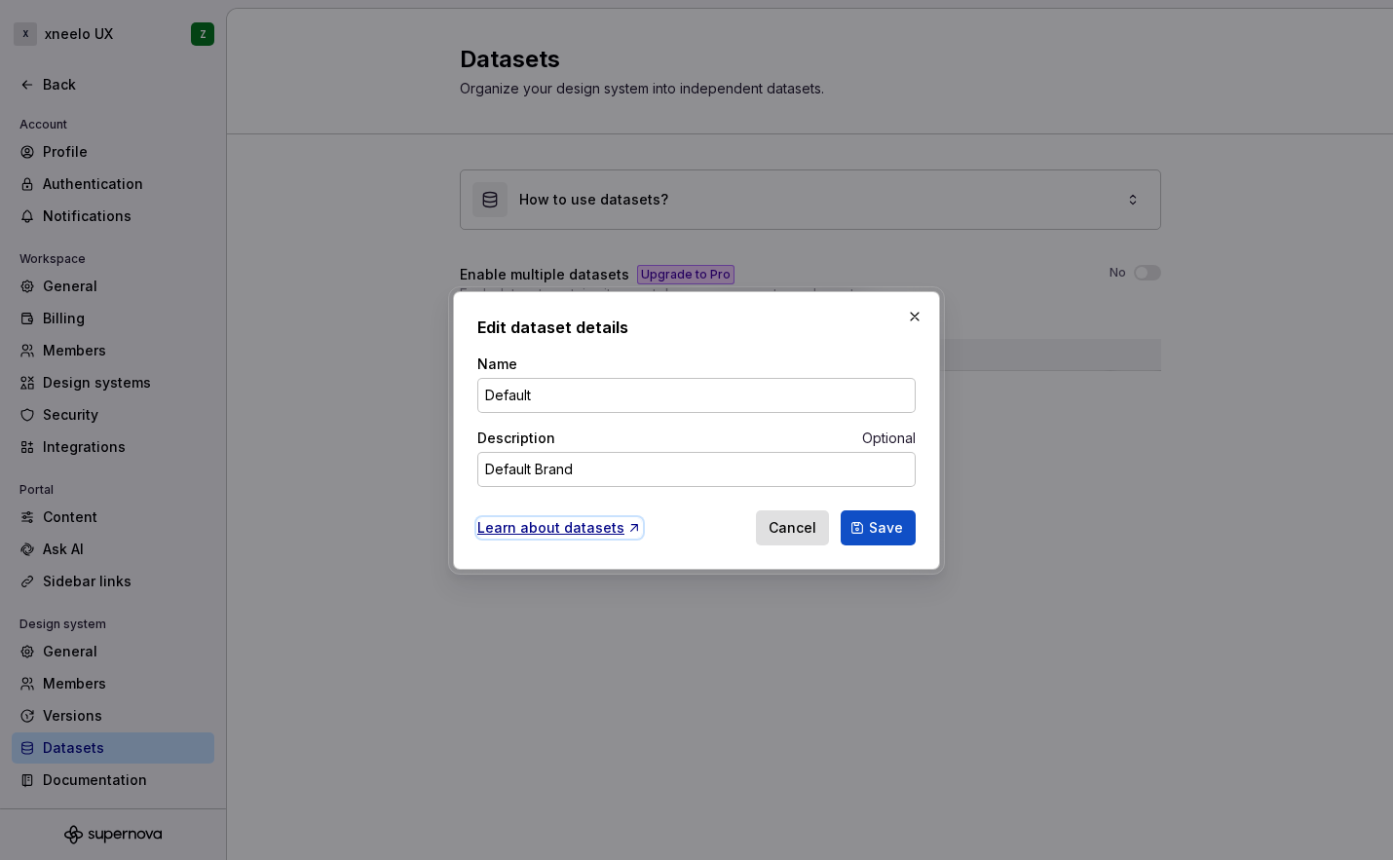
click at [570, 523] on div "Learn about datasets" at bounding box center [559, 527] width 165 height 19
click at [905, 323] on button "button" at bounding box center [914, 316] width 27 height 27
type textarea "*"
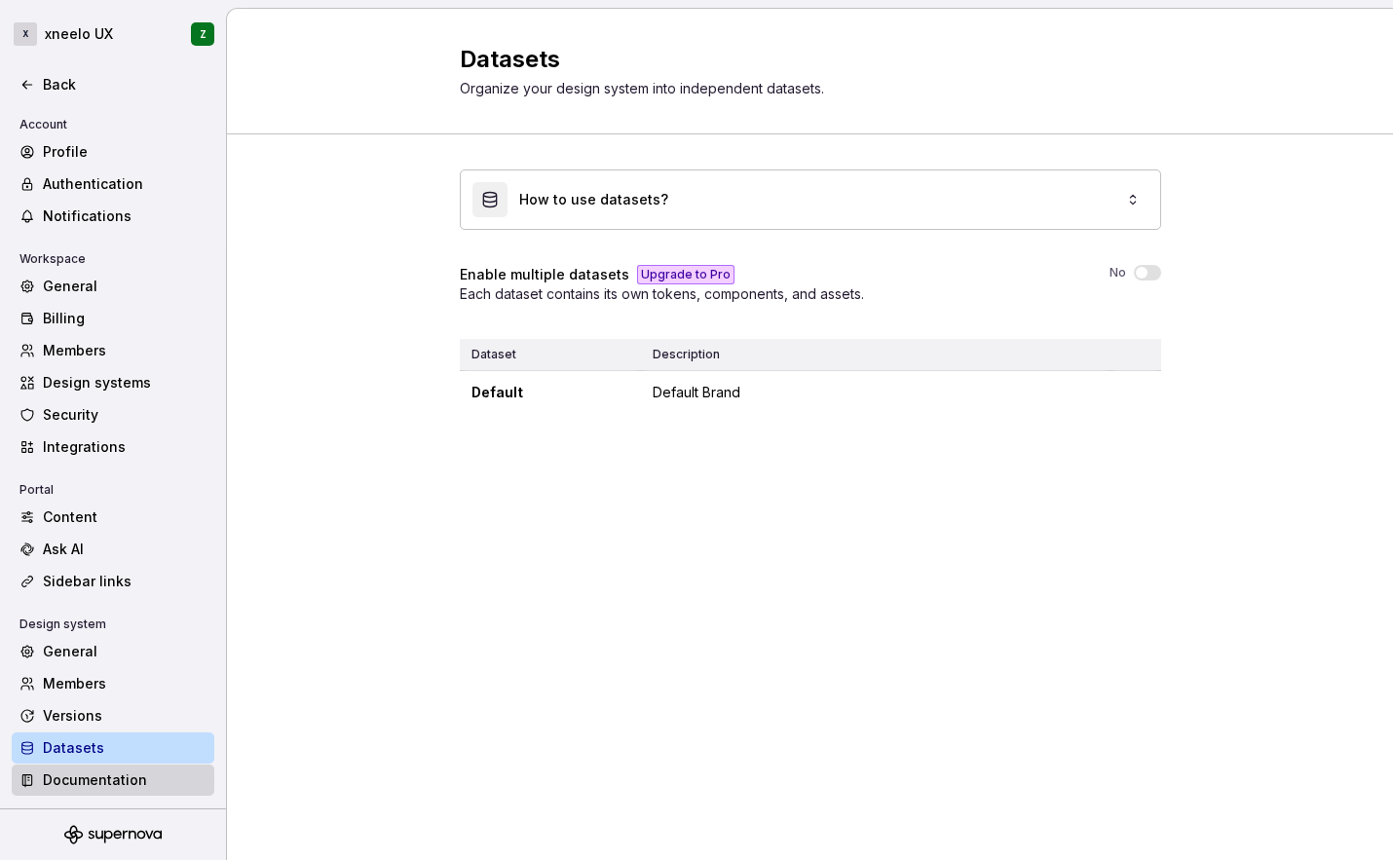
click at [70, 769] on div "Documentation" at bounding box center [113, 780] width 203 height 31
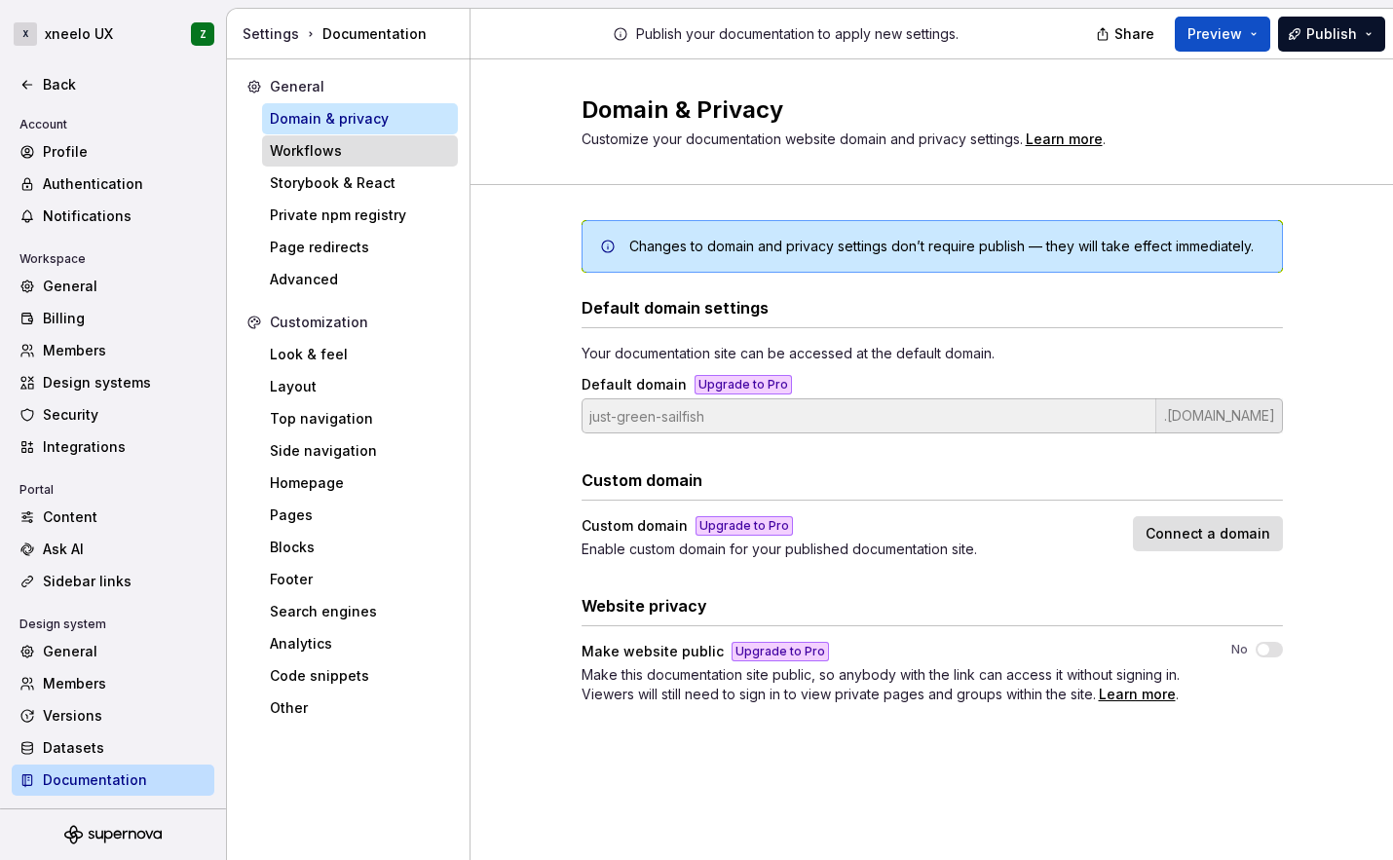
click at [325, 155] on div "Workflows" at bounding box center [360, 150] width 180 height 19
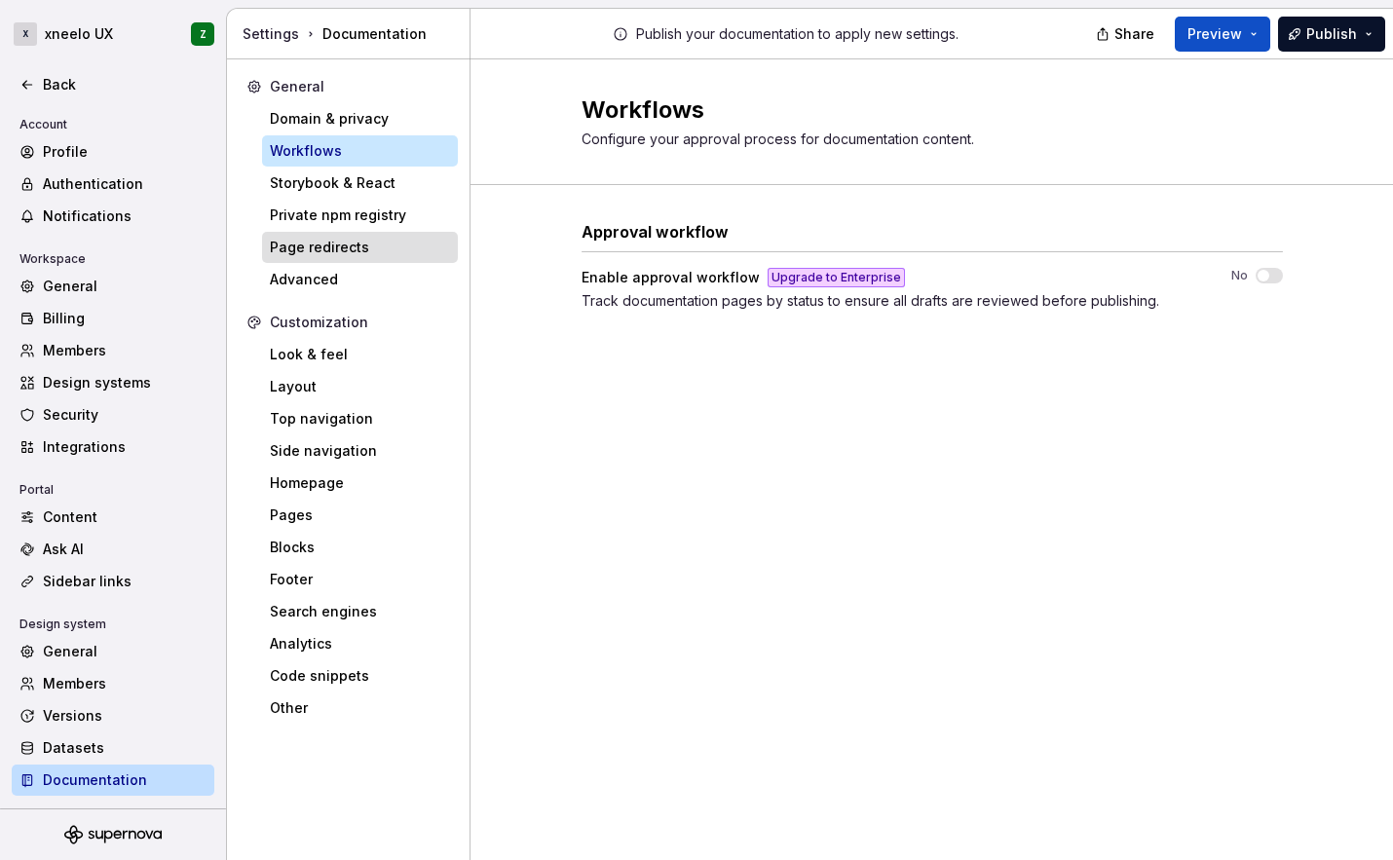
click at [308, 254] on div "Page redirects" at bounding box center [360, 247] width 180 height 19
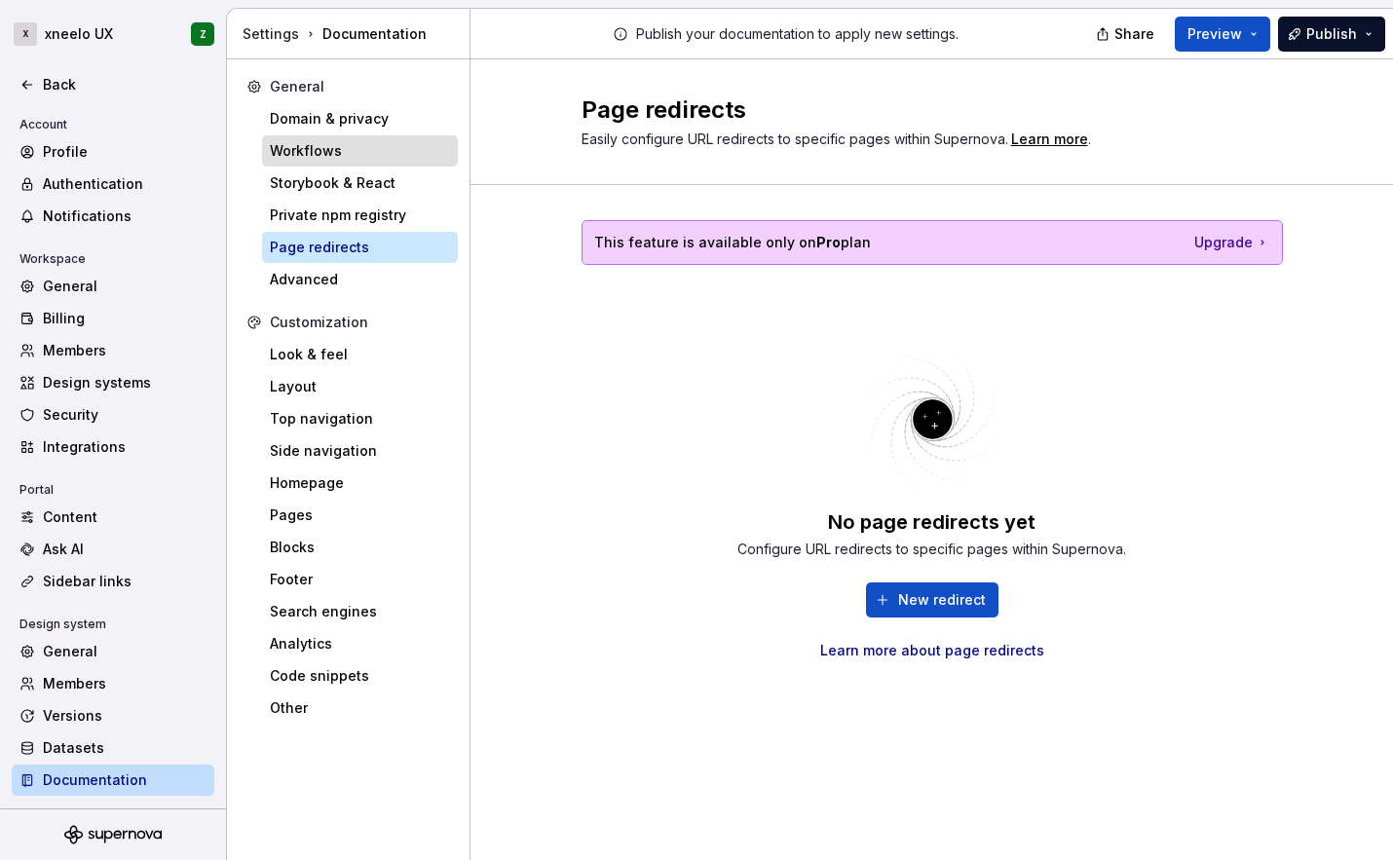
click at [327, 152] on div "Workflows" at bounding box center [360, 150] width 180 height 19
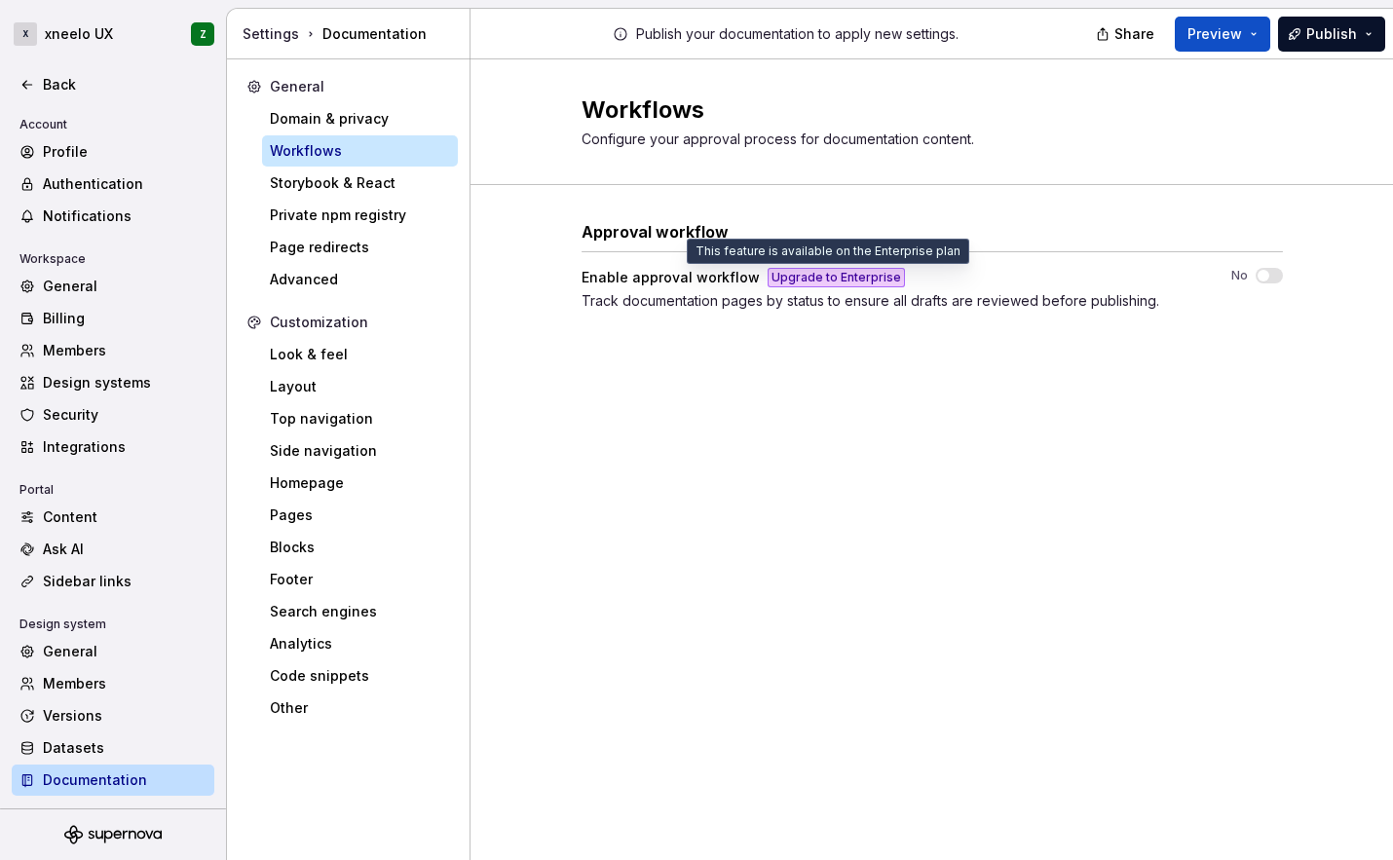
click at [825, 281] on div "Upgrade to Enterprise" at bounding box center [836, 277] width 137 height 19
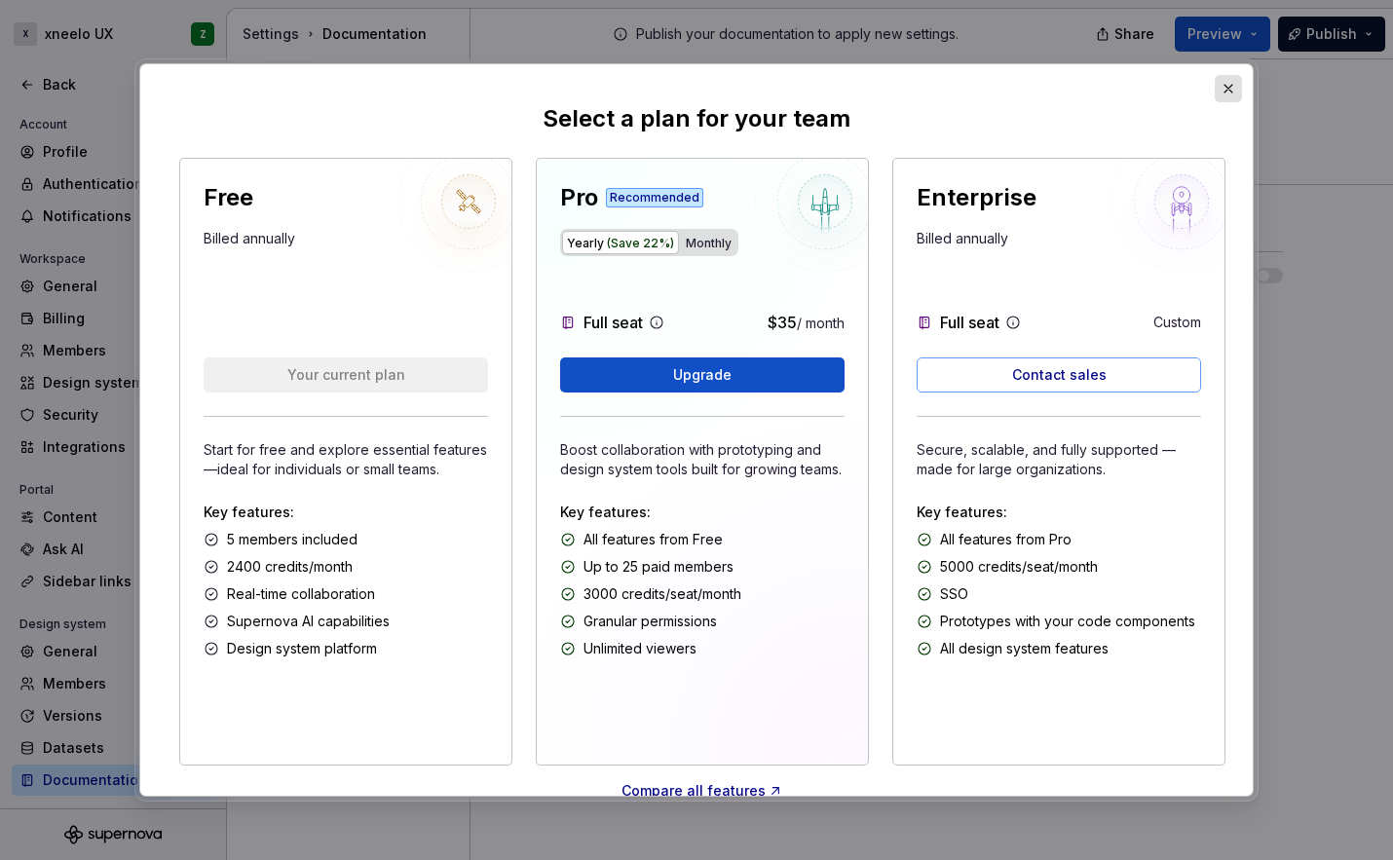
click at [1232, 84] on button "button" at bounding box center [1228, 88] width 27 height 27
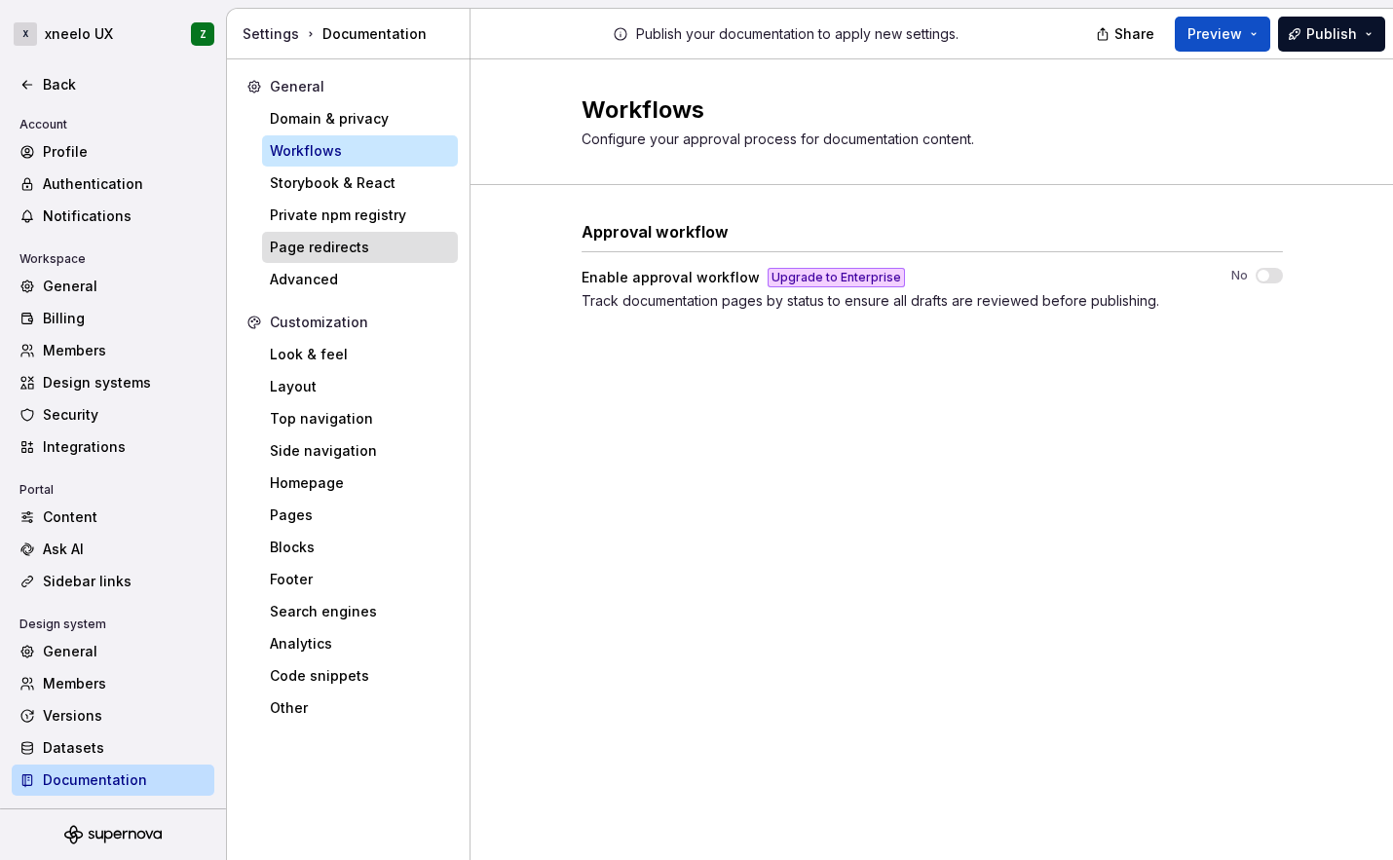
click at [326, 245] on div "Page redirects" at bounding box center [360, 247] width 180 height 19
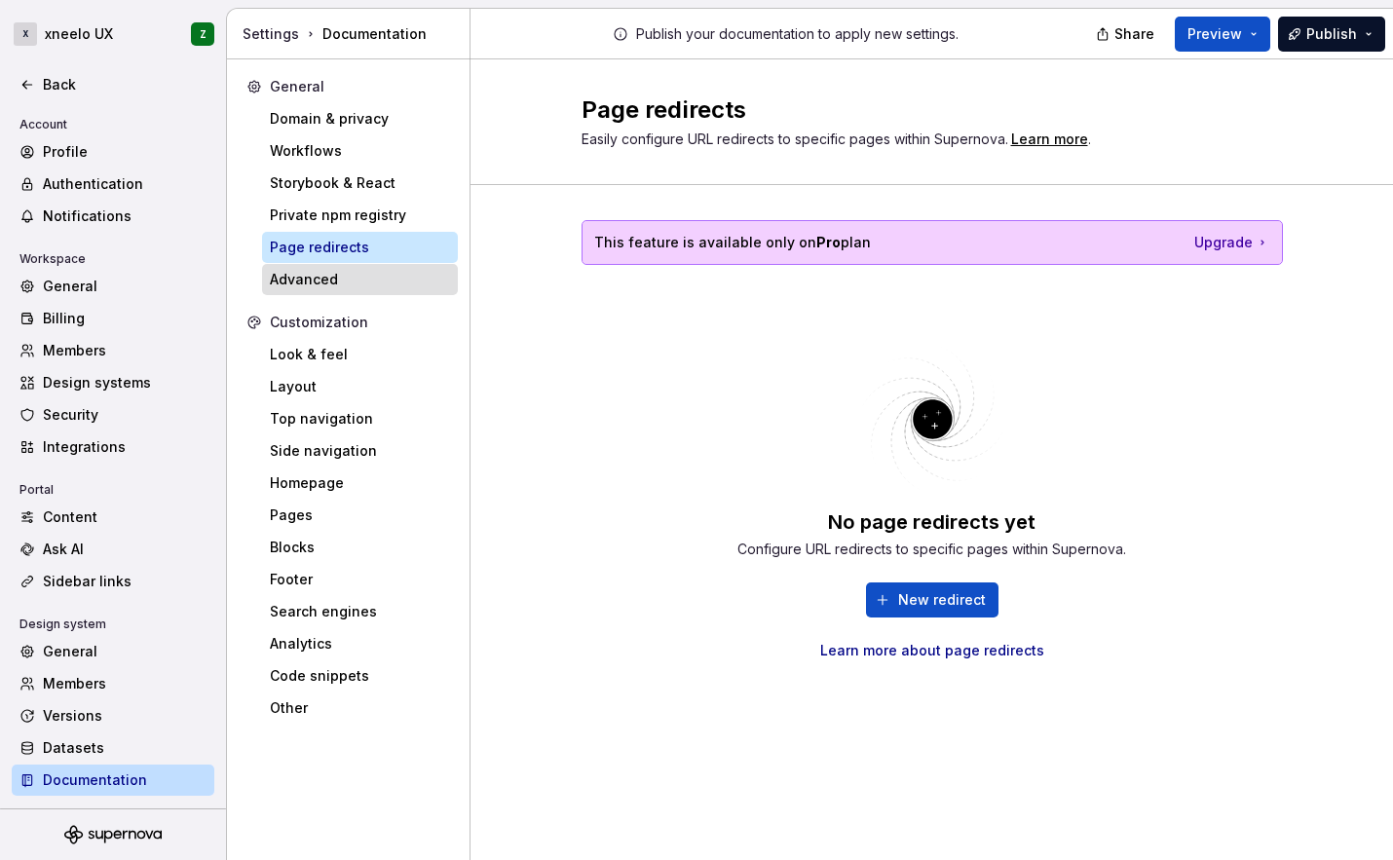
click at [311, 279] on div "Advanced" at bounding box center [360, 279] width 180 height 19
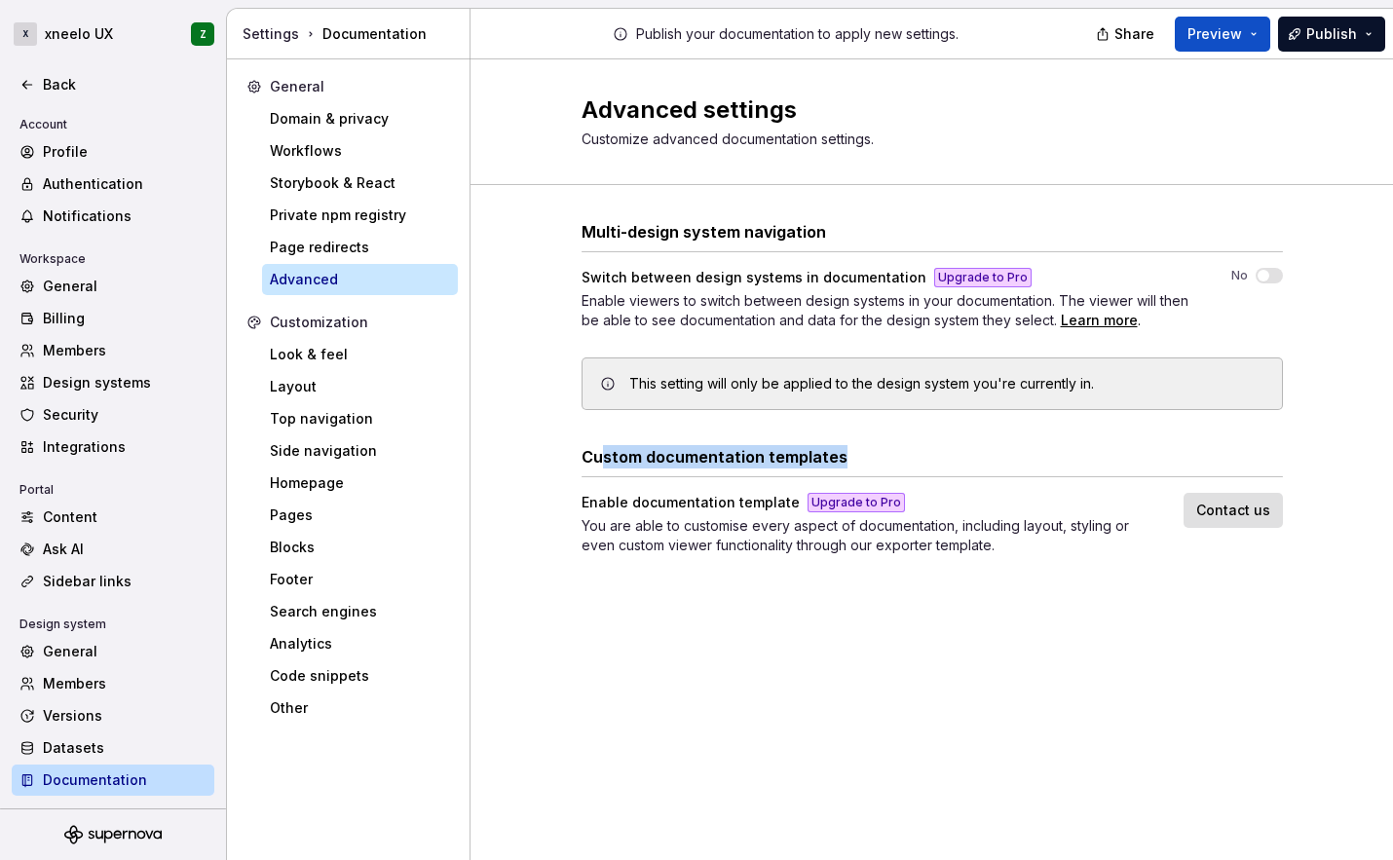
drag, startPoint x: 599, startPoint y: 465, endPoint x: 850, endPoint y: 465, distance: 250.4
click at [850, 465] on div "Custom documentation templates" at bounding box center [933, 456] width 702 height 23
click at [319, 323] on div "Customization" at bounding box center [360, 322] width 180 height 19
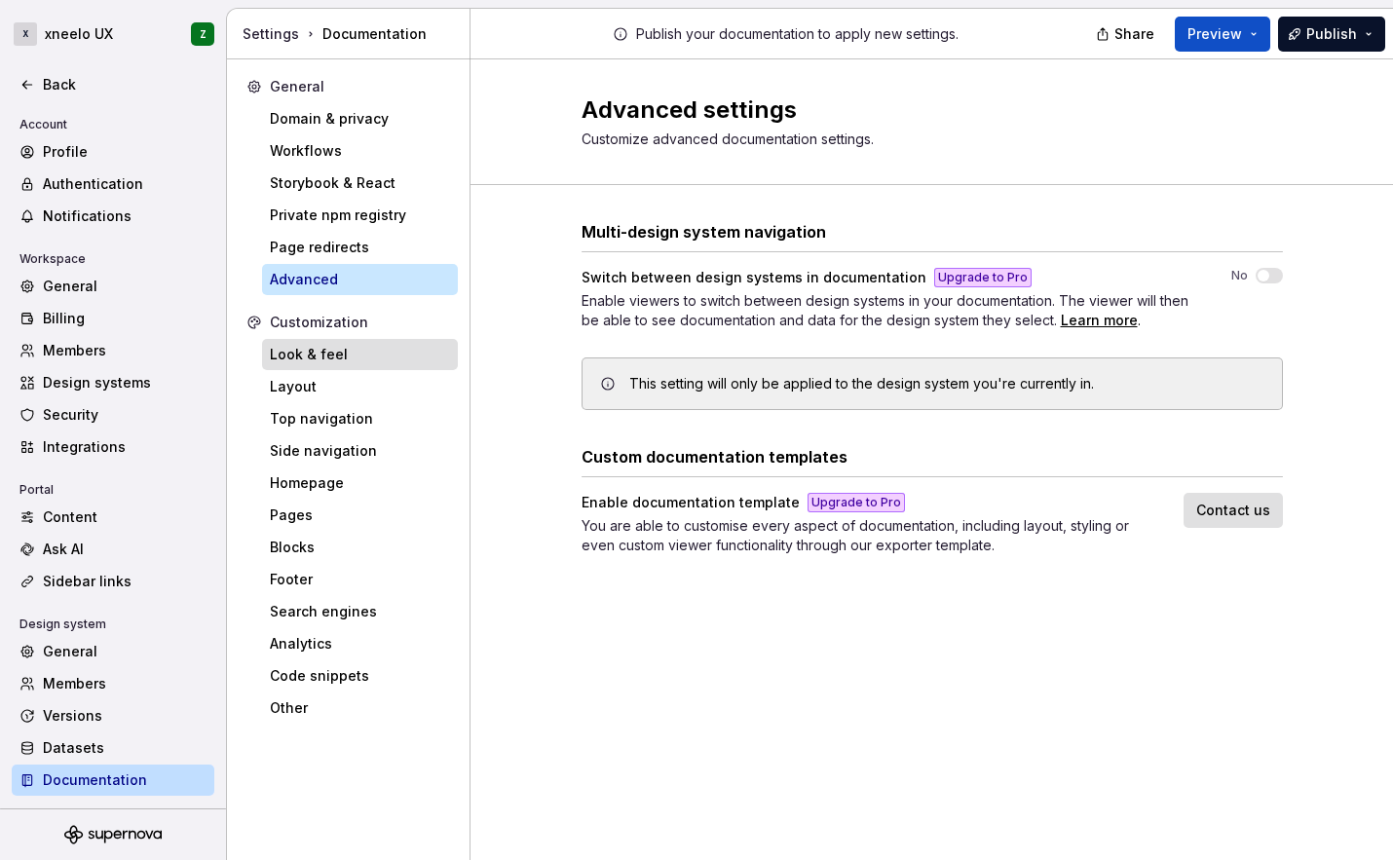
click at [304, 353] on div "Look & feel" at bounding box center [360, 354] width 180 height 19
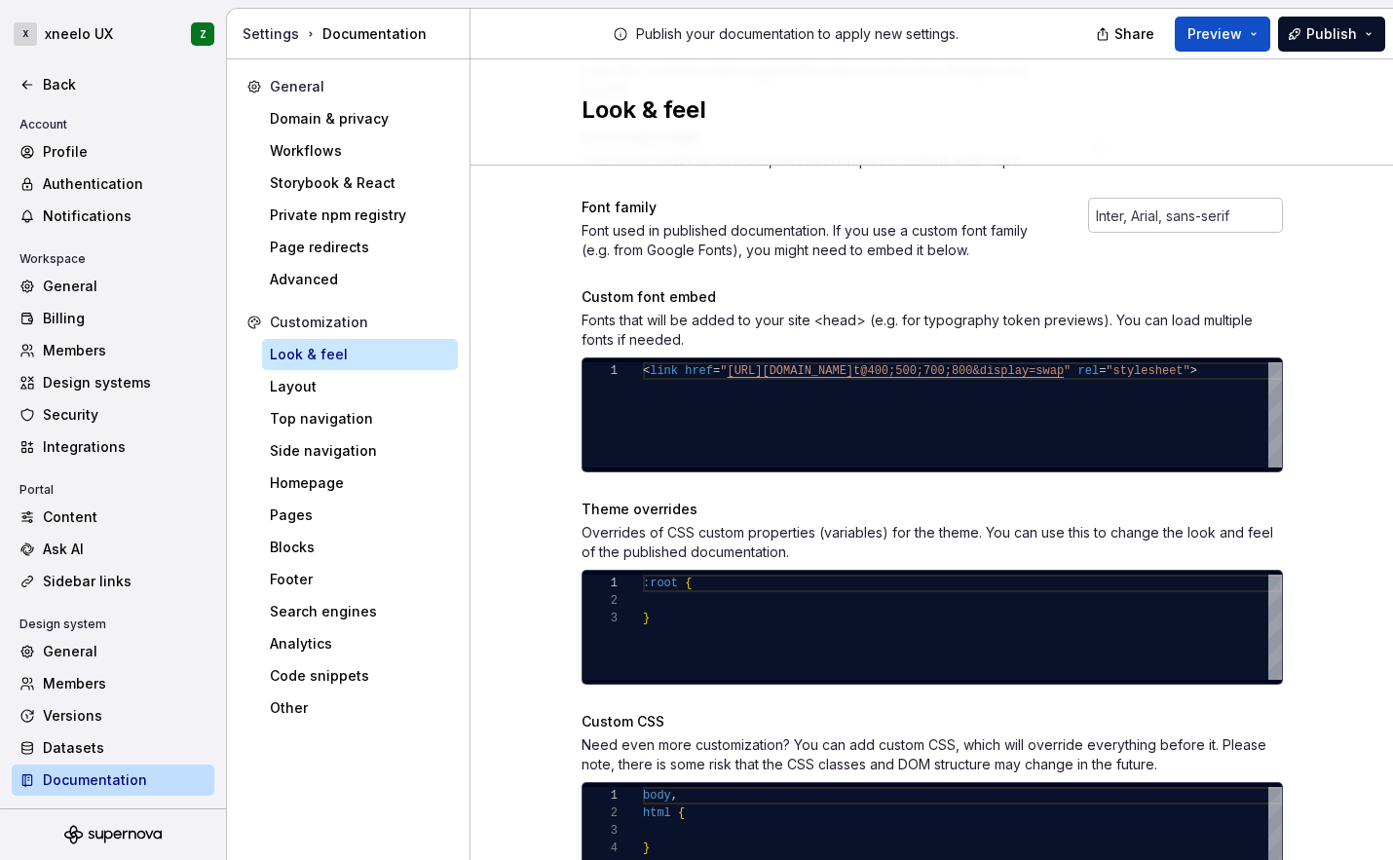
scroll to position [668, 0]
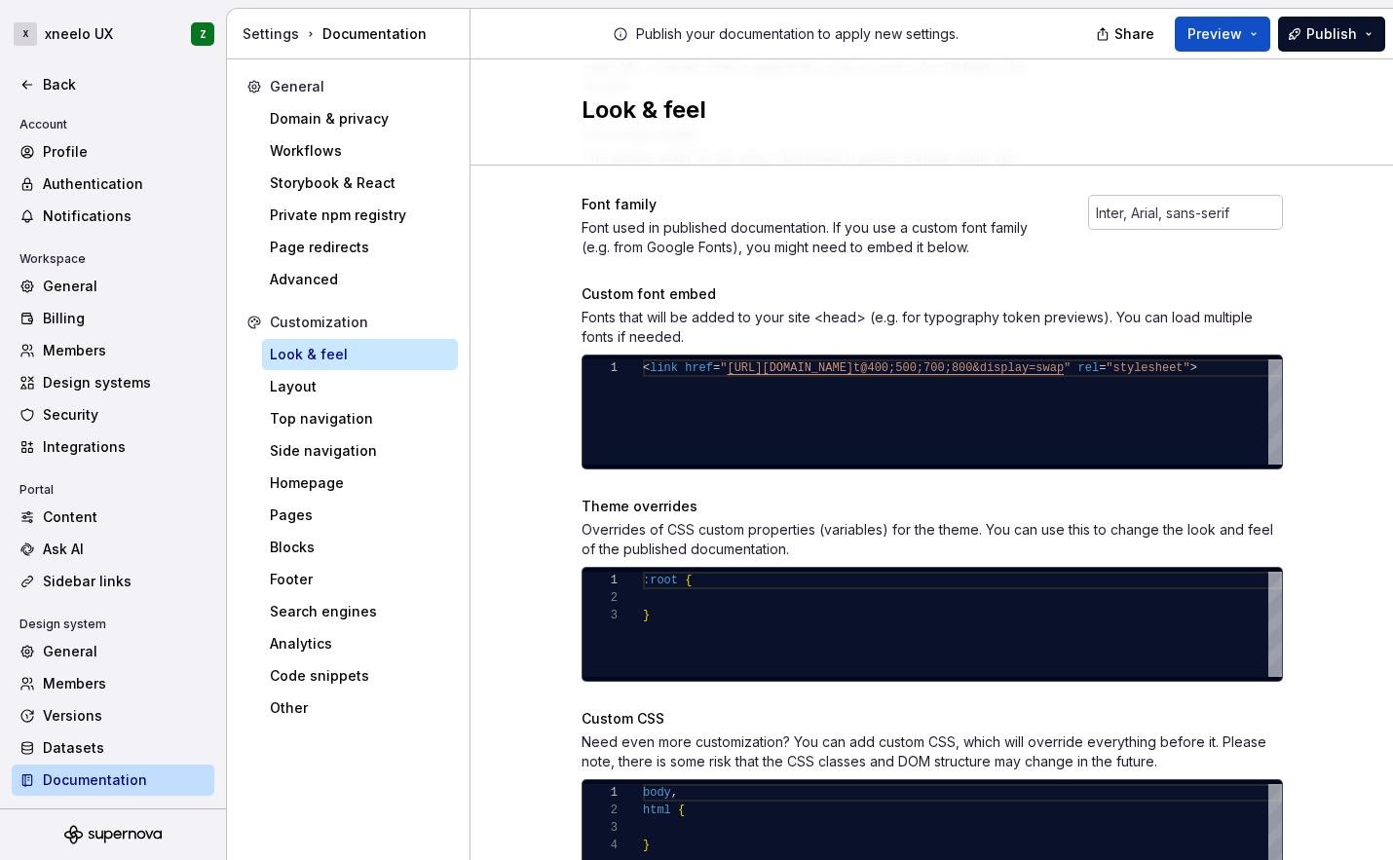
type textarea "******* ** *"
click at [655, 596] on div ":root { }" at bounding box center [962, 624] width 639 height 105
click at [314, 387] on div "Layout" at bounding box center [360, 386] width 180 height 19
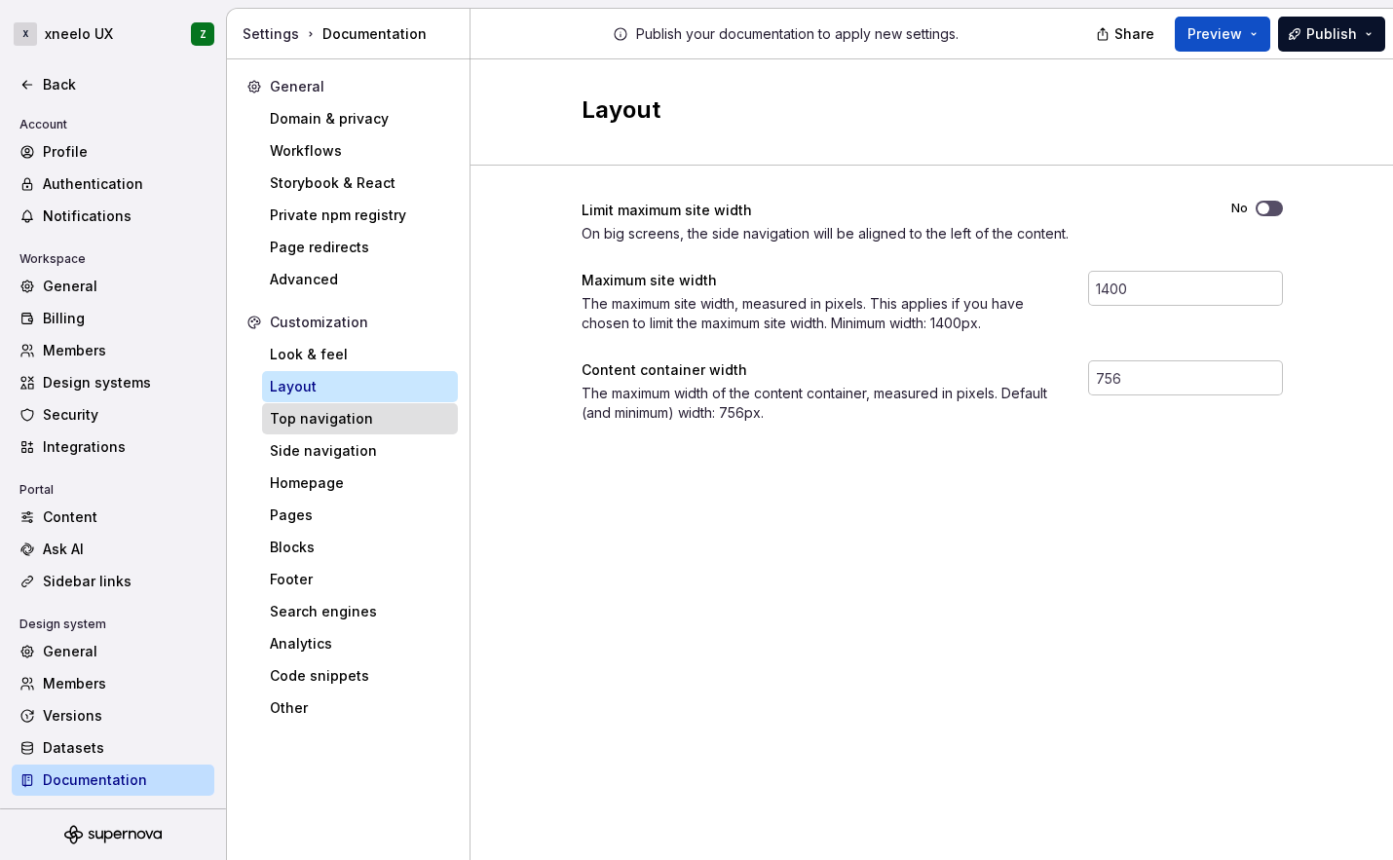
click at [325, 416] on div "Top navigation" at bounding box center [360, 418] width 180 height 19
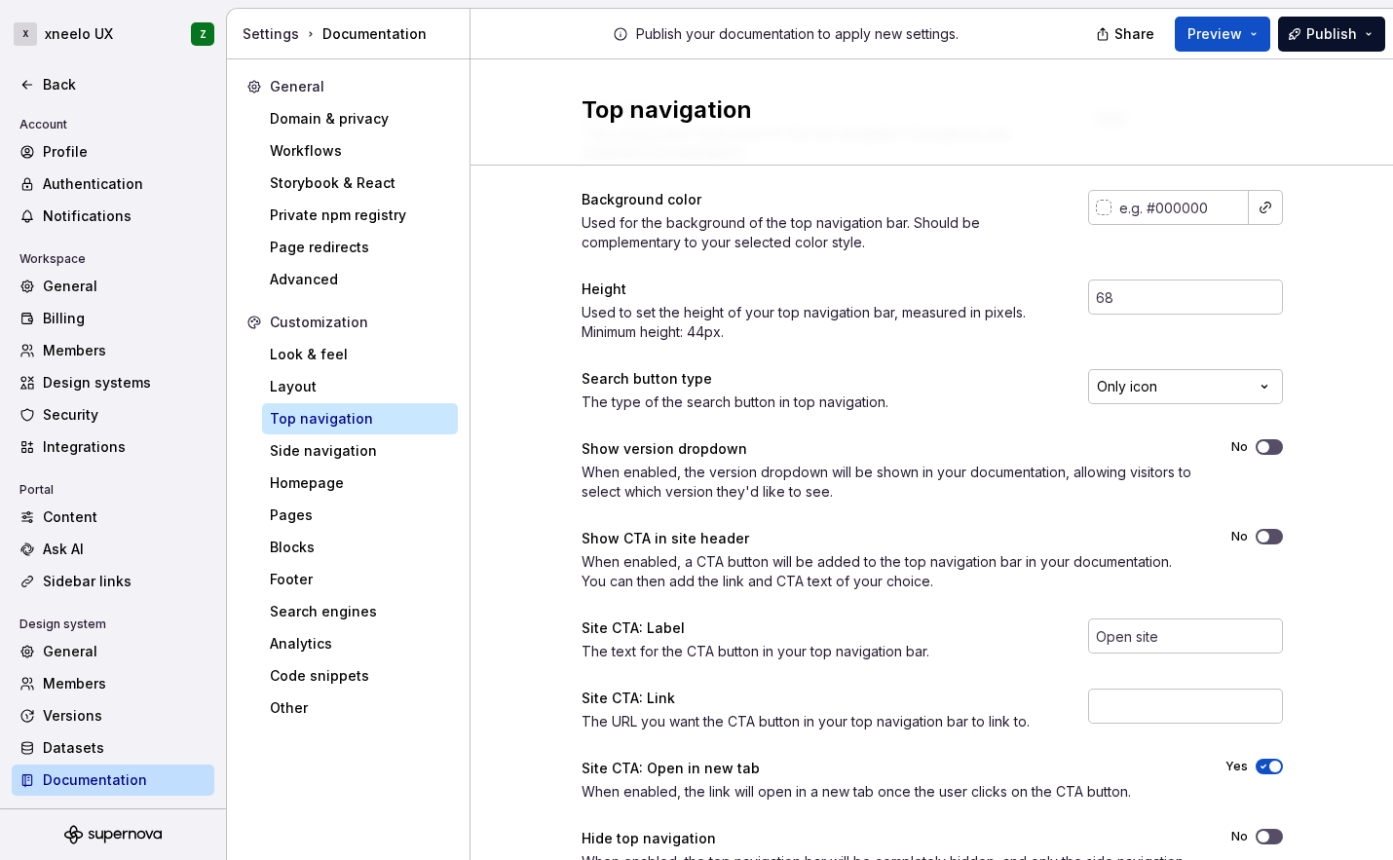
scroll to position [197, 0]
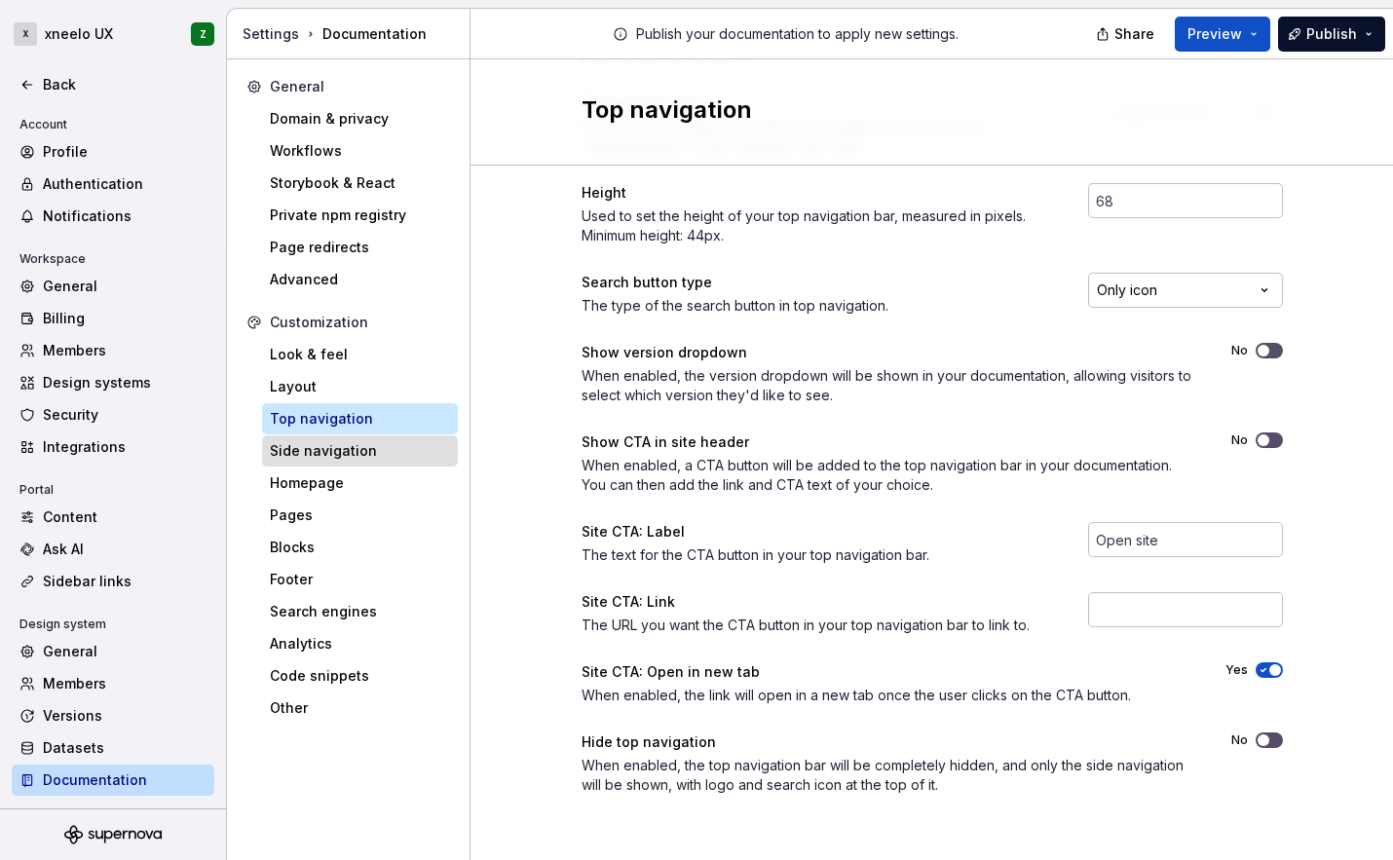
click at [360, 461] on div "Side navigation" at bounding box center [360, 451] width 196 height 31
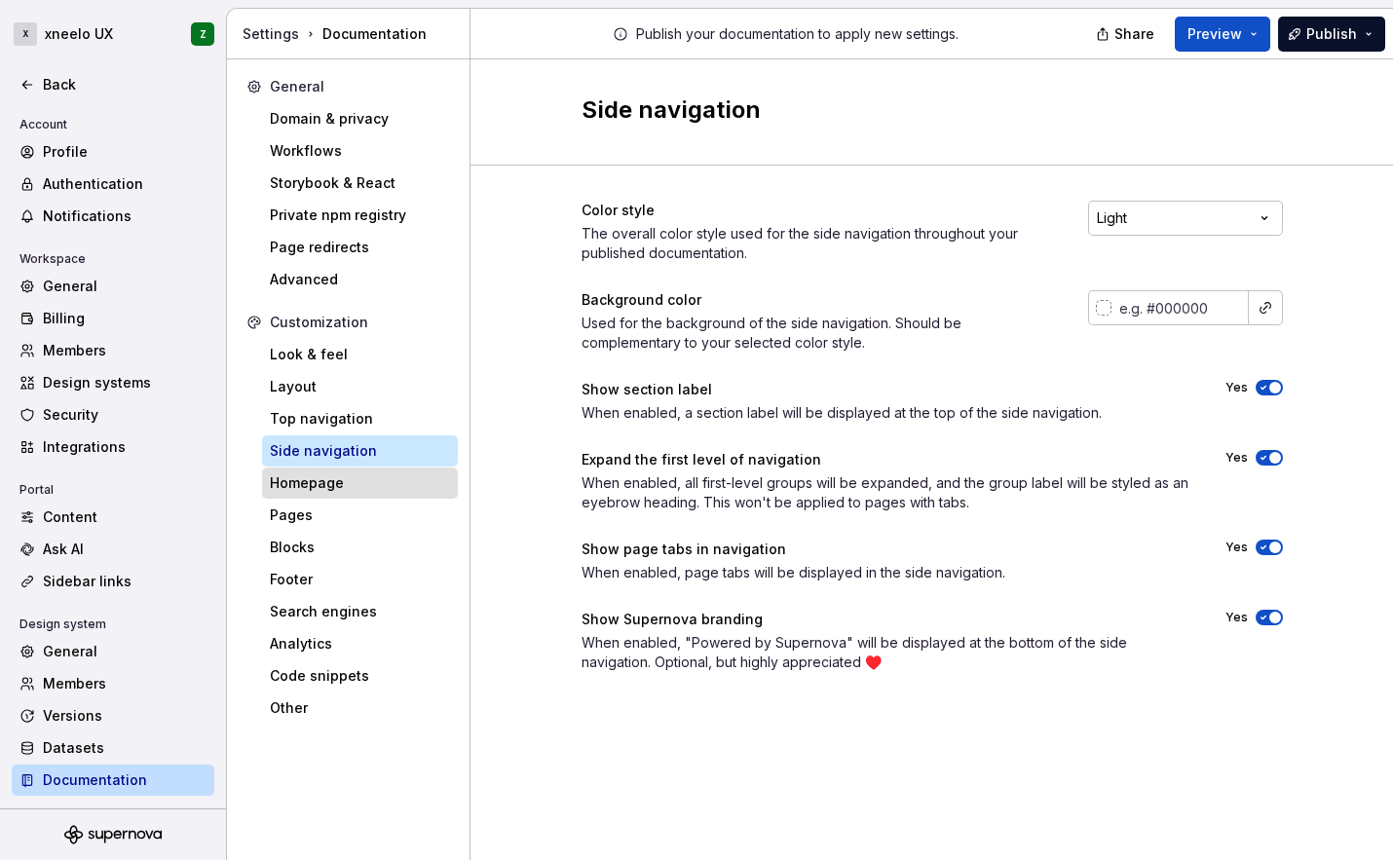
click at [369, 484] on div "Homepage" at bounding box center [360, 483] width 180 height 19
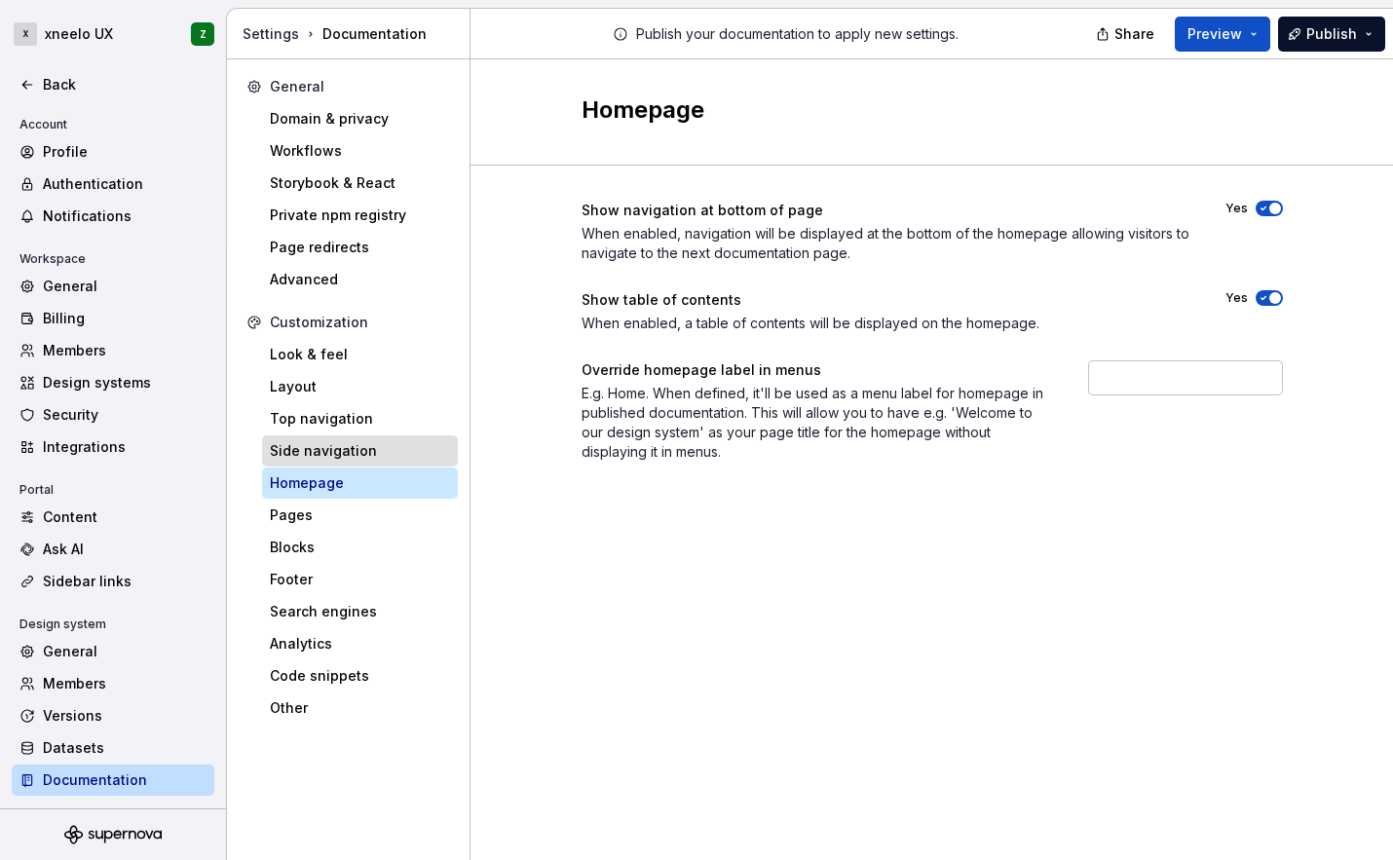
click at [364, 451] on div "Side navigation" at bounding box center [360, 450] width 180 height 19
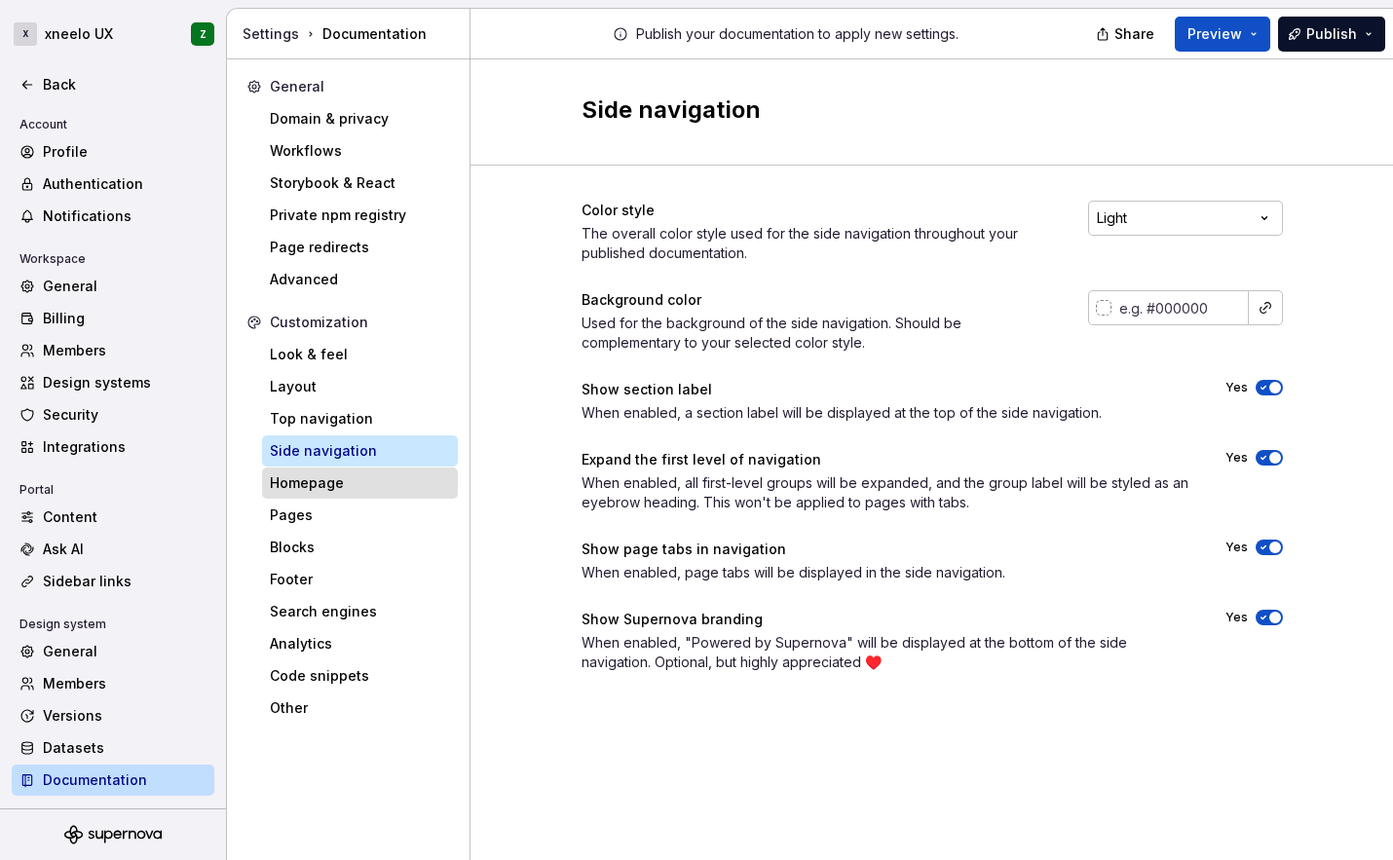
click at [371, 484] on div "Homepage" at bounding box center [360, 483] width 180 height 19
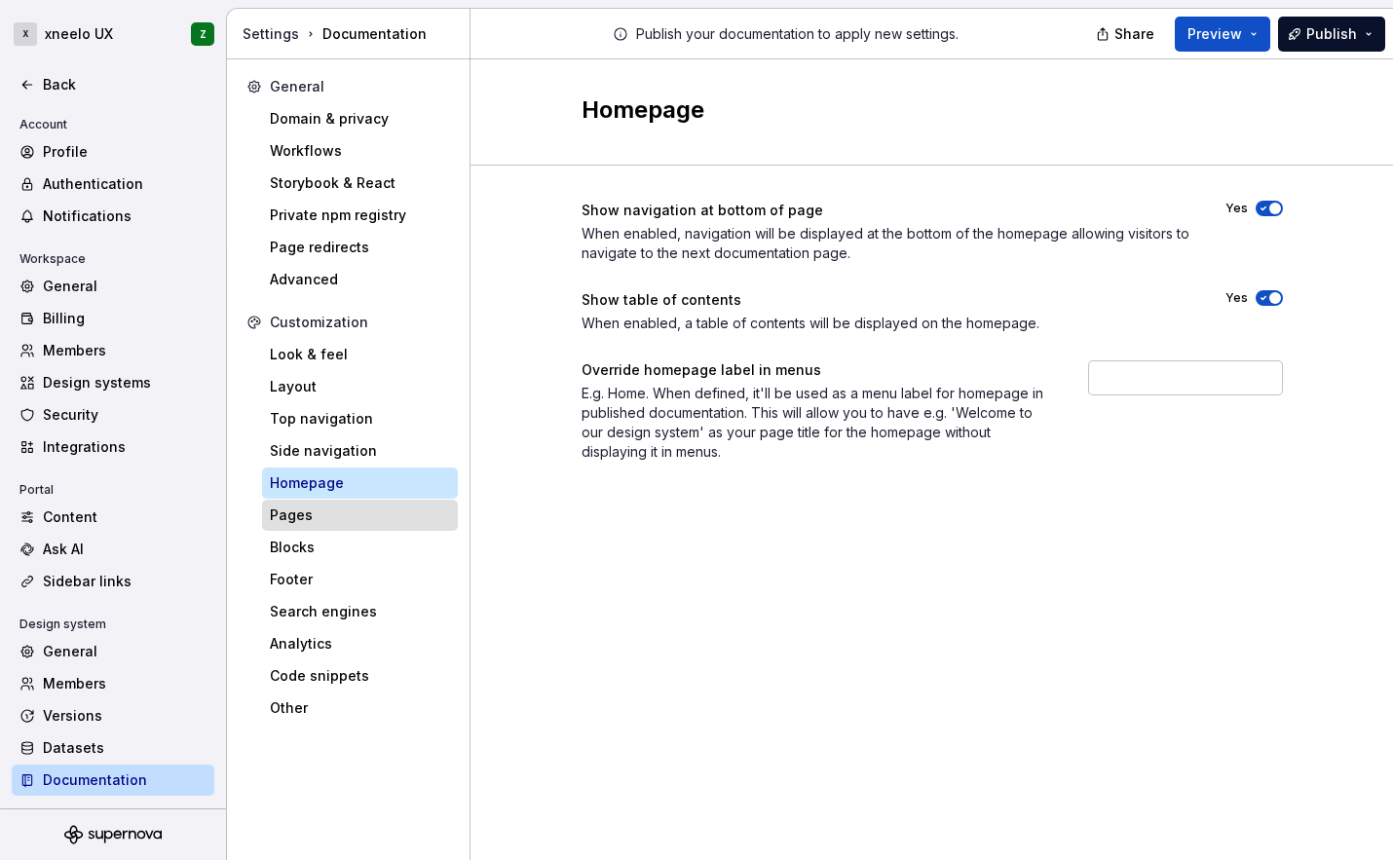
click at [346, 516] on div "Pages" at bounding box center [360, 515] width 180 height 19
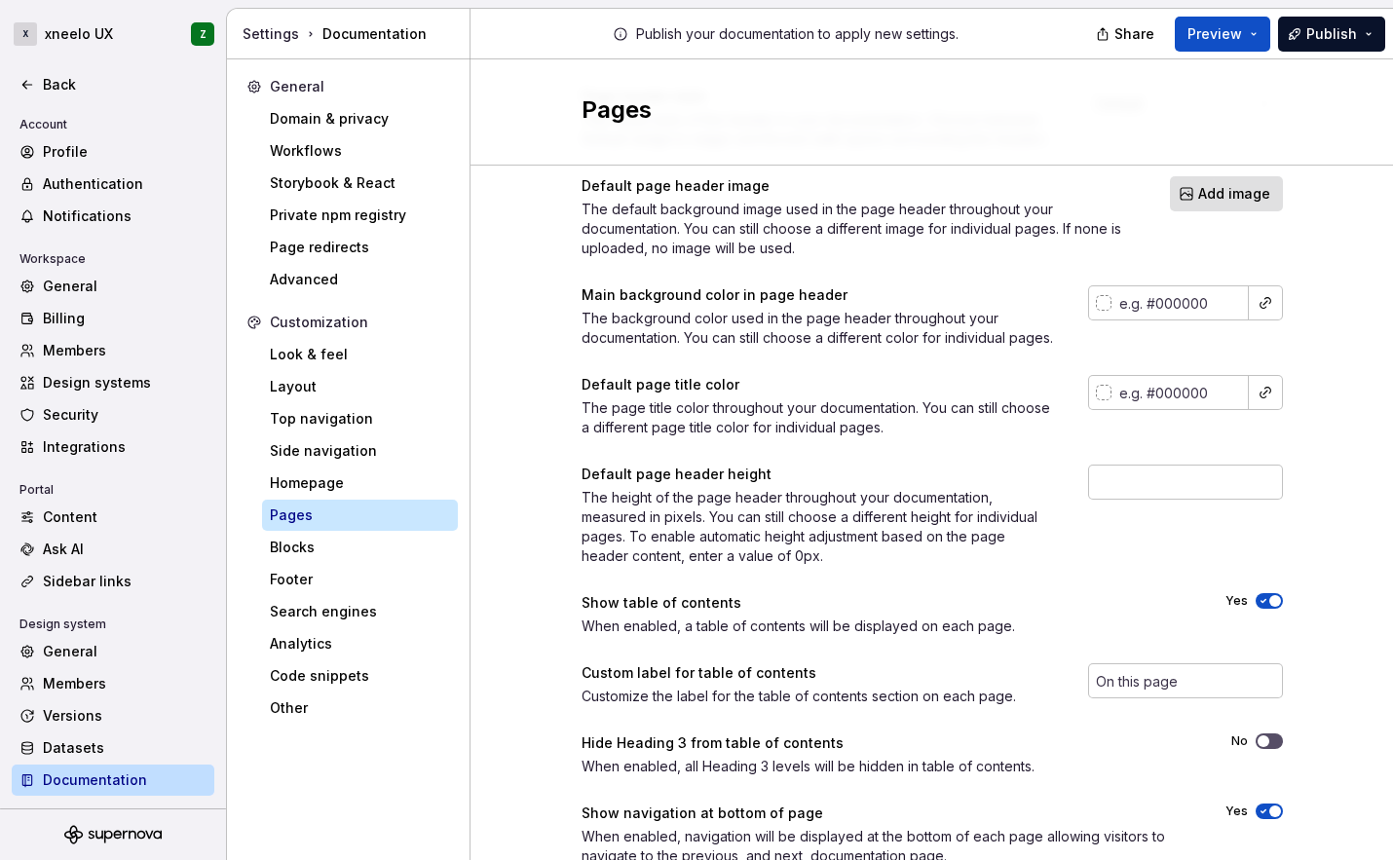
scroll to position [205, 0]
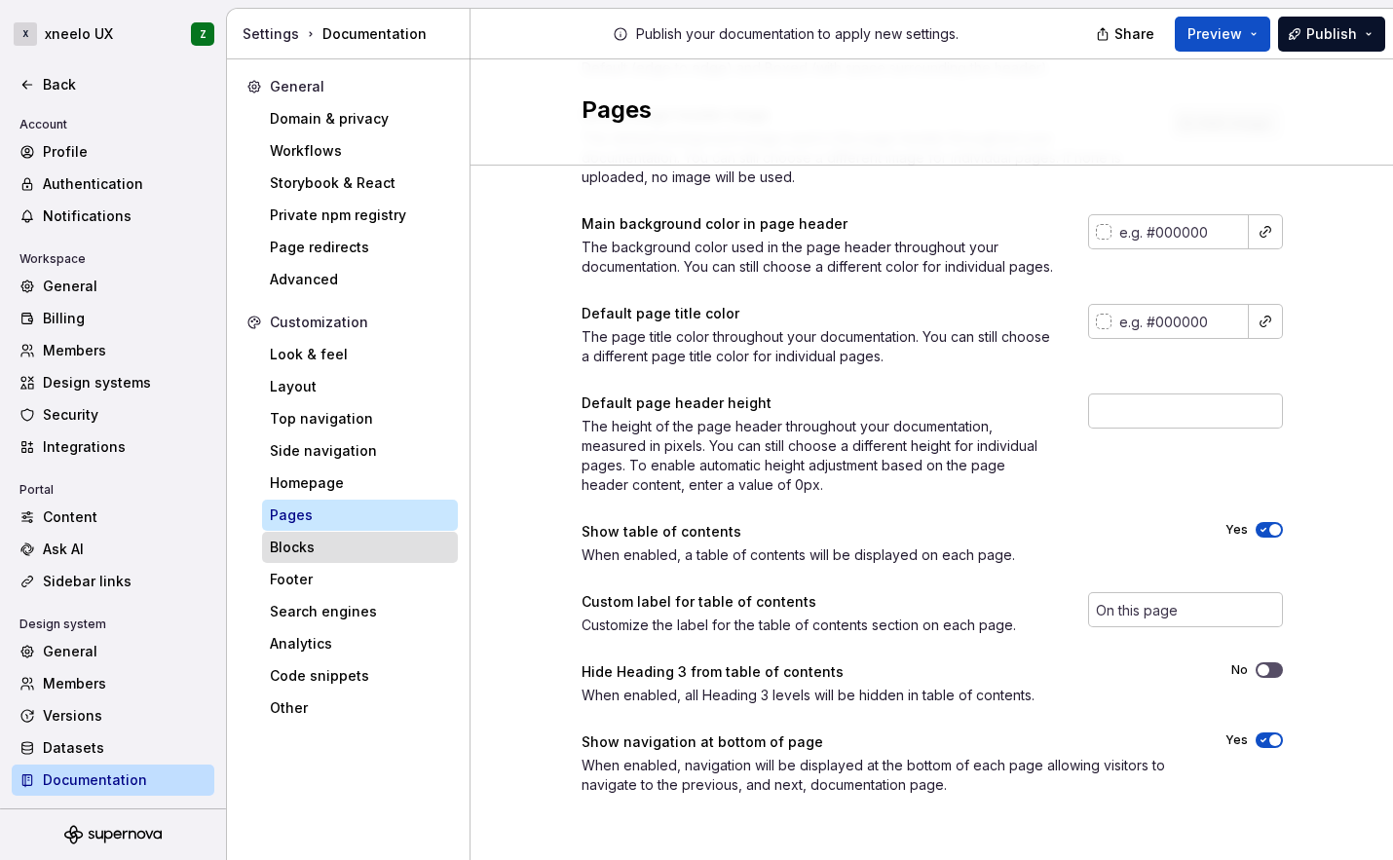
click at [384, 555] on div "Blocks" at bounding box center [360, 547] width 180 height 19
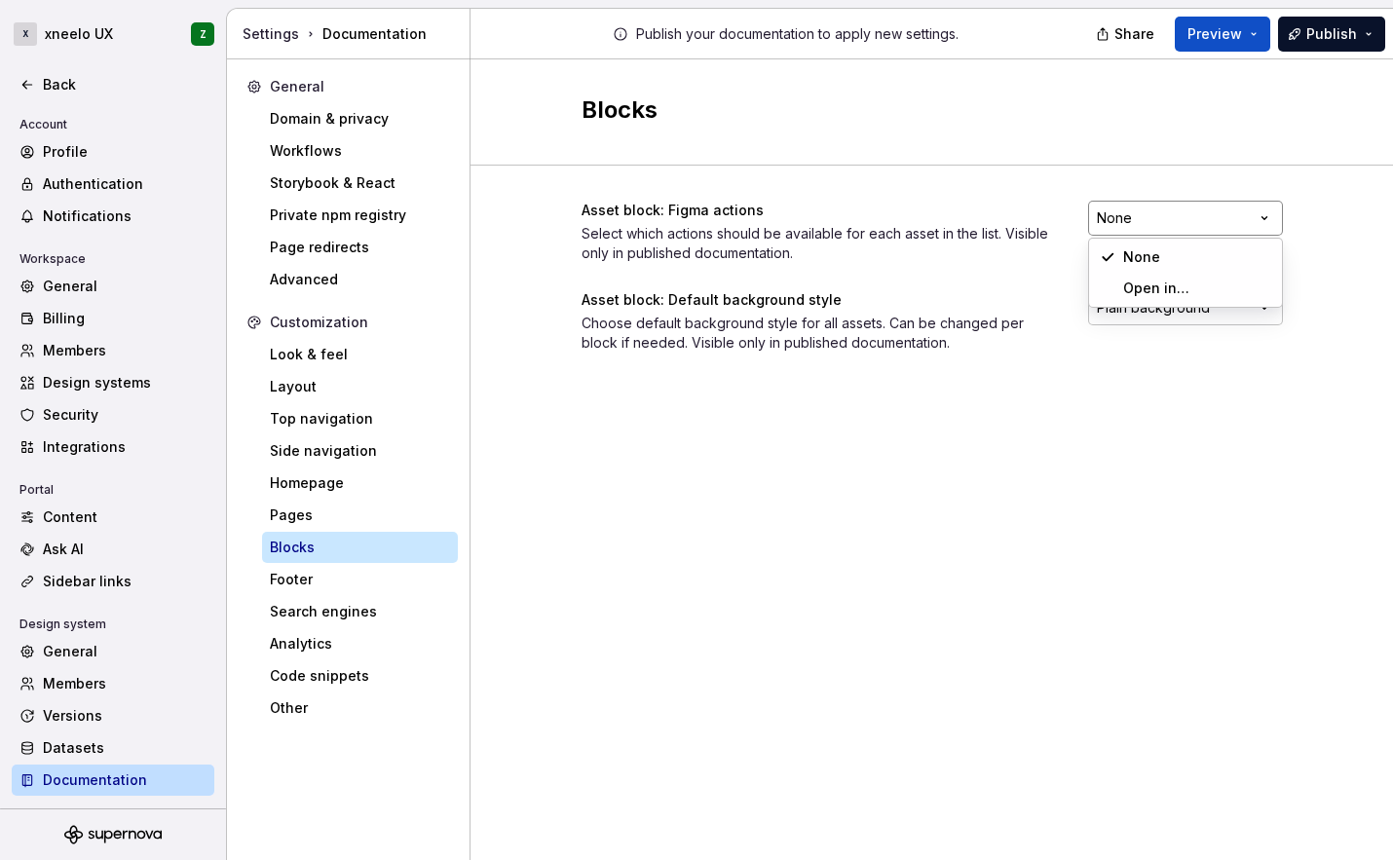
click at [1126, 222] on html "X xneelo UX Z Back Account Profile Authentication Notifications Workspace Gener…" at bounding box center [696, 430] width 1393 height 860
click at [1096, 380] on html "X xneelo UX Z Back Account Profile Authentication Notifications Workspace Gener…" at bounding box center [696, 430] width 1393 height 860
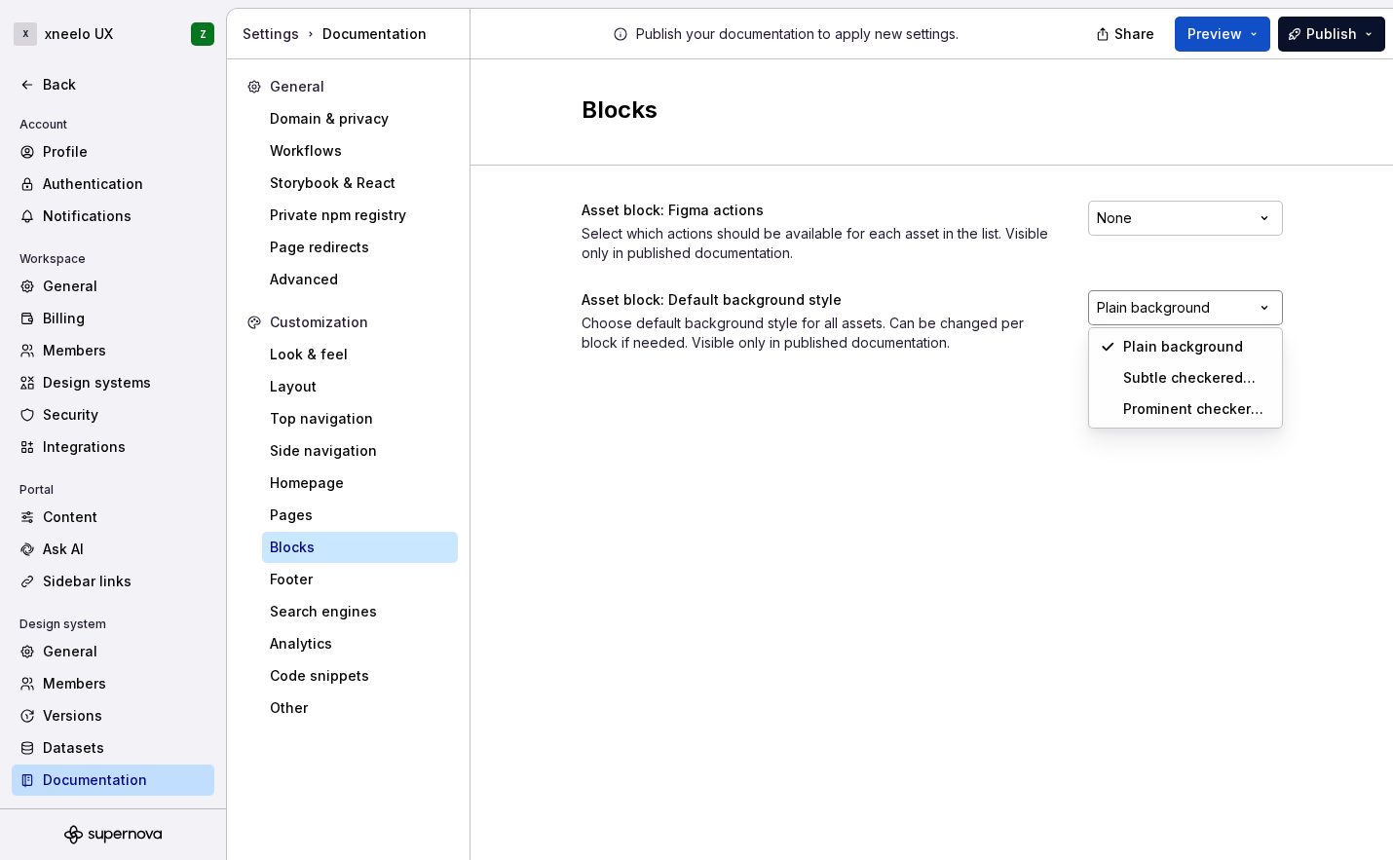
click at [1123, 311] on html "X xneelo UX Z Back Account Profile Authentication Notifications Workspace Gener…" at bounding box center [696, 430] width 1393 height 860
click at [949, 451] on html "X xneelo UX Z Back Account Profile Authentication Notifications Workspace Gener…" at bounding box center [696, 430] width 1393 height 860
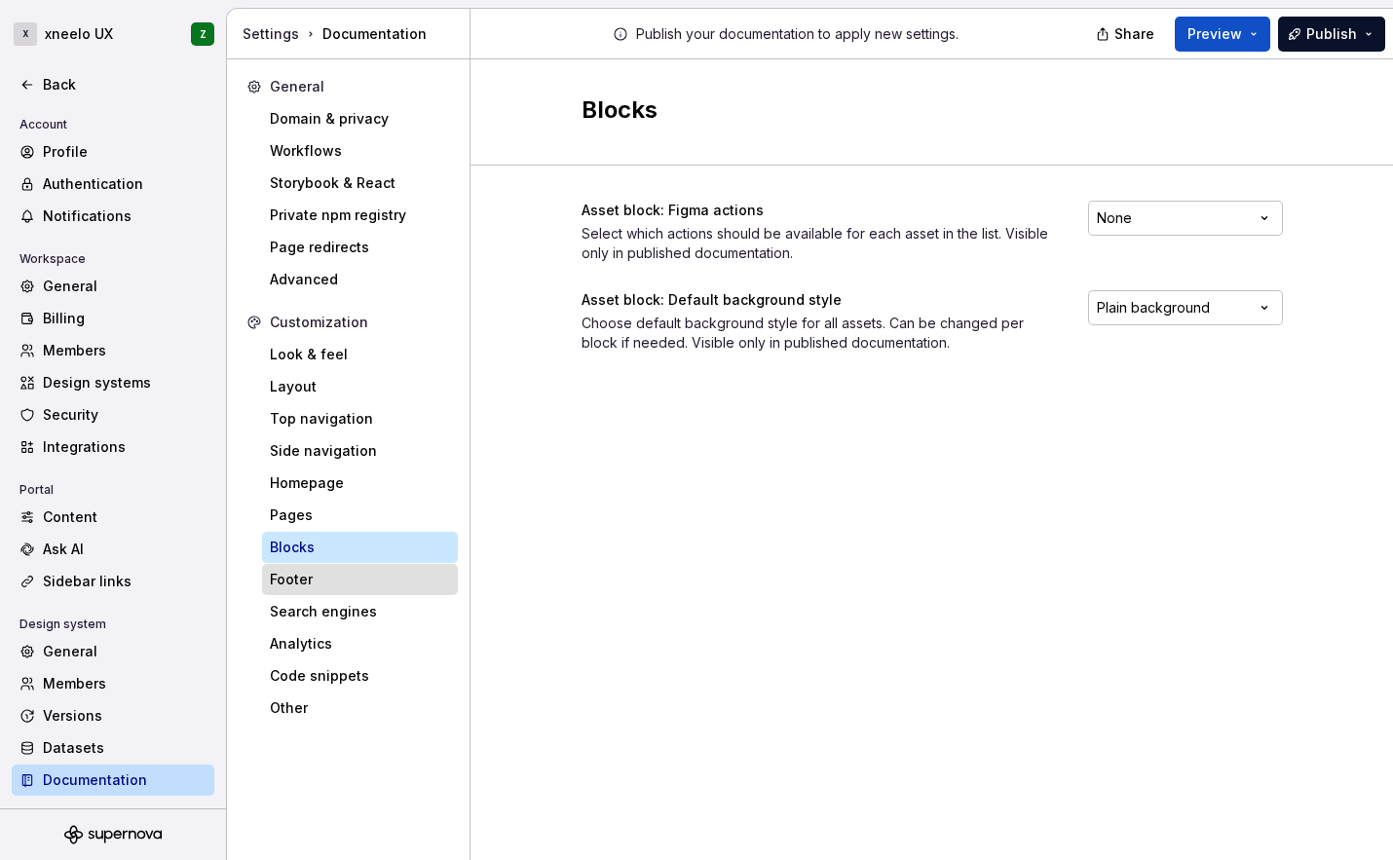
click at [369, 575] on div "Footer" at bounding box center [360, 579] width 180 height 19
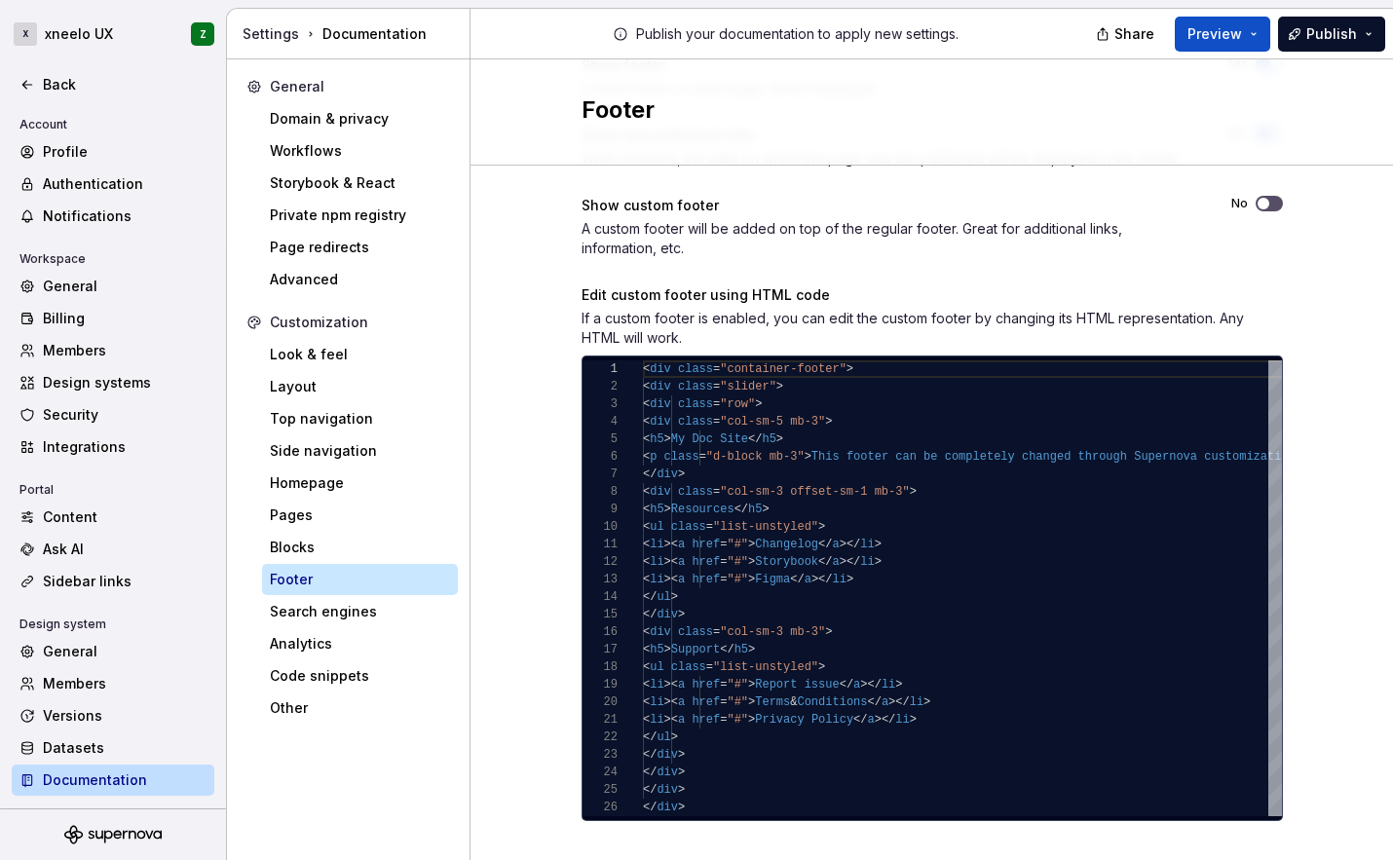
scroll to position [146, 0]
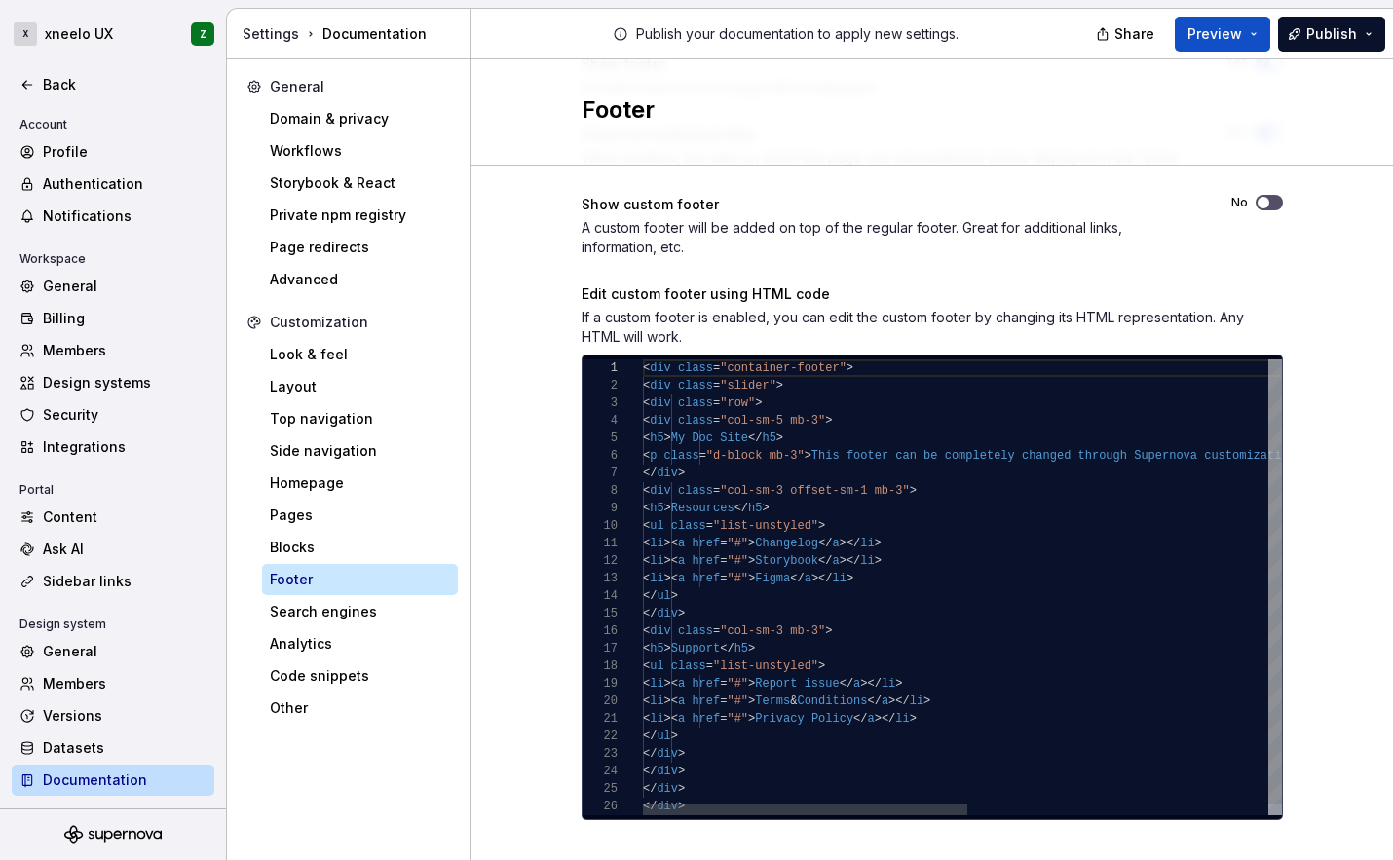
type textarea "**********"
click at [813, 722] on div "< div class = "container-footer" > < div class = "slider" > < div class = "row"…" at bounding box center [1258, 594] width 1231 height 468
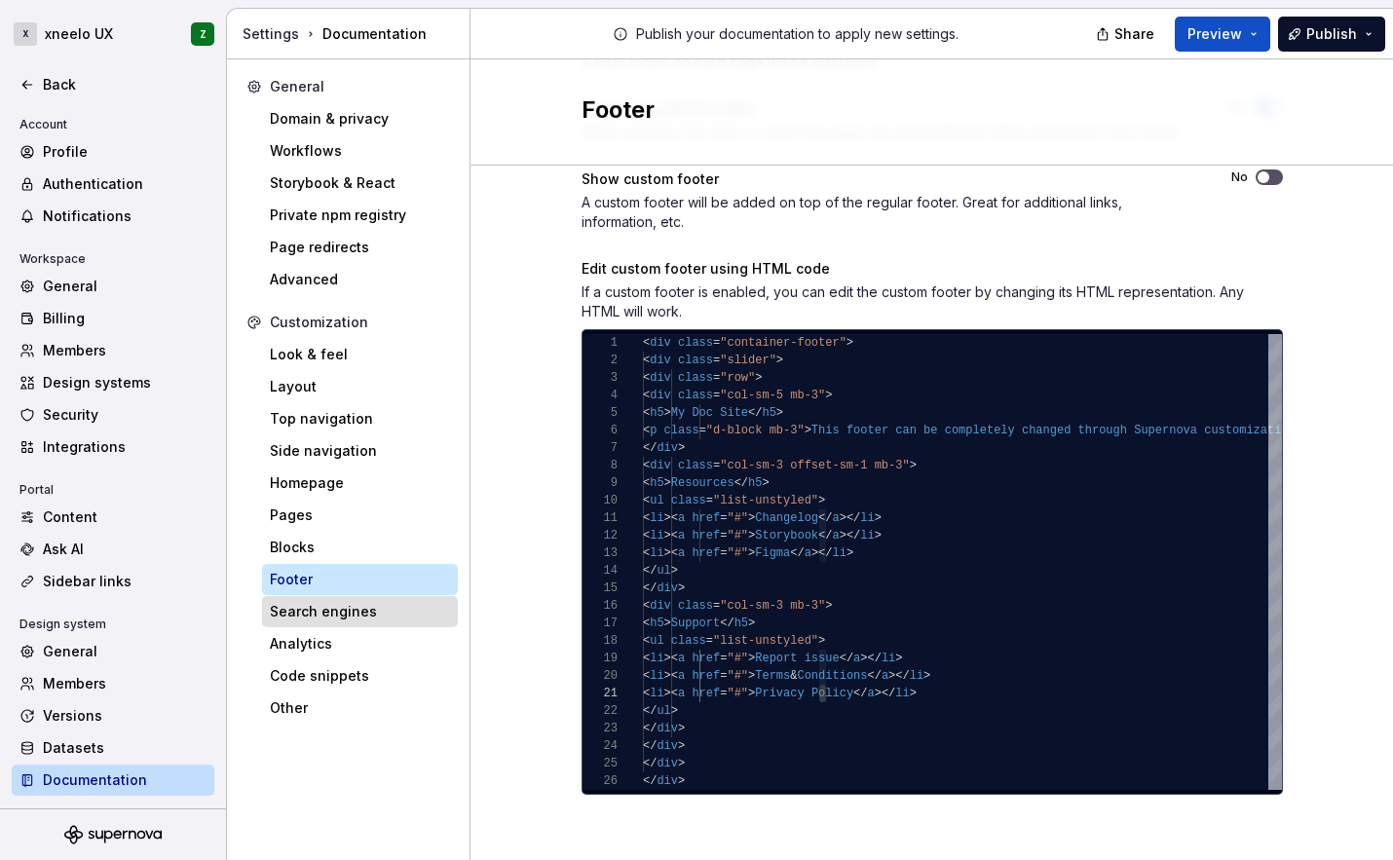
click at [376, 625] on div "Search engines" at bounding box center [360, 611] width 196 height 31
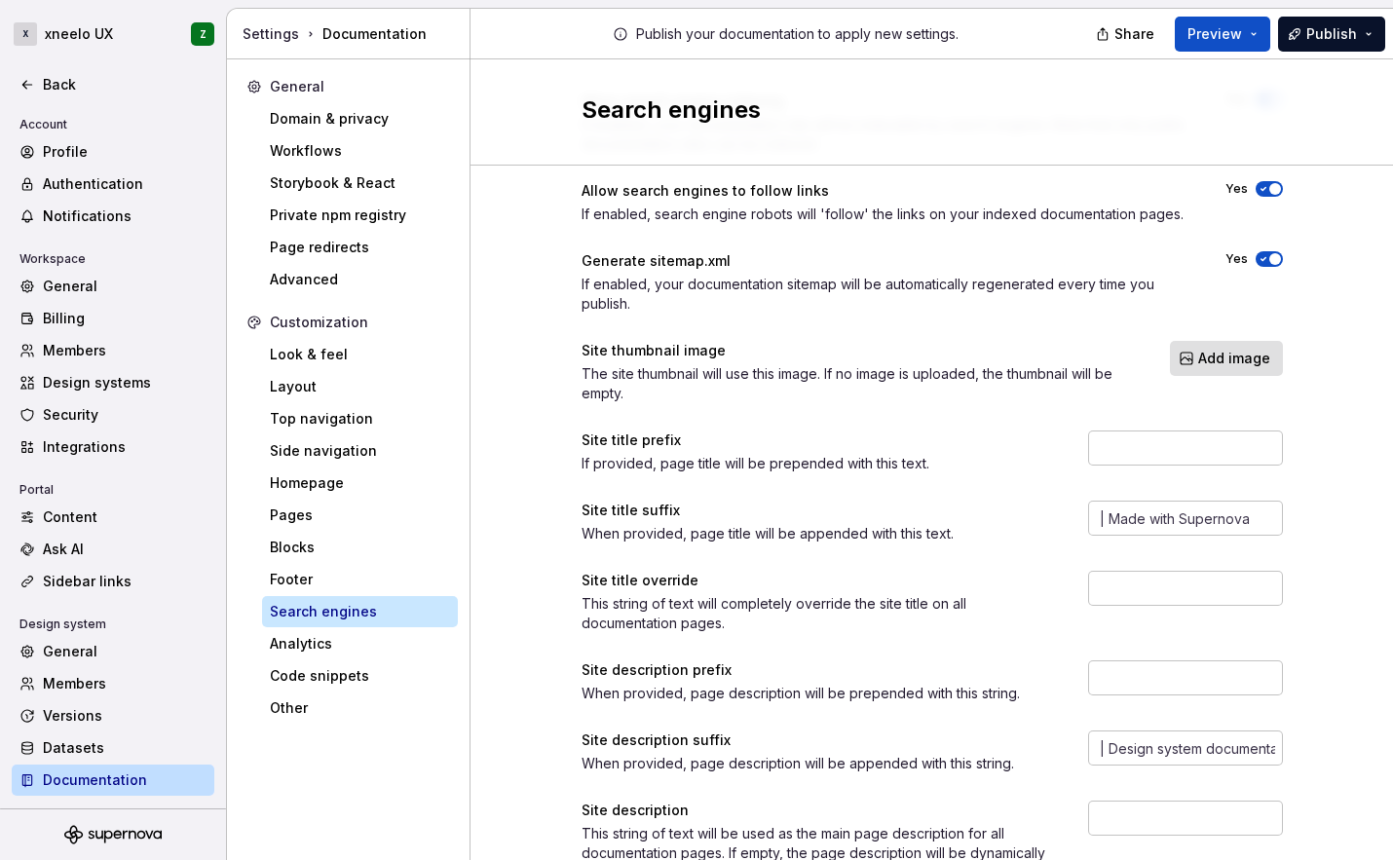
scroll to position [197, 0]
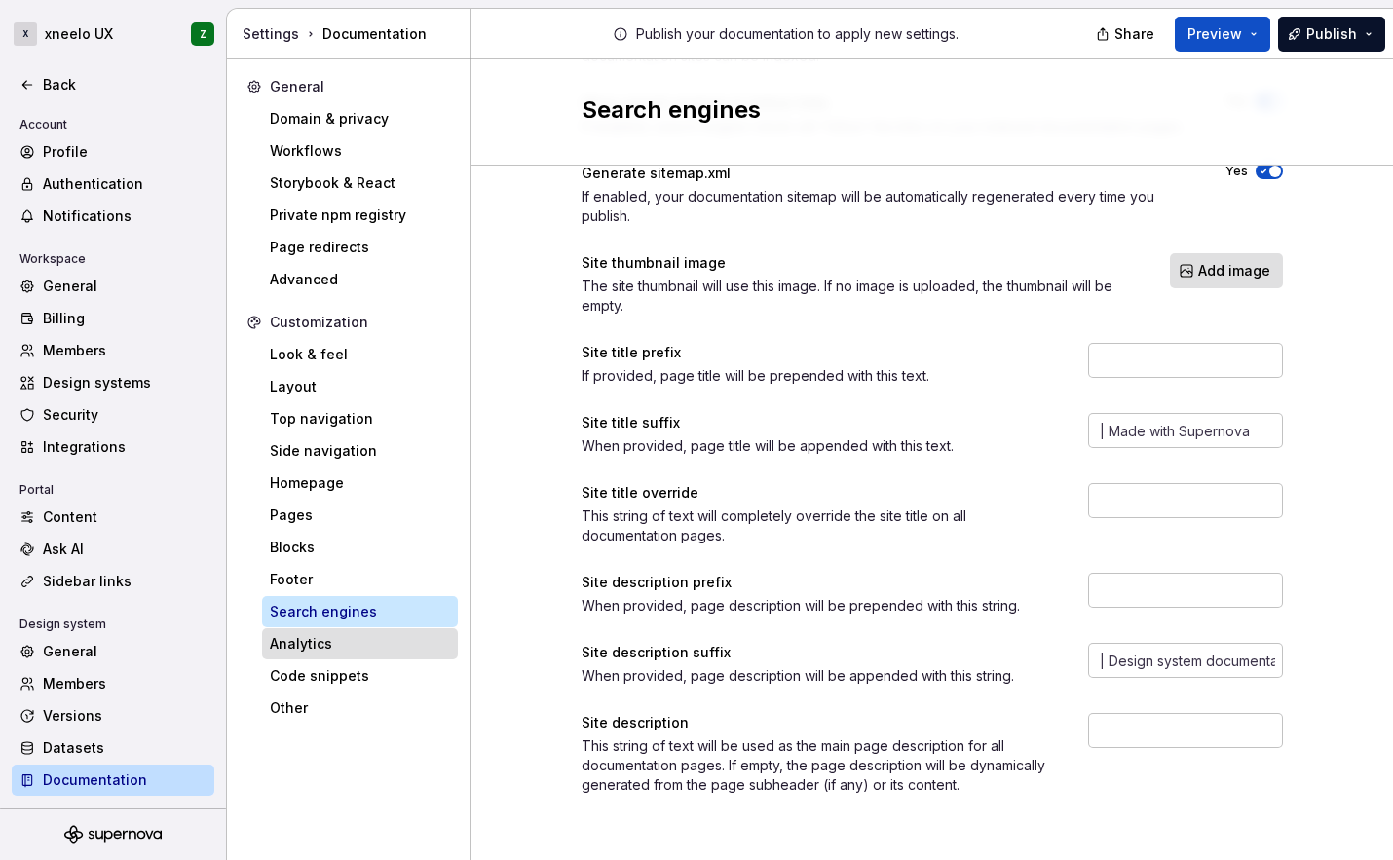
click at [337, 646] on div "Analytics" at bounding box center [360, 643] width 180 height 19
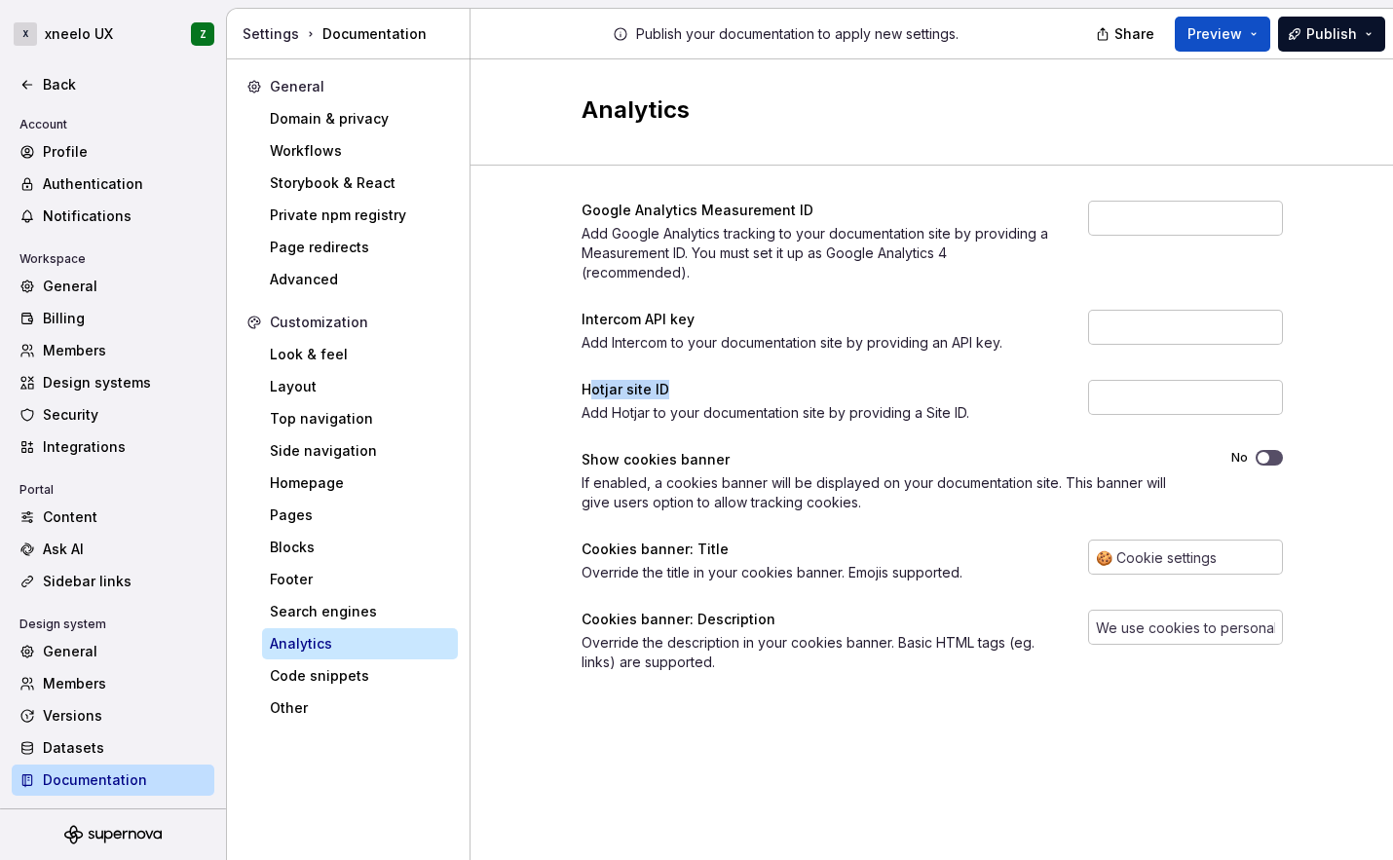
drag, startPoint x: 592, startPoint y: 391, endPoint x: 668, endPoint y: 379, distance: 76.9
click at [668, 380] on div "Hotjar site ID" at bounding box center [818, 389] width 472 height 19
click at [666, 412] on div "Add Hotjar to your documentation site by providing a Site ID." at bounding box center [818, 412] width 472 height 19
click at [382, 673] on div "Code snippets" at bounding box center [360, 675] width 180 height 19
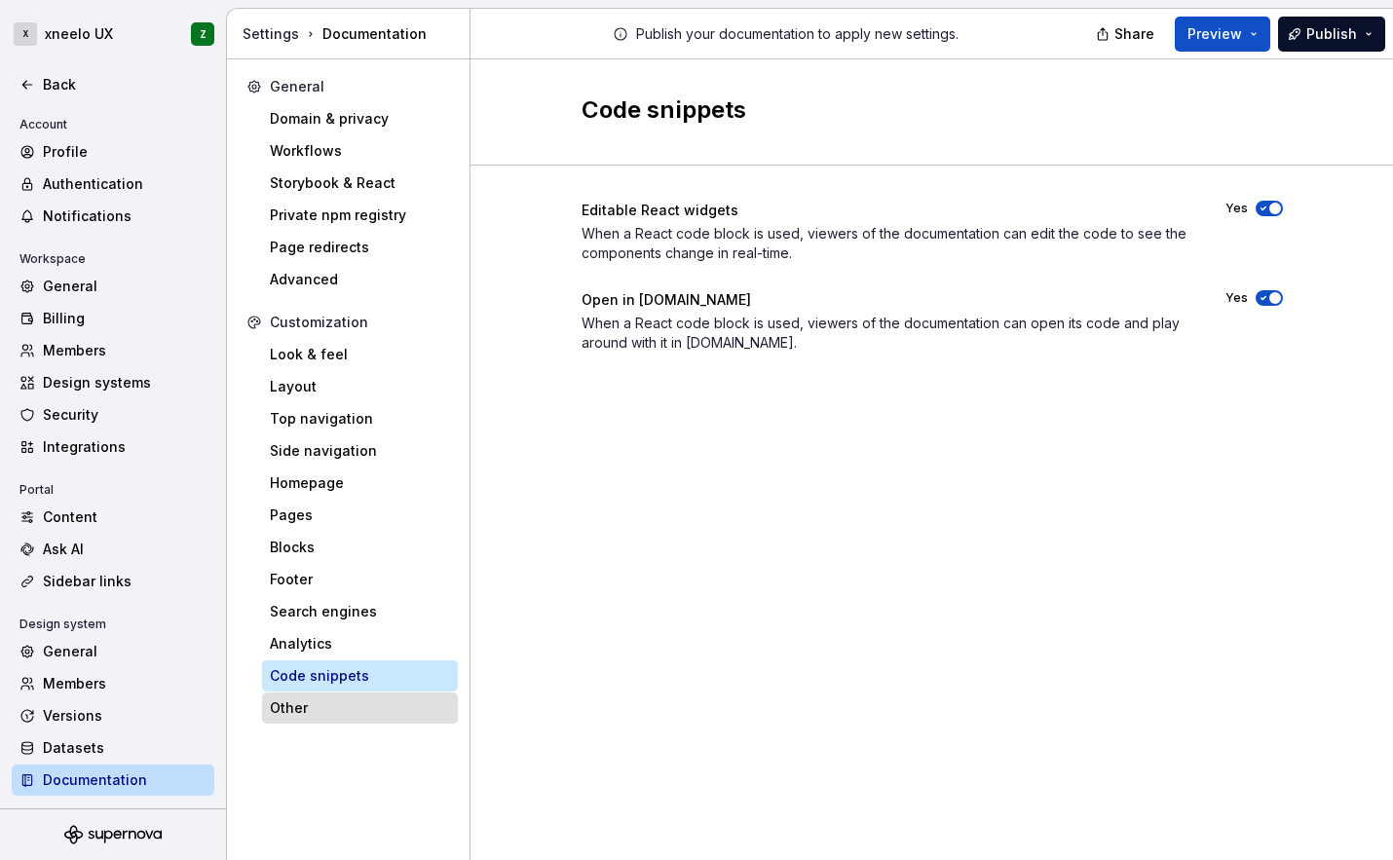
click at [369, 714] on div "Other" at bounding box center [360, 708] width 180 height 19
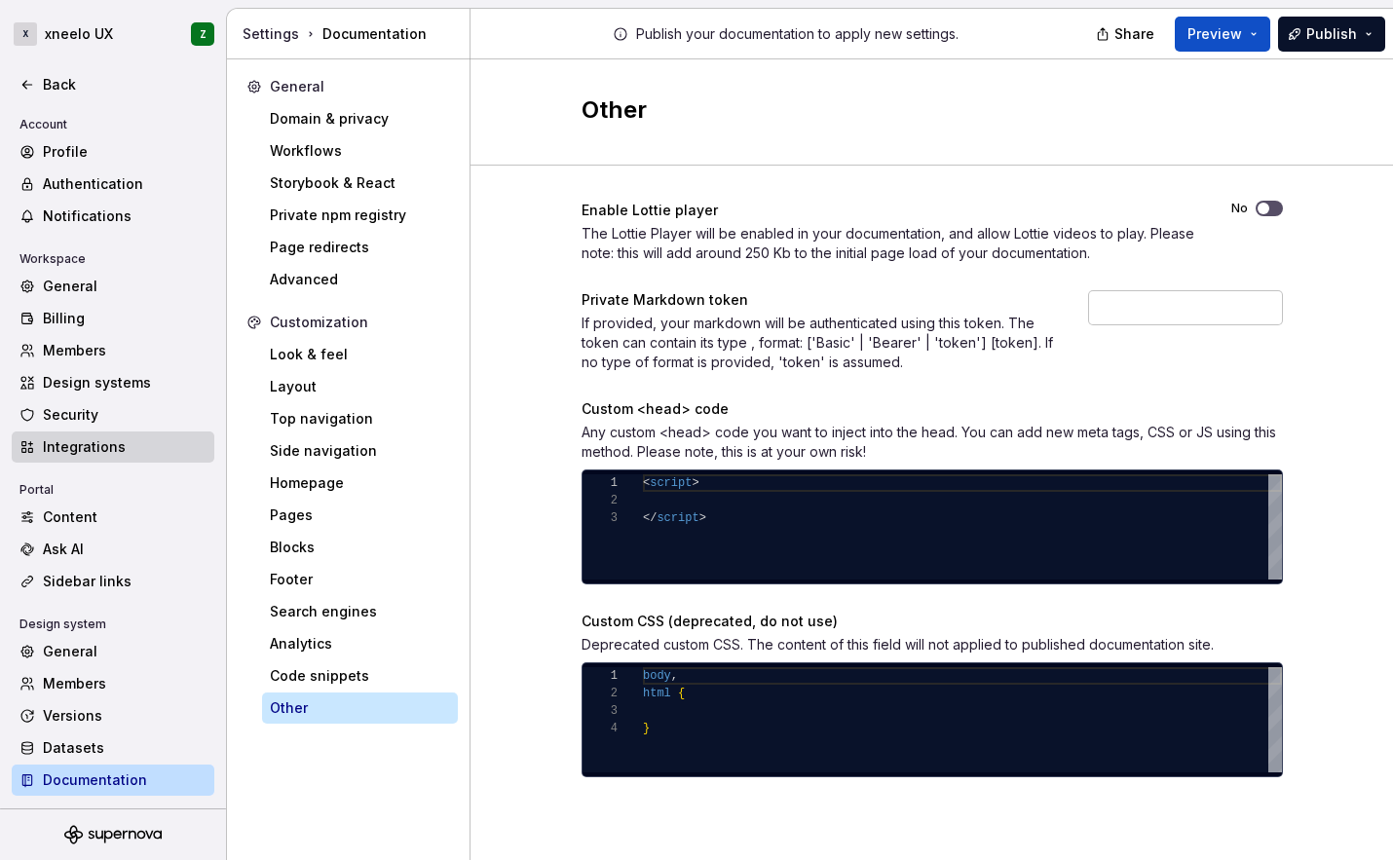
click at [123, 445] on div "Integrations" at bounding box center [125, 447] width 164 height 19
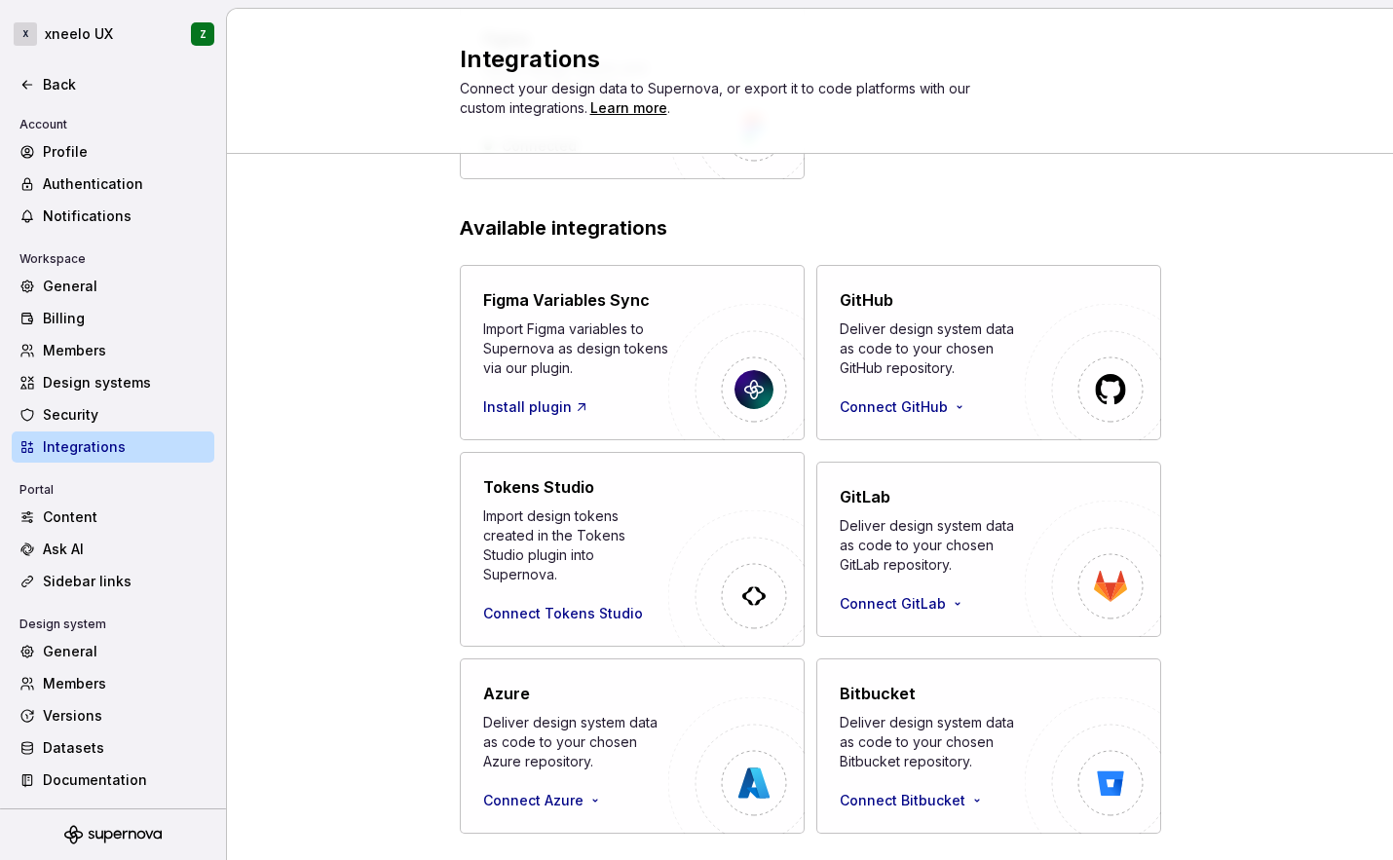
scroll to position [264, 0]
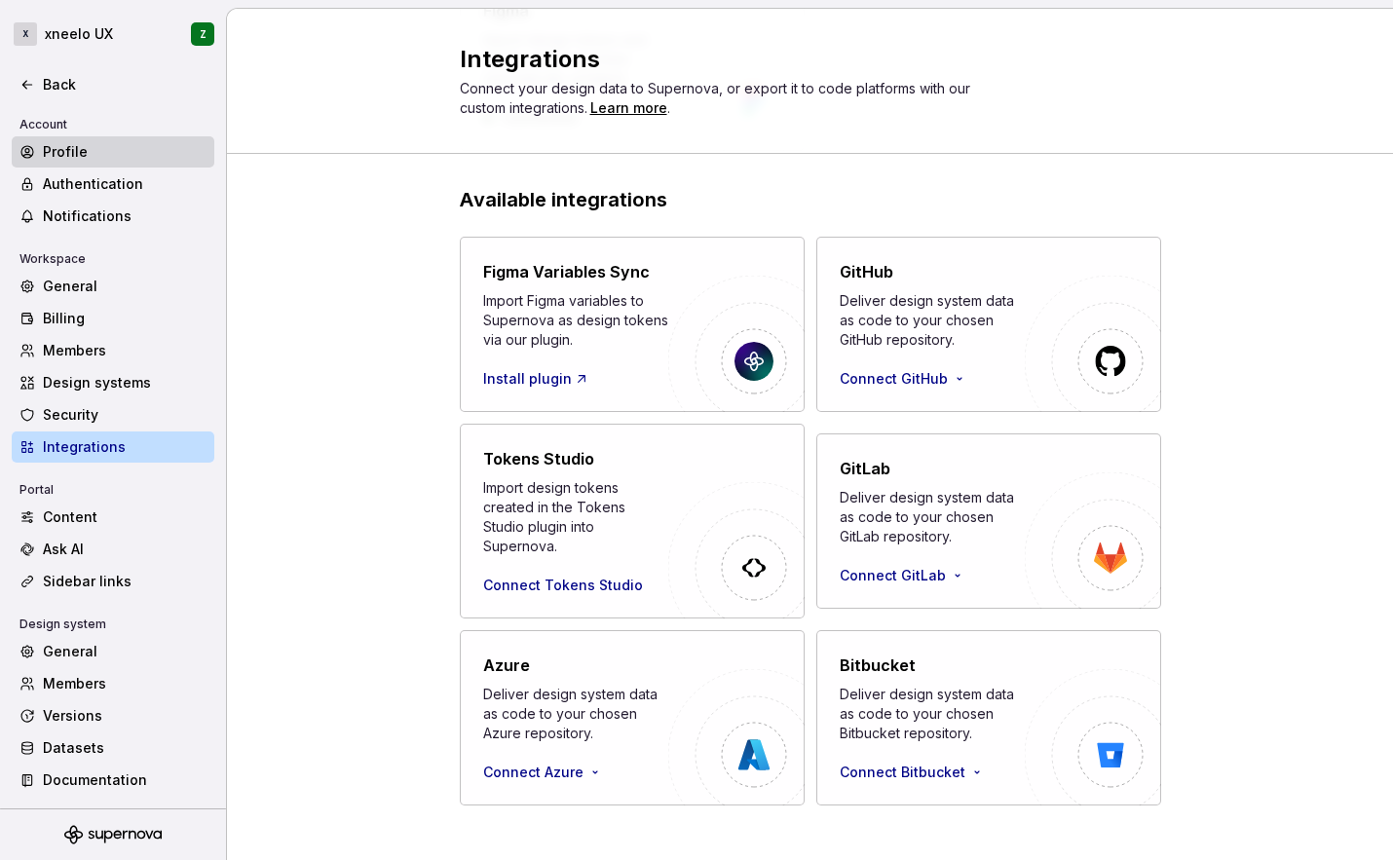
click at [82, 161] on div "Profile" at bounding box center [125, 151] width 164 height 19
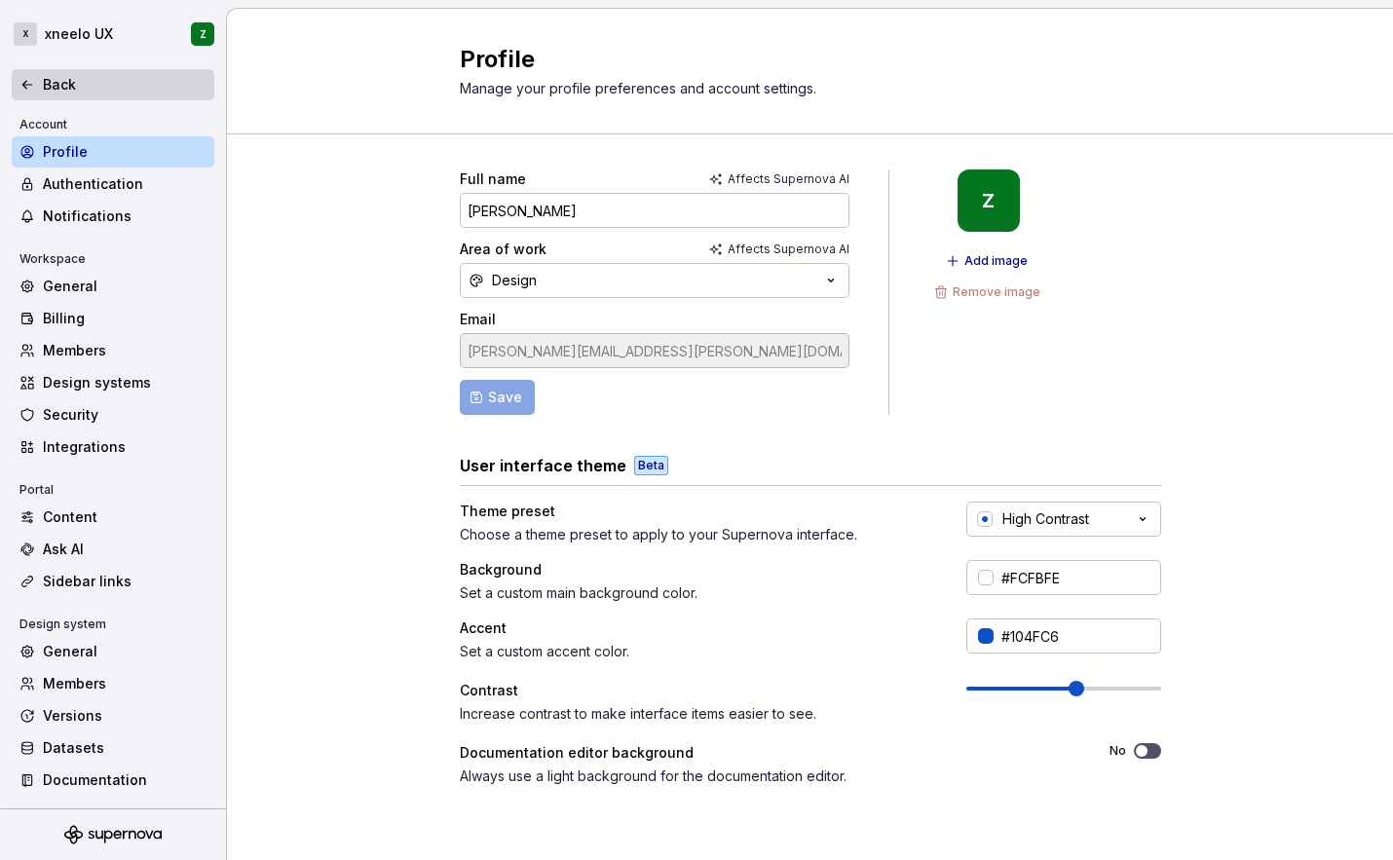
click at [27, 80] on icon at bounding box center [27, 85] width 16 height 16
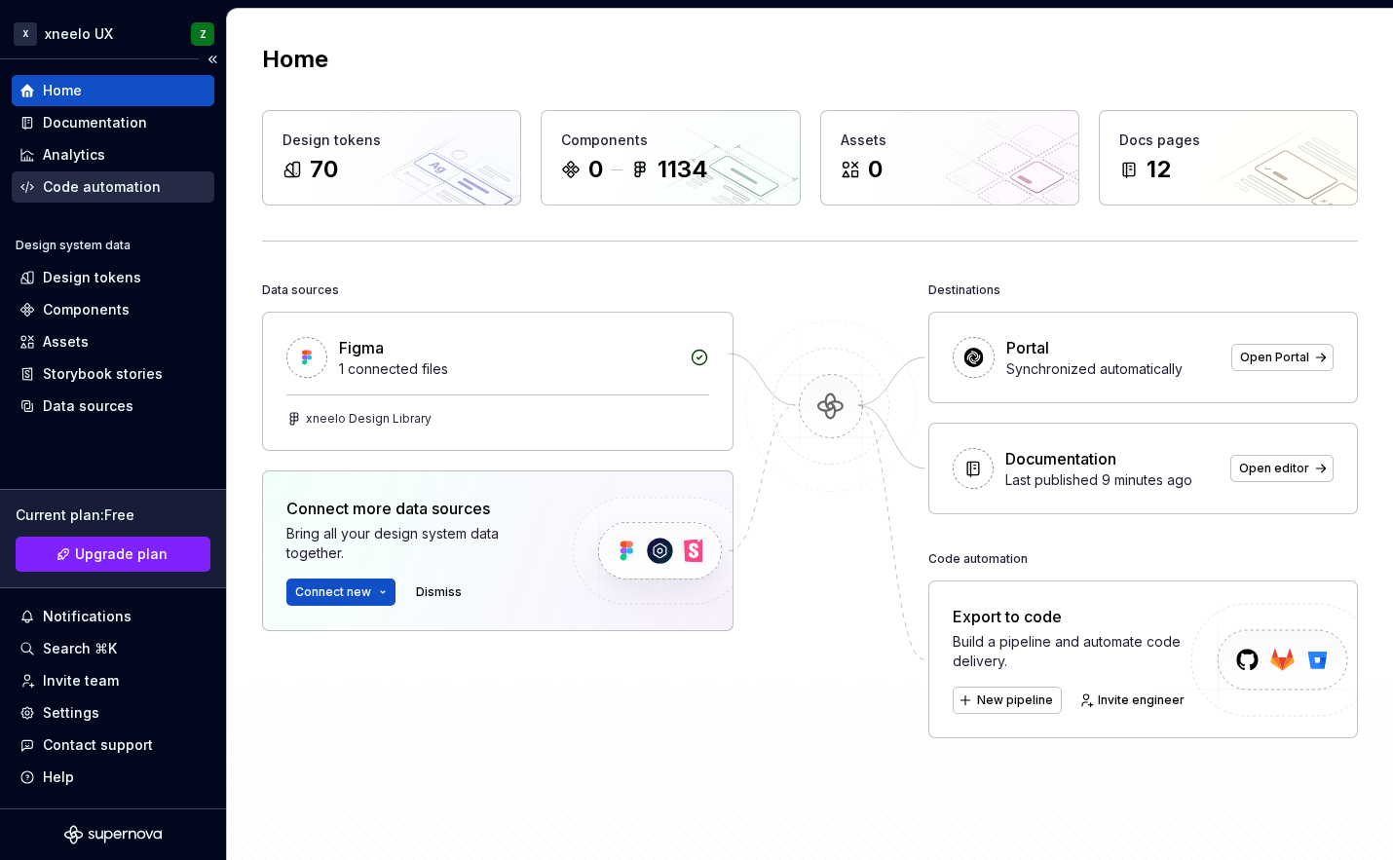
click at [56, 186] on div "Code automation" at bounding box center [102, 186] width 118 height 19
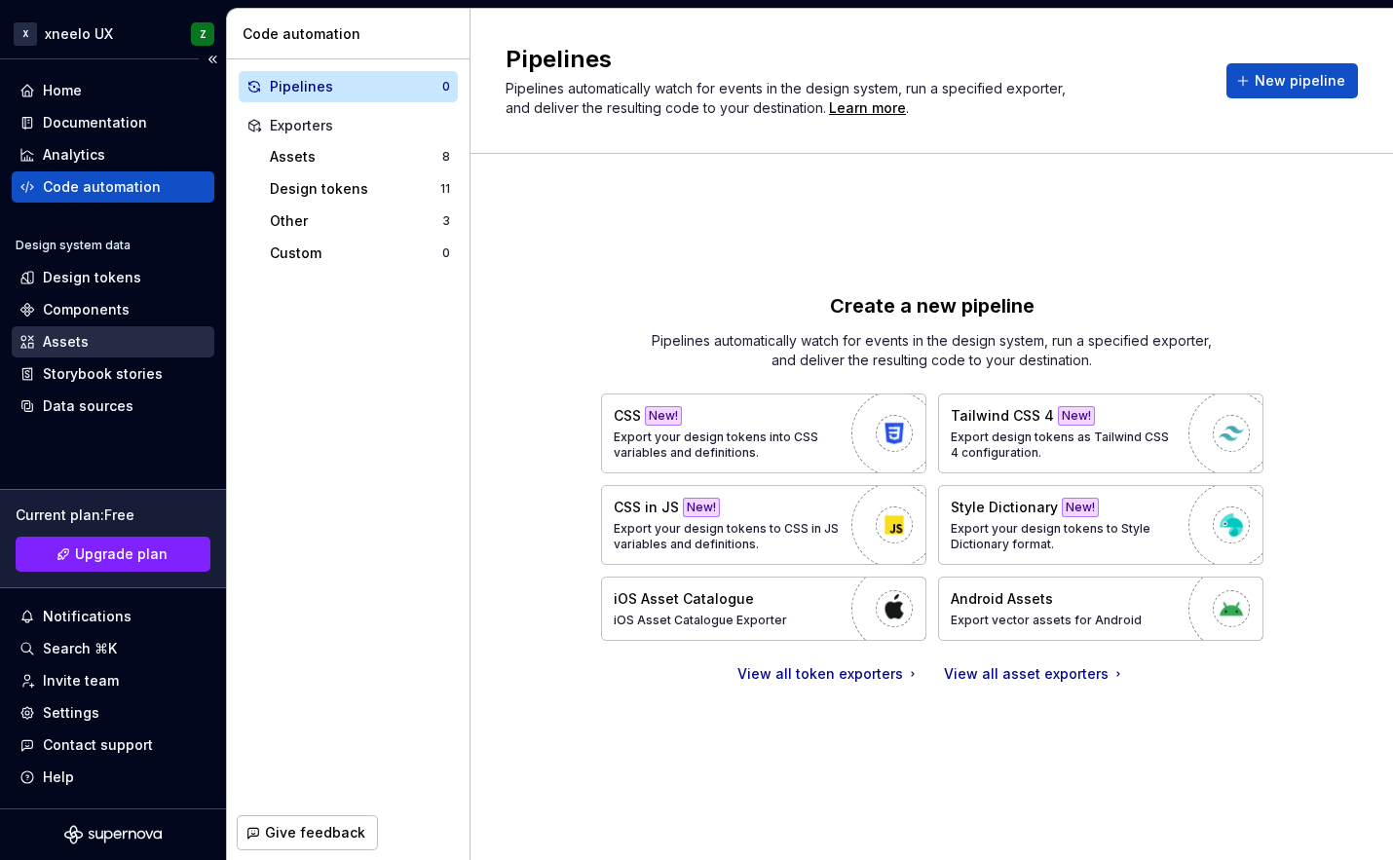
click at [48, 341] on div "Assets" at bounding box center [66, 341] width 46 height 19
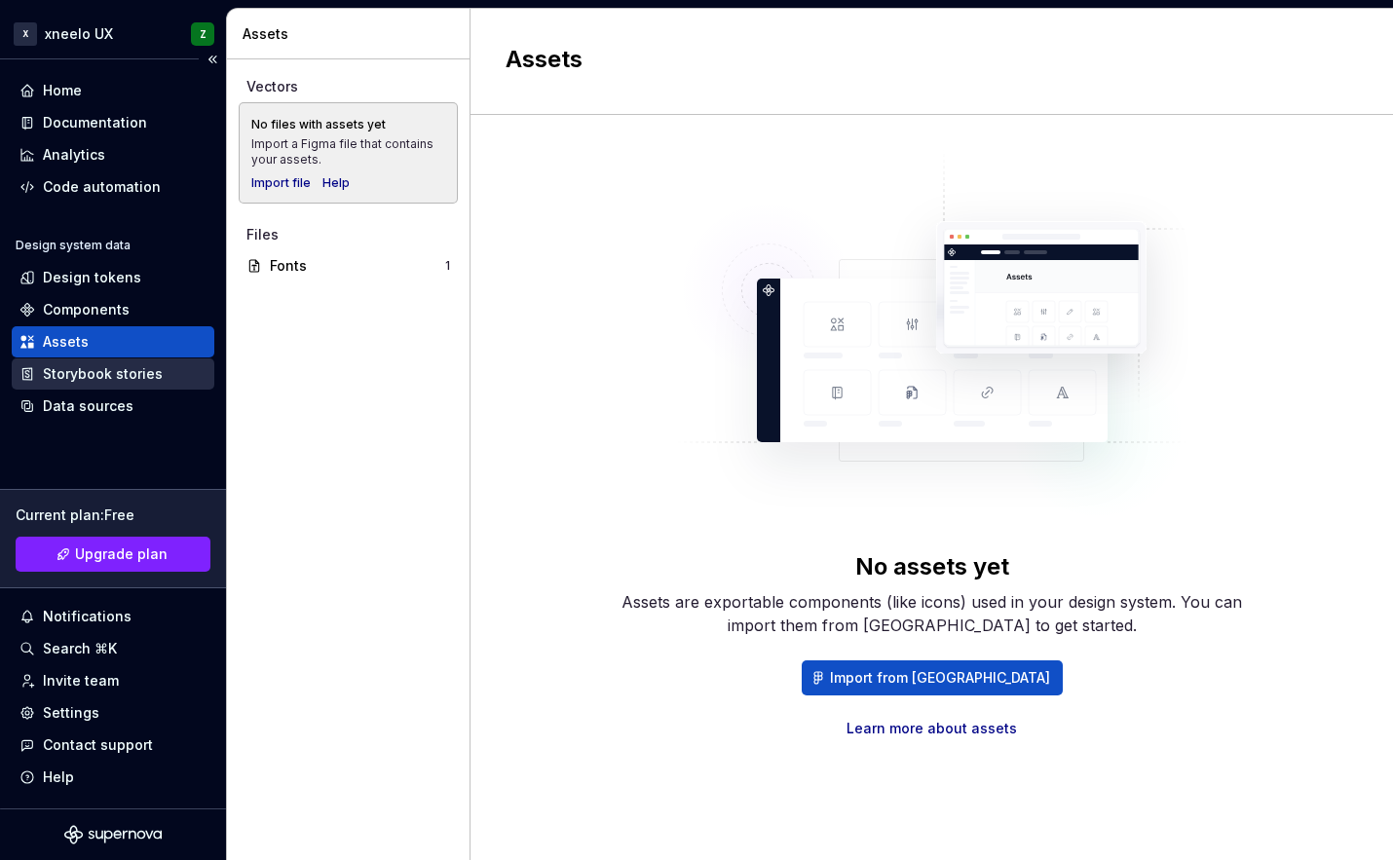
click at [105, 371] on div "Storybook stories" at bounding box center [103, 373] width 120 height 19
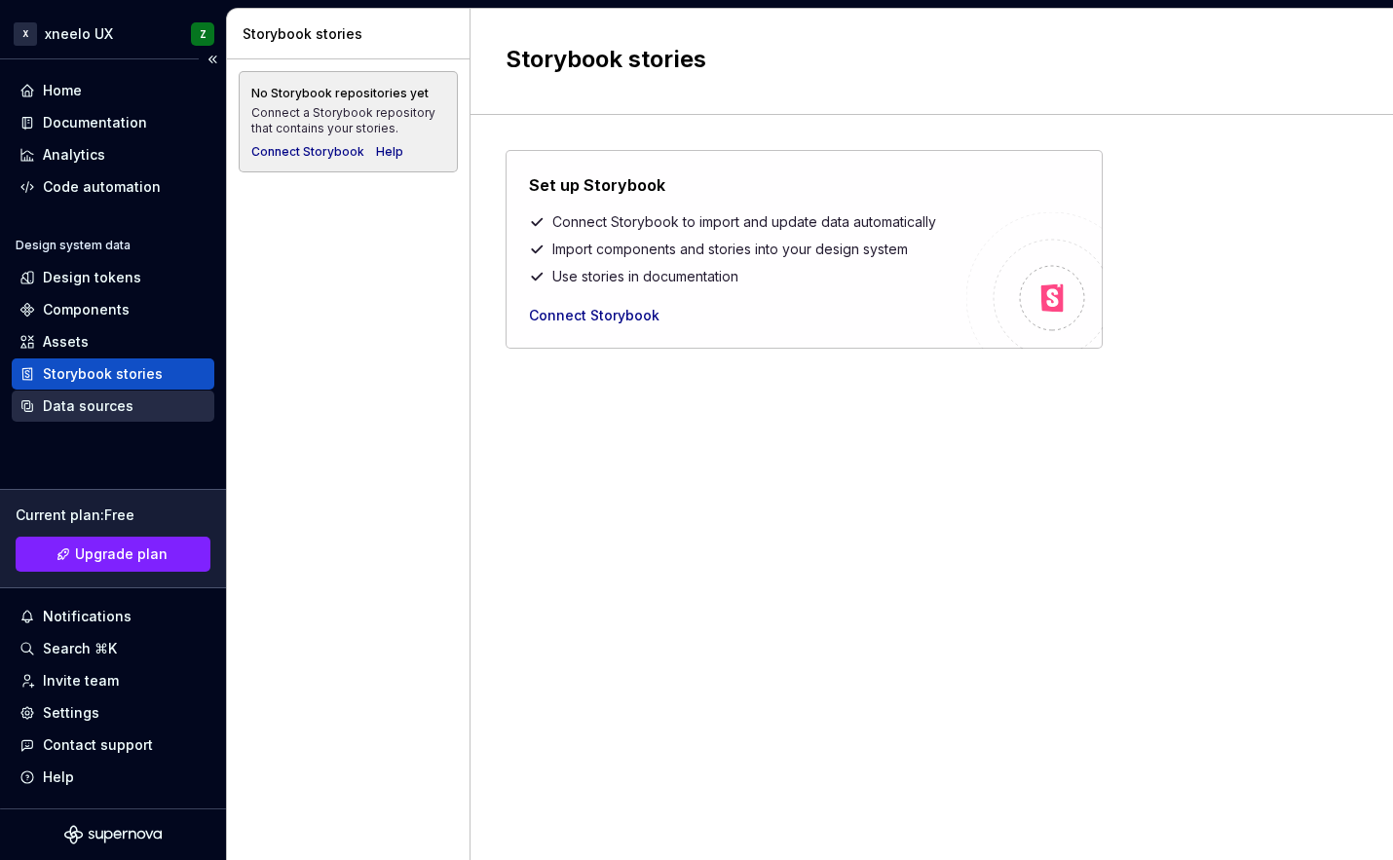
click at [98, 410] on div "Data sources" at bounding box center [88, 406] width 91 height 19
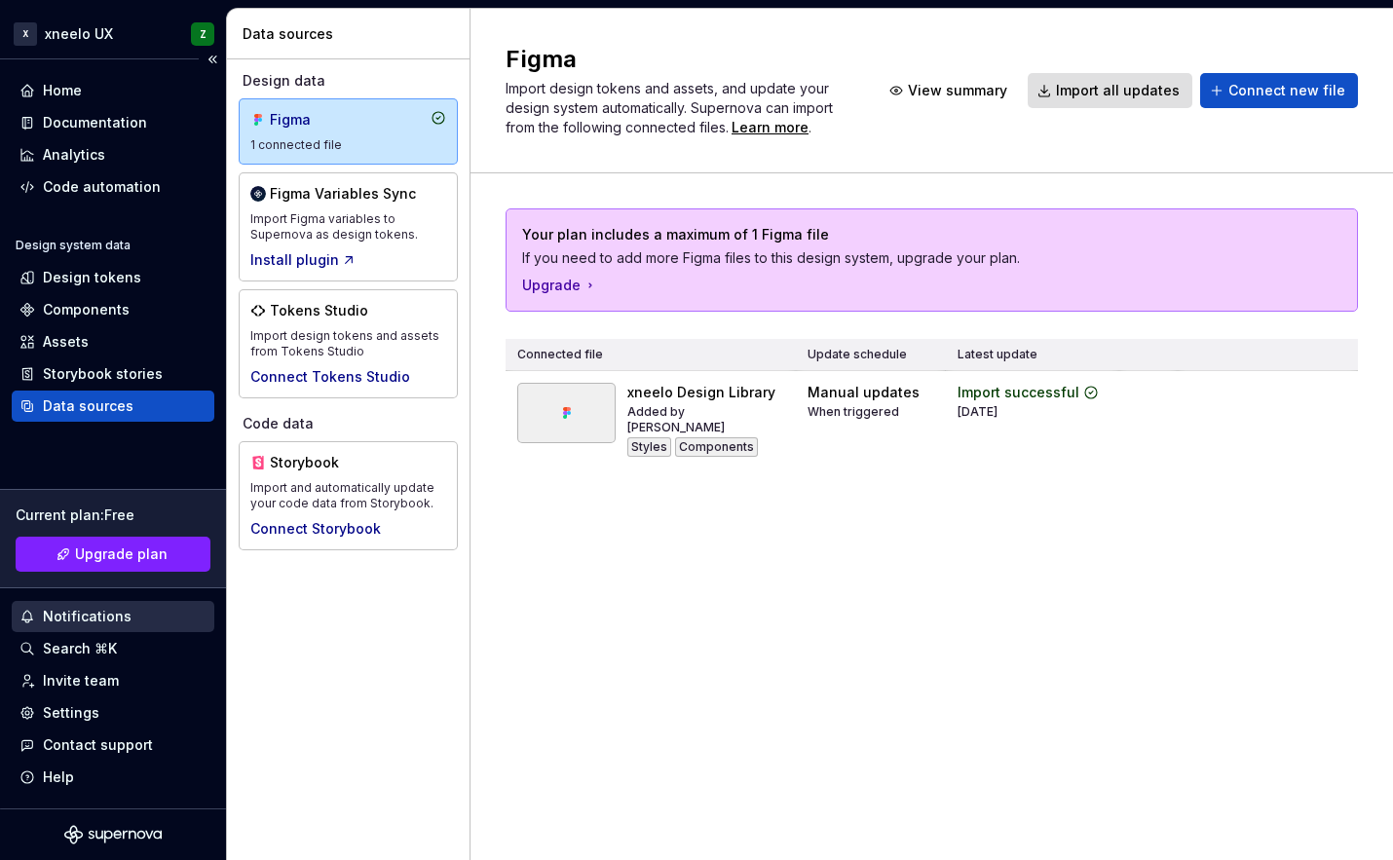
click at [110, 623] on div "Notifications" at bounding box center [87, 616] width 89 height 19
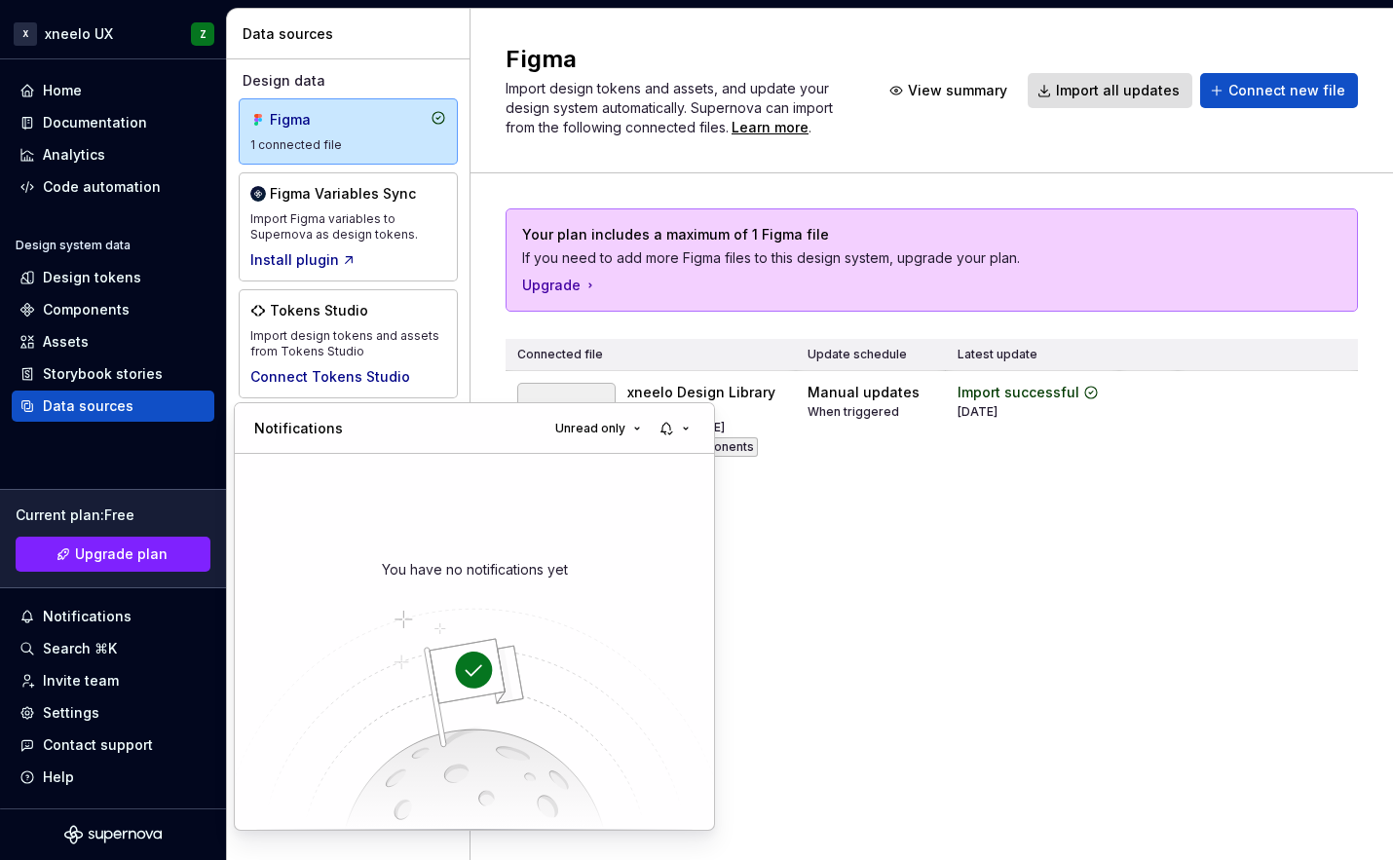
click at [26, 35] on html "X xneelo UX Z Home Documentation Analytics Code automation Design system data D…" at bounding box center [696, 430] width 1393 height 860
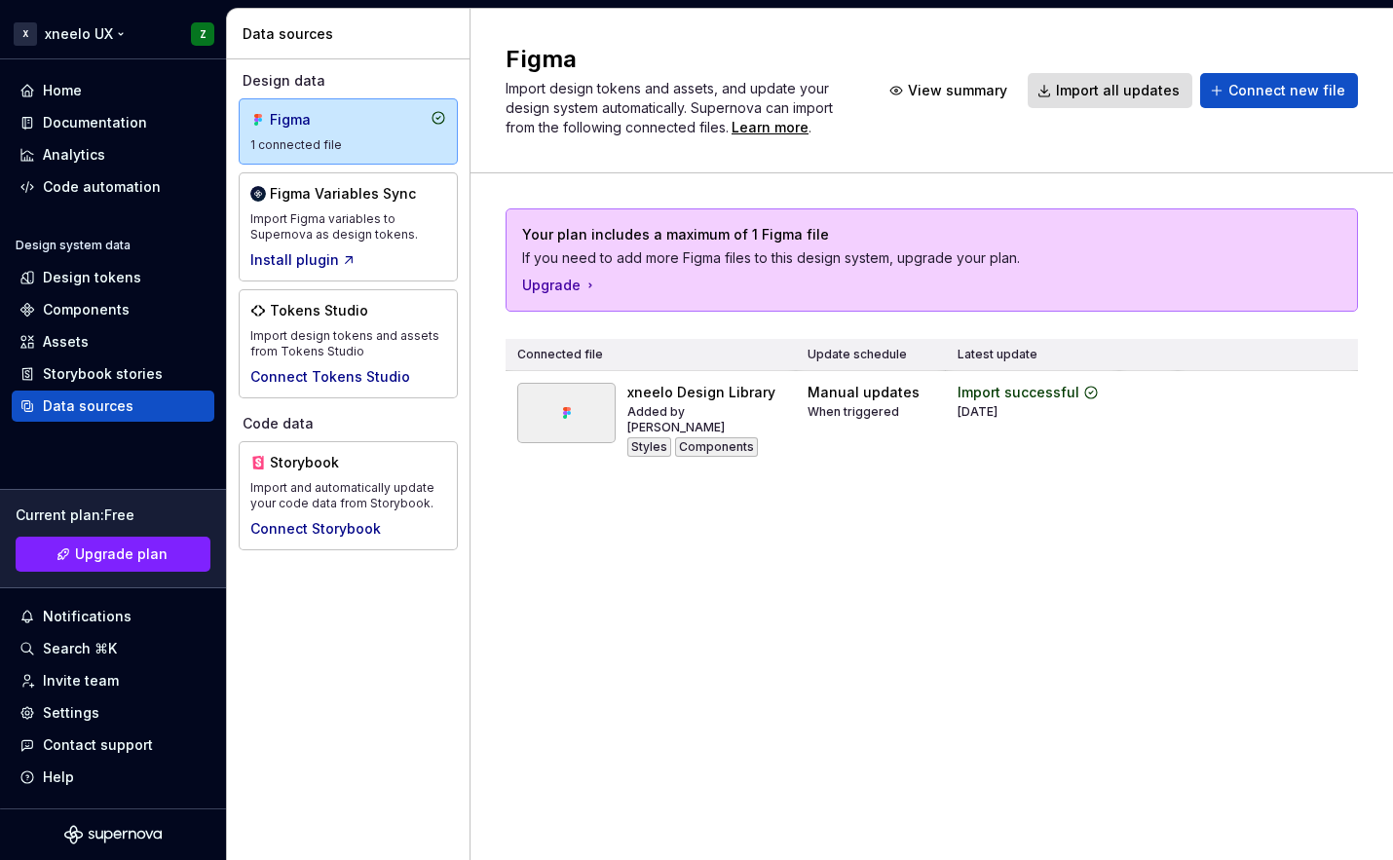
click at [26, 35] on html "X xneelo UX Z Home Documentation Analytics Code automation Design system data D…" at bounding box center [696, 430] width 1393 height 860
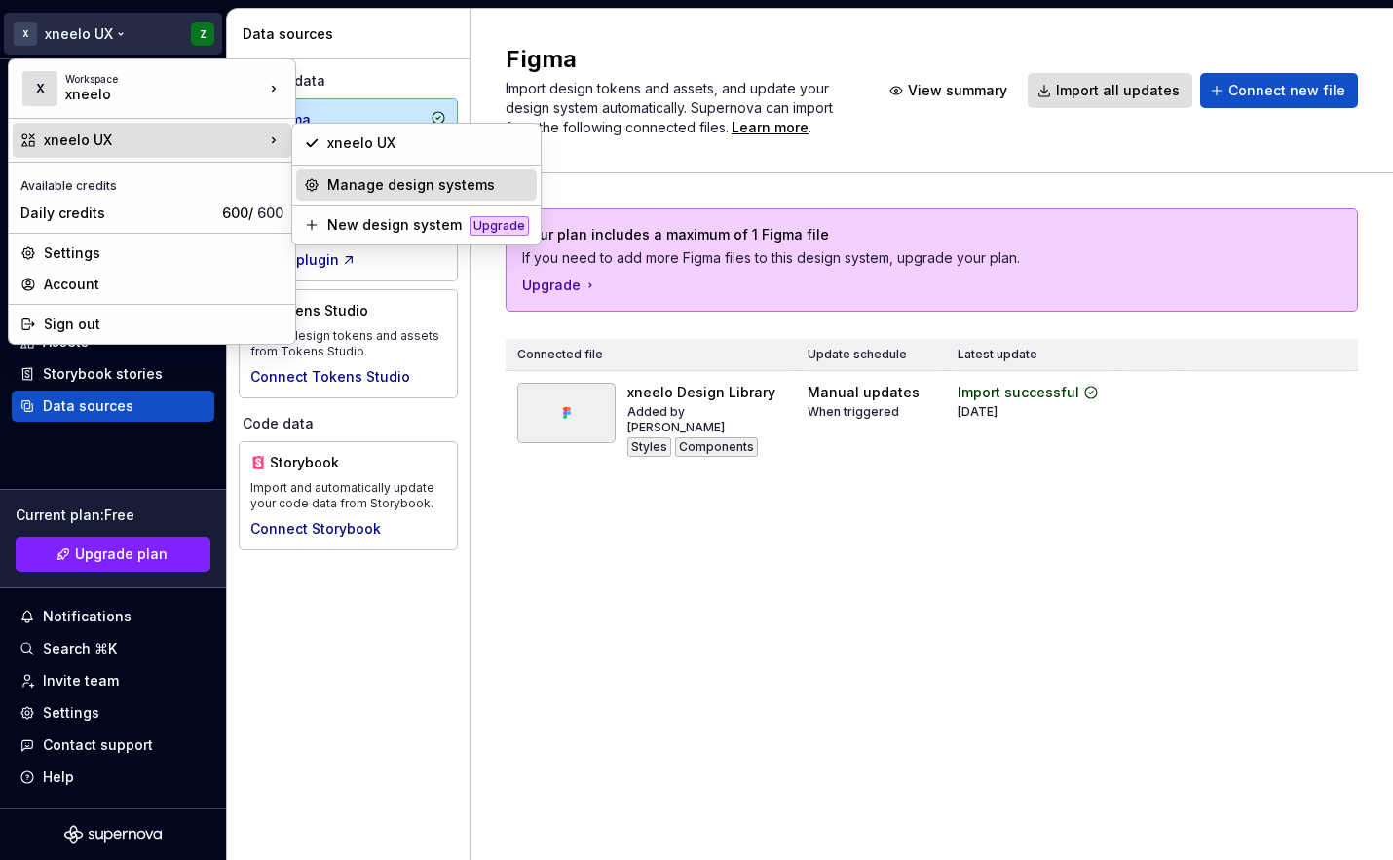
click at [356, 195] on div "Manage design systems" at bounding box center [416, 185] width 241 height 31
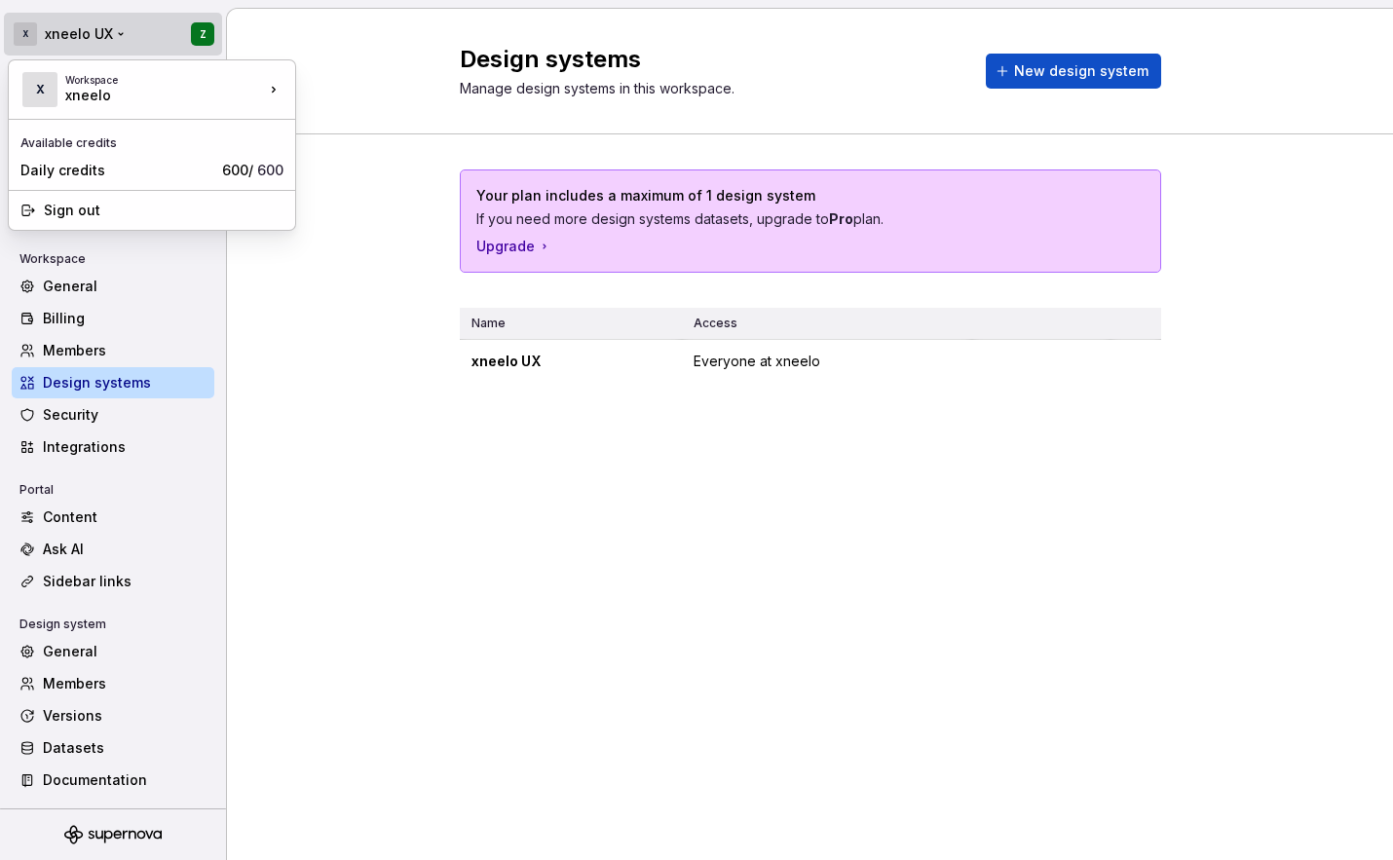
click at [28, 33] on html "X xneelo UX Z Back Account Profile Authentication Notifications Workspace Gener…" at bounding box center [696, 430] width 1393 height 860
click at [131, 174] on div "Daily credits" at bounding box center [117, 170] width 194 height 19
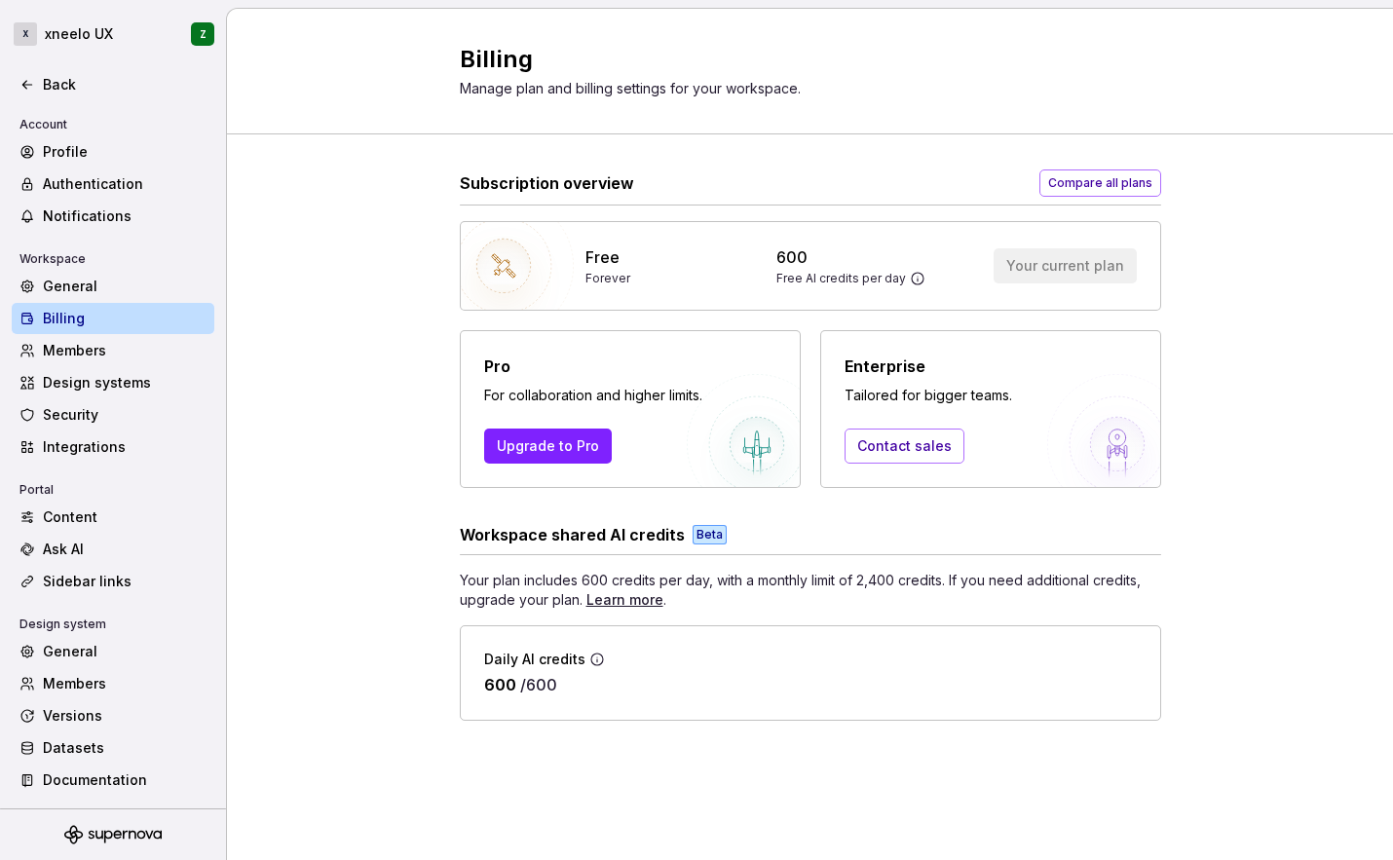
click at [597, 656] on icon at bounding box center [598, 660] width 16 height 16
click at [631, 607] on div "Learn more" at bounding box center [625, 599] width 77 height 19
